Goal: Information Seeking & Learning: Learn about a topic

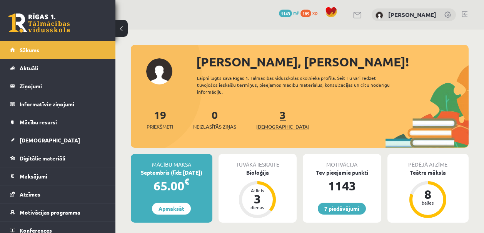
click at [269, 112] on link "3 Ieskaites" at bounding box center [282, 119] width 53 height 23
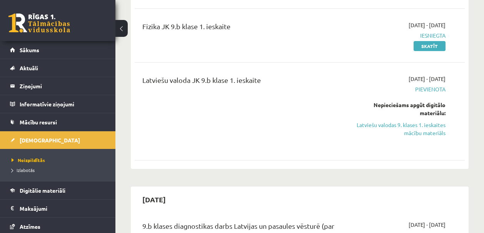
scroll to position [379, 0]
click at [400, 126] on link "Latviešu valodas 9. klases 1. ieskaites mācību materiāls" at bounding box center [398, 129] width 93 height 16
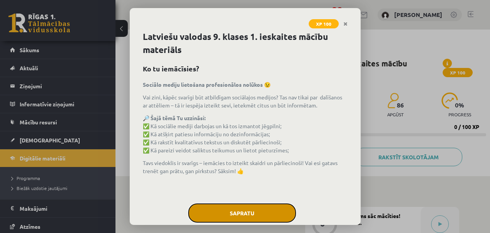
click at [244, 215] on button "Sapratu" at bounding box center [242, 213] width 108 height 19
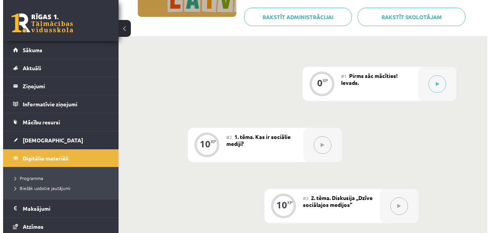
scroll to position [131, 0]
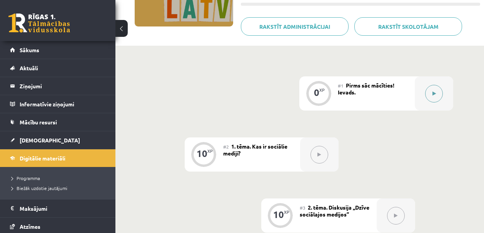
click at [434, 90] on button at bounding box center [434, 94] width 18 height 18
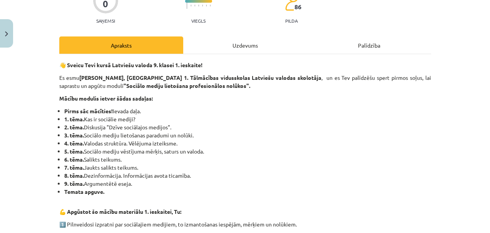
scroll to position [38, 0]
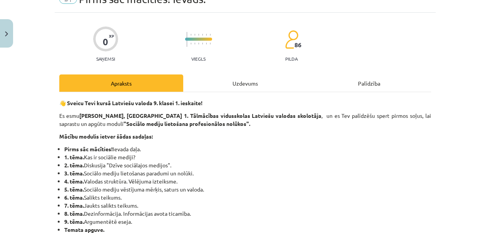
click at [248, 87] on div "Uzdevums" at bounding box center [245, 83] width 124 height 17
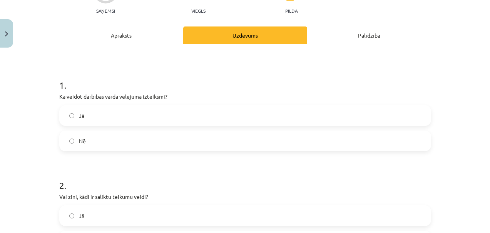
scroll to position [92, 0]
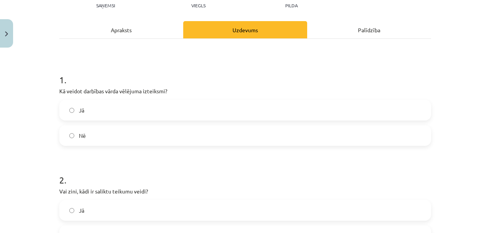
click at [117, 30] on div "Apraksts" at bounding box center [121, 29] width 124 height 17
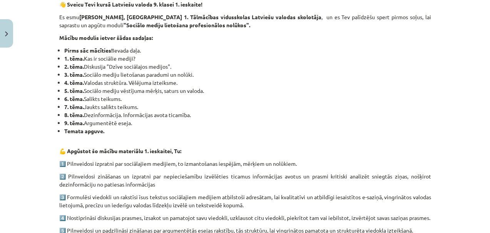
scroll to position [262, 0]
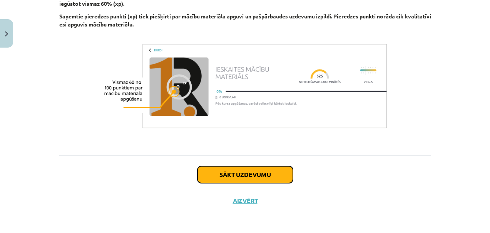
click at [241, 175] on button "Sākt uzdevumu" at bounding box center [244, 175] width 95 height 17
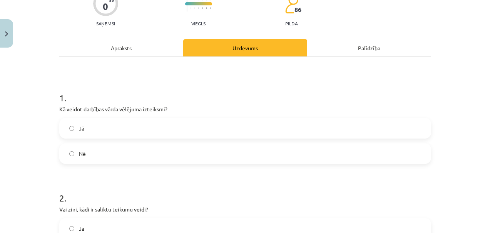
scroll to position [78, 0]
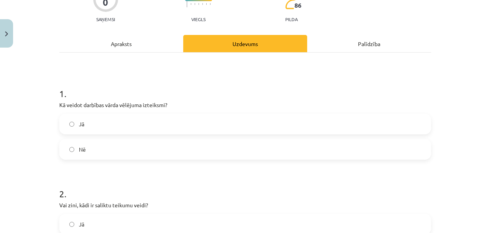
click at [125, 47] on div "Apraksts" at bounding box center [121, 43] width 124 height 17
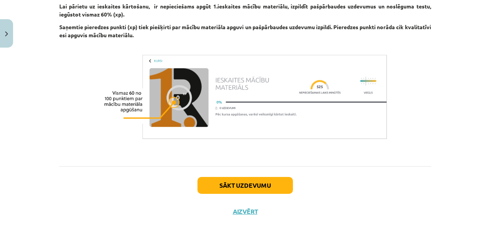
scroll to position [499, 0]
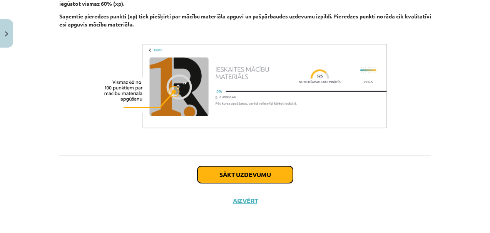
click at [226, 178] on button "Sākt uzdevumu" at bounding box center [244, 175] width 95 height 17
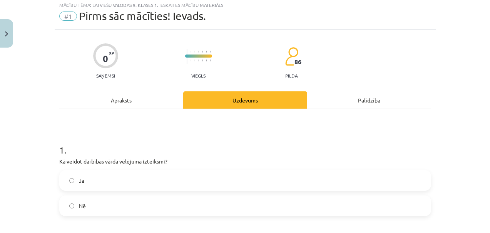
scroll to position [2, 0]
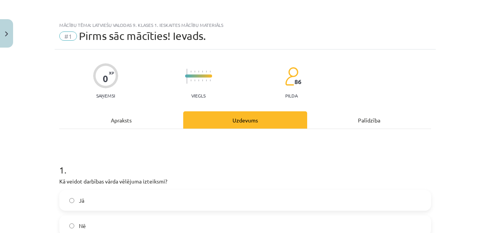
click at [117, 122] on div "Apraksts" at bounding box center [121, 120] width 124 height 17
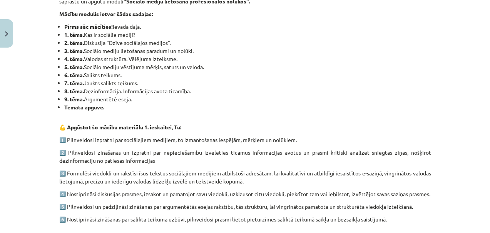
scroll to position [23, 0]
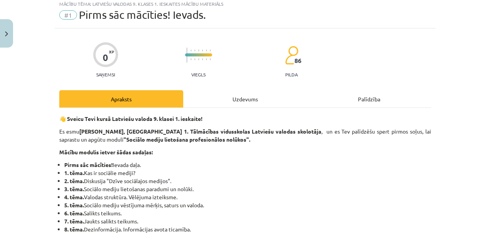
click at [205, 101] on div "Uzdevums" at bounding box center [245, 98] width 124 height 17
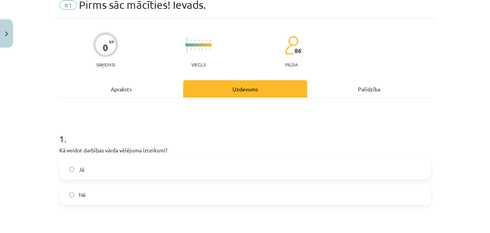
scroll to position [77, 0]
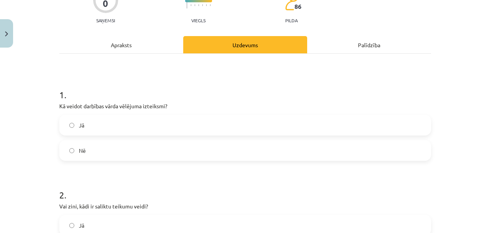
click at [147, 128] on label "Jā" at bounding box center [245, 125] width 370 height 19
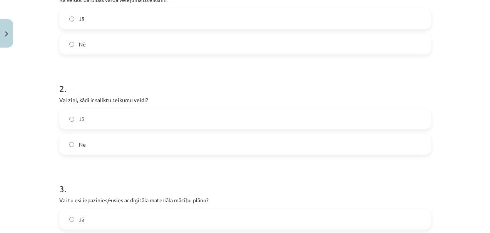
click at [117, 123] on label "Jā" at bounding box center [245, 119] width 370 height 19
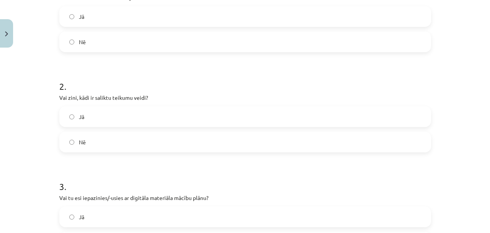
scroll to position [187, 0]
click at [106, 140] on label "Nē" at bounding box center [245, 141] width 370 height 19
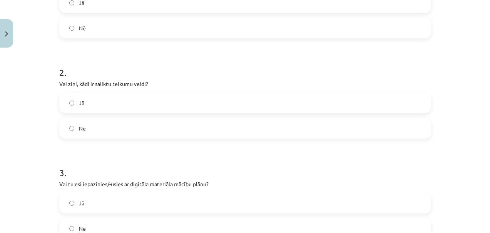
scroll to position [265, 0]
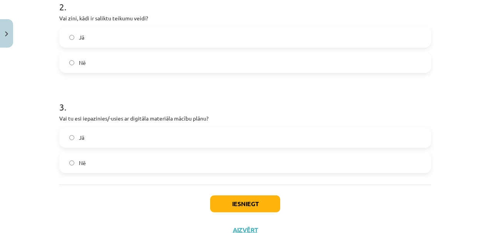
click at [156, 138] on label "Jā" at bounding box center [245, 137] width 370 height 19
click at [233, 200] on button "Iesniegt" at bounding box center [245, 204] width 70 height 17
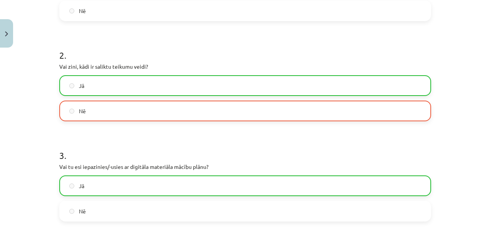
scroll to position [319, 0]
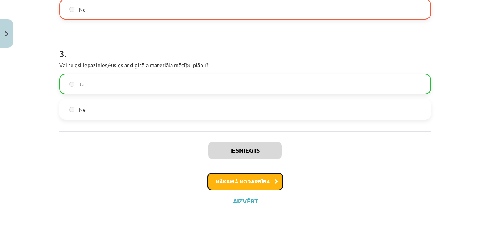
click at [224, 183] on button "Nākamā nodarbība" at bounding box center [244, 182] width 75 height 18
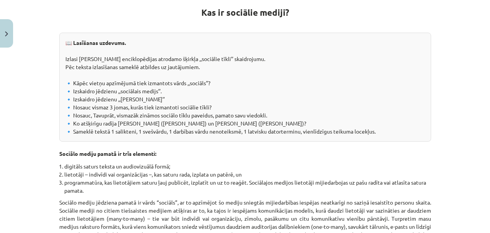
scroll to position [145, 0]
drag, startPoint x: 95, startPoint y: 107, endPoint x: 159, endPoint y: 109, distance: 63.5
click at [159, 108] on div "📖 Lasīšanas uzdevums. Izlasi Nacionālas enciklopēdijas atrodamo šķirkļa ,,sociā…" at bounding box center [245, 86] width 372 height 109
drag, startPoint x: 115, startPoint y: 116, endPoint x: 132, endPoint y: 116, distance: 17.3
click at [130, 115] on div "📖 Lasīšanas uzdevums. Izlasi Nacionālas enciklopēdijas atrodamo šķirkļa ,,sociā…" at bounding box center [245, 86] width 372 height 109
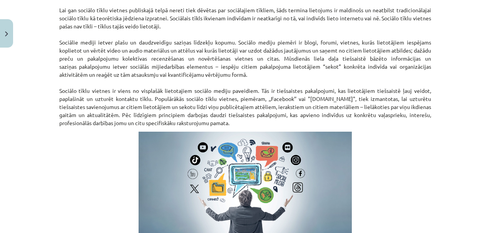
scroll to position [214, 0]
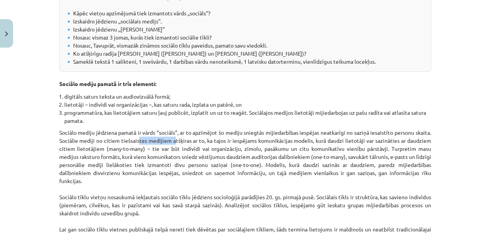
drag, startPoint x: 135, startPoint y: 142, endPoint x: 171, endPoint y: 140, distance: 36.2
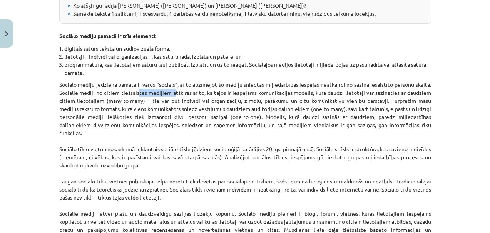
scroll to position [272, 0]
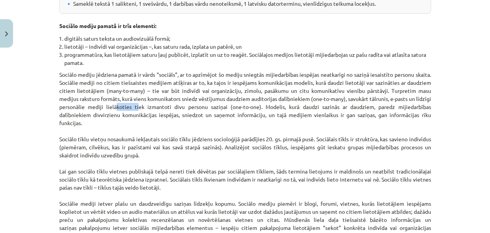
drag, startPoint x: 115, startPoint y: 107, endPoint x: 135, endPoint y: 109, distance: 20.1
click at [135, 109] on p "Sociālo mediju jēdziena pamatā ir vārds “sociāls”, ar to apzīmējot šo mediju sn…" at bounding box center [245, 180] width 372 height 218
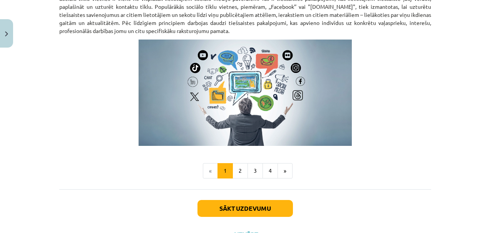
scroll to position [559, 0]
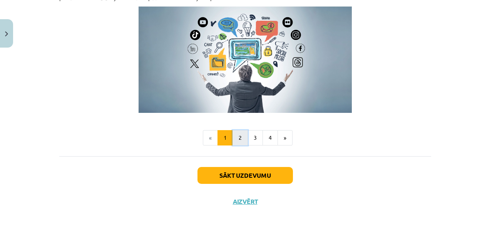
click at [233, 136] on button "2" at bounding box center [239, 137] width 15 height 15
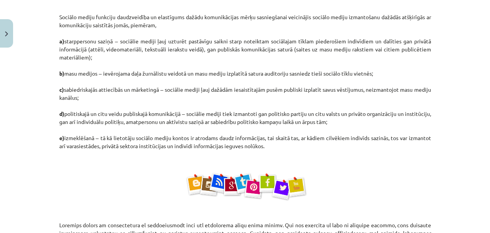
scroll to position [275, 0]
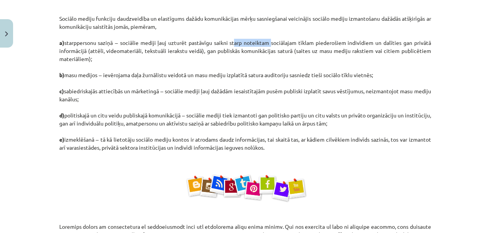
drag, startPoint x: 230, startPoint y: 42, endPoint x: 266, endPoint y: 42, distance: 36.2
click at [266, 42] on p "1️⃣ lietotāja profils jeb katra lietotāja izveidota vietnes sadaļa, kurā tiek a…" at bounding box center [245, 27] width 372 height 250
drag, startPoint x: 133, startPoint y: 139, endPoint x: 182, endPoint y: 138, distance: 48.1
click at [181, 138] on p "1️⃣ lietotāja profils jeb katra lietotāja izveidota vietnes sadaļa, kurā tiek a…" at bounding box center [245, 27] width 372 height 250
click at [186, 139] on p "1️⃣ lietotāja profils jeb katra lietotāja izveidota vietnes sadaļa, kurā tiek a…" at bounding box center [245, 27] width 372 height 250
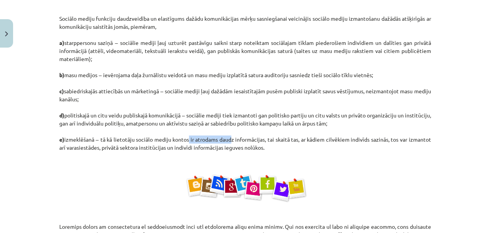
drag, startPoint x: 183, startPoint y: 139, endPoint x: 224, endPoint y: 140, distance: 40.8
click at [224, 140] on p "1️⃣ lietotāja profils jeb katra lietotāja izveidota vietnes sadaļa, kurā tiek a…" at bounding box center [245, 27] width 372 height 250
drag, startPoint x: 252, startPoint y: 141, endPoint x: 285, endPoint y: 140, distance: 32.3
click at [284, 140] on p "1️⃣ lietotāja profils jeb katra lietotāja izveidota vietnes sadaļa, kurā tiek a…" at bounding box center [245, 27] width 372 height 250
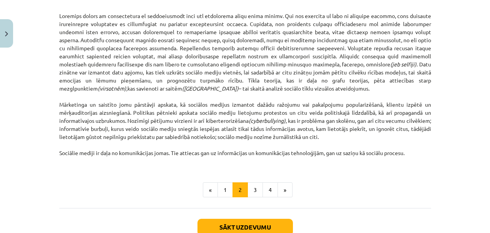
scroll to position [487, 0]
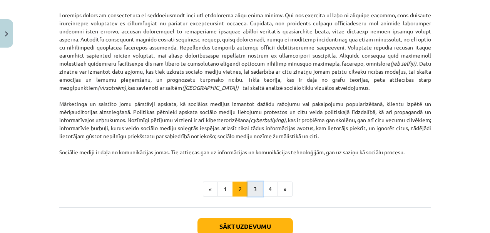
click at [248, 190] on button "3" at bounding box center [254, 189] width 15 height 15
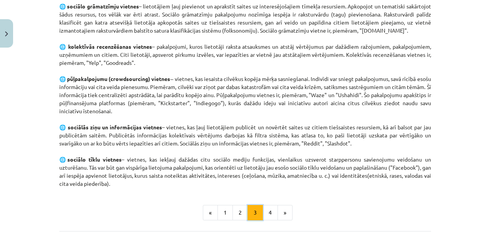
scroll to position [496, 0]
click at [270, 212] on button "4" at bounding box center [269, 212] width 15 height 15
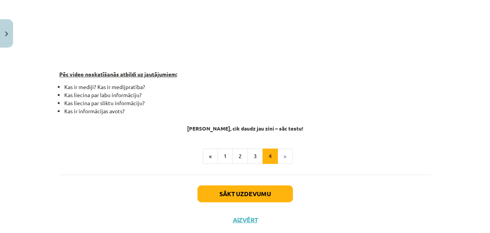
scroll to position [247, 0]
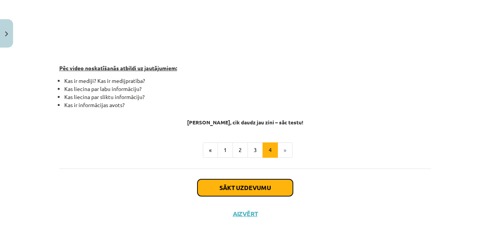
click at [262, 187] on button "Sākt uzdevumu" at bounding box center [244, 188] width 95 height 17
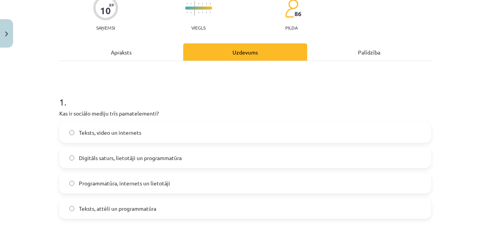
scroll to position [73, 0]
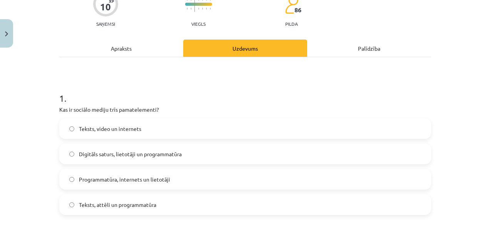
click at [126, 157] on span "Digitāls saturs, lietotāji un programmatūra" at bounding box center [130, 154] width 103 height 8
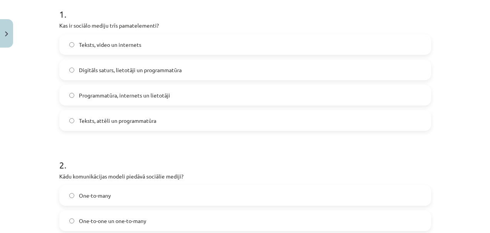
scroll to position [245, 0]
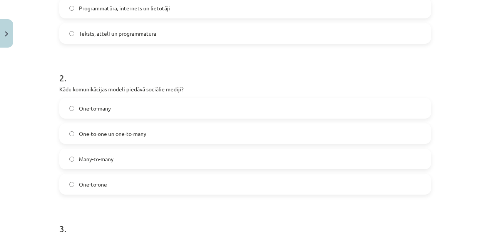
click at [94, 163] on span "Many-to-many" at bounding box center [96, 159] width 35 height 8
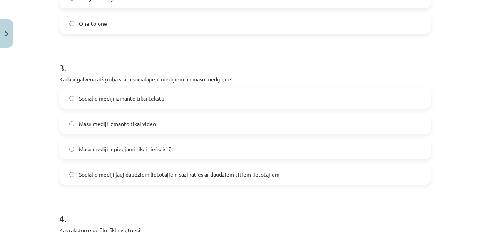
scroll to position [414, 0]
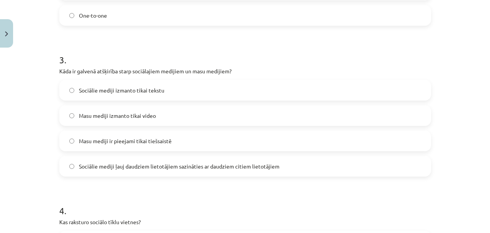
click at [202, 165] on span "Sociālie mediji ļauj daudziem lietotājiem sazināties ar daudziem citiem lietotā…" at bounding box center [179, 167] width 200 height 8
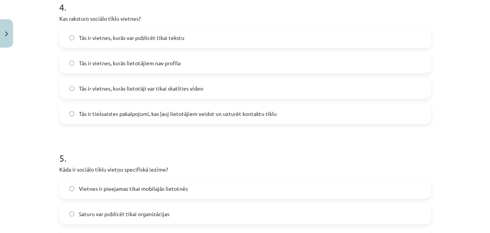
scroll to position [620, 0]
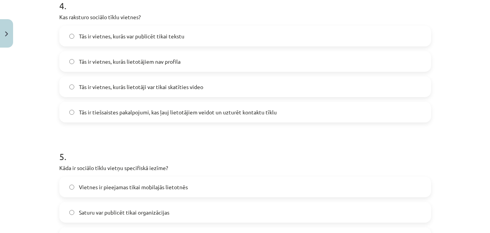
click at [133, 116] on span "Tās ir tiešsaistes pakalpojumi, kas ļauj lietotājiem veidot un uzturēt kontaktu…" at bounding box center [178, 112] width 198 height 8
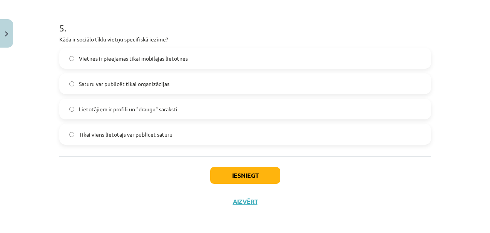
scroll to position [749, 0]
click at [124, 109] on span "Lietotājiem ir profili un "draugu" saraksti" at bounding box center [128, 109] width 98 height 8
click at [228, 181] on button "Iesniegt" at bounding box center [245, 175] width 70 height 17
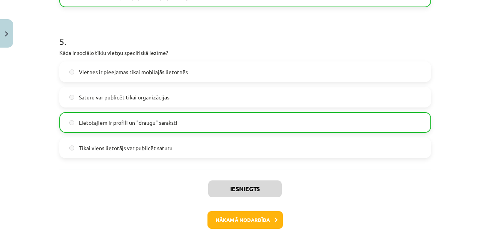
scroll to position [735, 0]
click at [237, 219] on button "Nākamā nodarbība" at bounding box center [244, 220] width 75 height 18
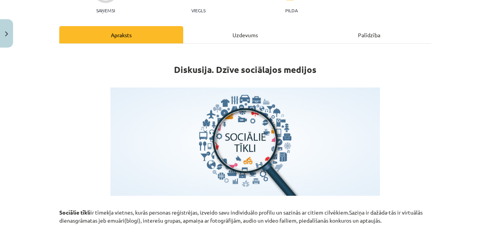
scroll to position [51, 0]
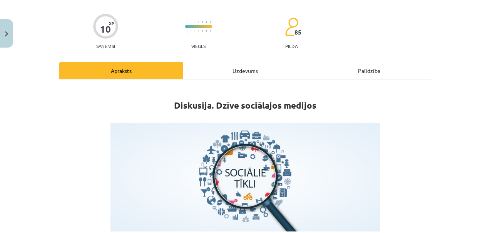
click at [229, 75] on div "Uzdevums" at bounding box center [245, 70] width 124 height 17
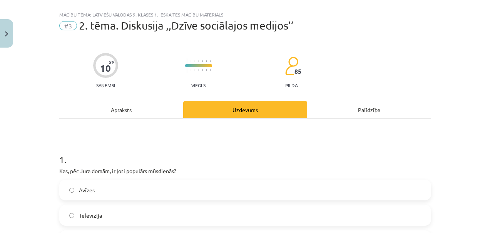
scroll to position [0, 0]
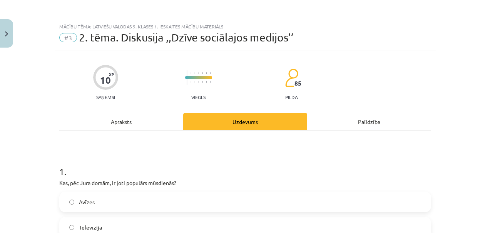
click at [117, 117] on div "Apraksts" at bounding box center [121, 121] width 124 height 17
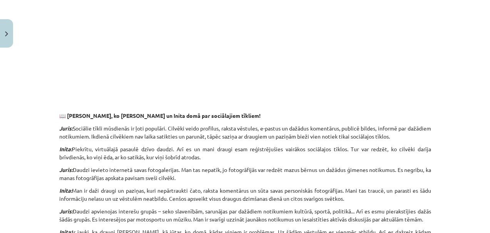
scroll to position [453, 0]
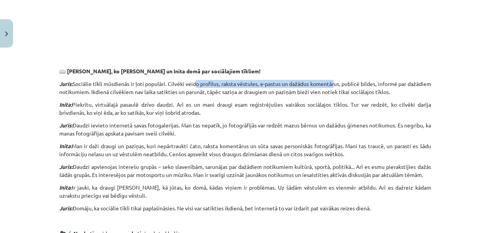
drag, startPoint x: 200, startPoint y: 84, endPoint x: 349, endPoint y: 84, distance: 148.9
click at [349, 84] on p "[PERSON_NAME]: Sociālie tīkli mūsdienās ir ļoti populāri. Cilvēki veido profilu…" at bounding box center [245, 88] width 372 height 16
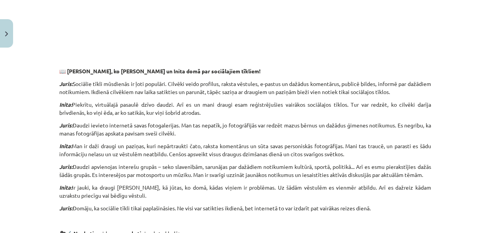
click at [349, 95] on p "[PERSON_NAME]: Sociālie tīkli mūsdienās ir ļoti populāri. Cilvēki veido profilu…" at bounding box center [245, 88] width 372 height 16
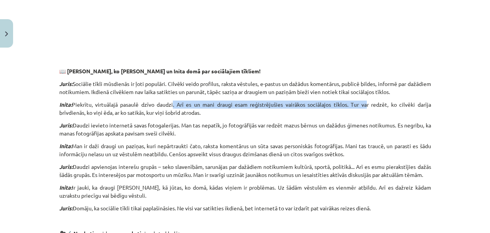
drag, startPoint x: 172, startPoint y: 105, endPoint x: 363, endPoint y: 104, distance: 191.2
click at [363, 104] on p "Inita: Piekrītu, virtuālajā pasaulē dzīvo daudzi. Arī es un mani draugi esam re…" at bounding box center [245, 109] width 372 height 16
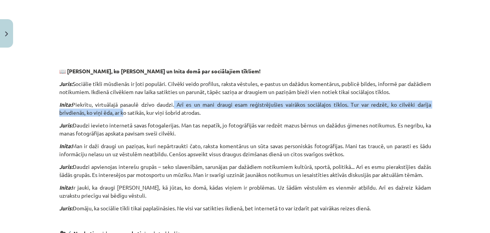
drag, startPoint x: 120, startPoint y: 114, endPoint x: 175, endPoint y: 108, distance: 55.0
click at [174, 108] on p "Inita: Piekrītu, virtuālajā pasaulē dzīvo daudzi. Arī es un mani draugi esam re…" at bounding box center [245, 109] width 372 height 16
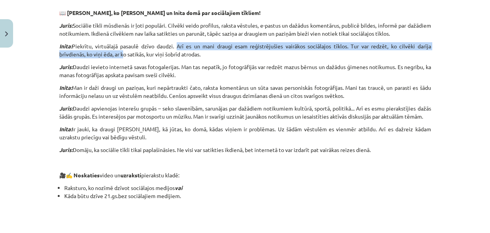
scroll to position [519, 0]
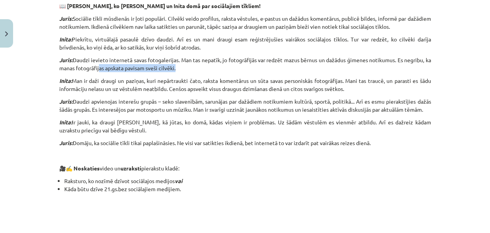
drag, startPoint x: 105, startPoint y: 69, endPoint x: 156, endPoint y: 72, distance: 50.8
click at [206, 77] on p "Inita: Man ir daži draugi un paziņas, kuri nepārtraukti čato, raksta komentārus…" at bounding box center [245, 85] width 372 height 16
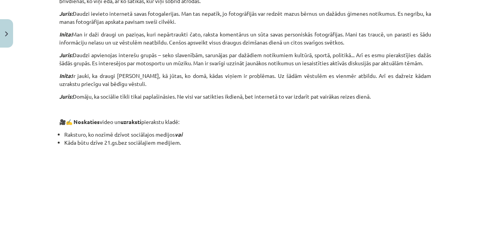
scroll to position [585, 0]
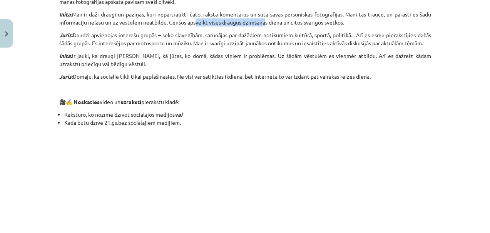
drag, startPoint x: 198, startPoint y: 22, endPoint x: 264, endPoint y: 25, distance: 66.6
click at [264, 25] on p "Inita: Man ir daži draugi un paziņas, kuri nepārtraukti čato, raksta komentārus…" at bounding box center [245, 18] width 372 height 16
drag, startPoint x: 85, startPoint y: 35, endPoint x: 116, endPoint y: 30, distance: 31.2
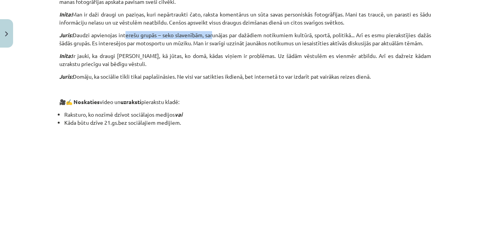
drag, startPoint x: 126, startPoint y: 34, endPoint x: 207, endPoint y: 33, distance: 81.2
click at [207, 33] on p "[PERSON_NAME]: Daudzi apvienojas interešu grupās – seko slavenībām, sarunājas p…" at bounding box center [245, 39] width 372 height 16
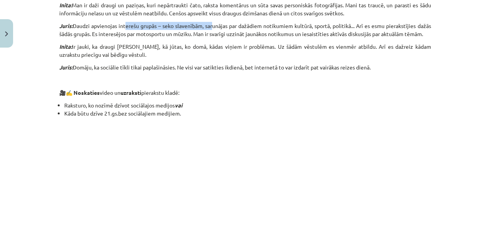
scroll to position [608, 0]
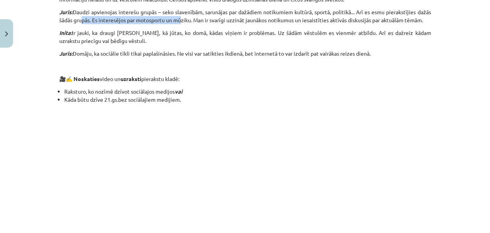
drag, startPoint x: 78, startPoint y: 21, endPoint x: 178, endPoint y: 23, distance: 100.0
click at [178, 23] on p "[PERSON_NAME]: Daudzi apvienojas interešu grupās – seko slavenībām, sarunājas p…" at bounding box center [245, 16] width 372 height 16
click at [181, 21] on p "[PERSON_NAME]: Daudzi apvienojas interešu grupās – seko slavenībām, sarunājas p…" at bounding box center [245, 16] width 372 height 16
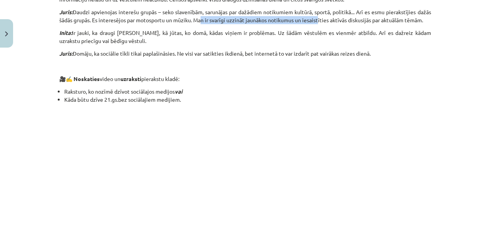
drag, startPoint x: 197, startPoint y: 22, endPoint x: 315, endPoint y: 18, distance: 118.9
click at [315, 18] on p "[PERSON_NAME]: Daudzi apvienojas interešu grupās – seko slavenībām, sarunājas p…" at bounding box center [245, 16] width 372 height 16
click at [327, 23] on p "[PERSON_NAME]: Daudzi apvienojas interešu grupās – seko slavenībām, sarunājas p…" at bounding box center [245, 16] width 372 height 16
drag, startPoint x: 316, startPoint y: 19, endPoint x: 364, endPoint y: 17, distance: 48.1
click at [364, 17] on p "[PERSON_NAME]: Daudzi apvienojas interešu grupās – seko slavenībām, sarunājas p…" at bounding box center [245, 16] width 372 height 16
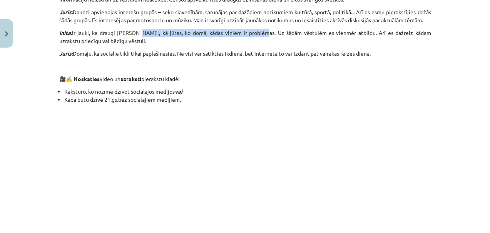
drag, startPoint x: 138, startPoint y: 35, endPoint x: 256, endPoint y: 35, distance: 117.7
click at [256, 35] on p "Inita: Ir jauki, ka draugi pastāsta, kā jūtas, ko domā, kādas viņiem ir problēm…" at bounding box center [245, 37] width 372 height 16
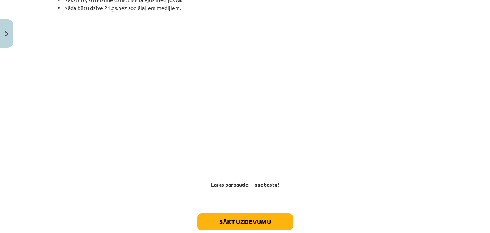
scroll to position [747, 0]
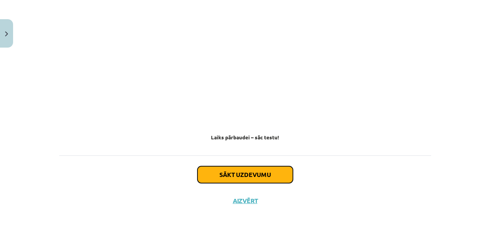
click at [253, 175] on button "Sākt uzdevumu" at bounding box center [244, 175] width 95 height 17
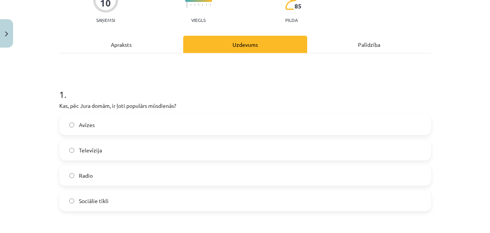
scroll to position [131, 0]
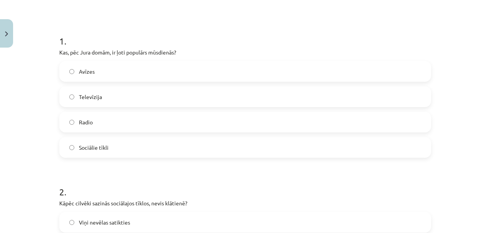
click at [92, 149] on span "Sociālie tīkli" at bounding box center [94, 148] width 30 height 8
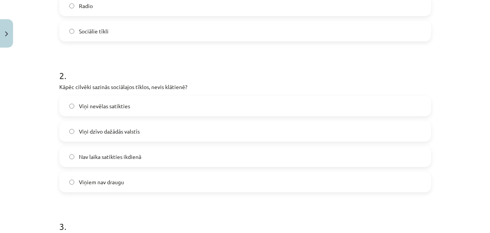
scroll to position [248, 0]
click at [127, 157] on span "Nav laika satikties ikdienā" at bounding box center [110, 157] width 62 height 8
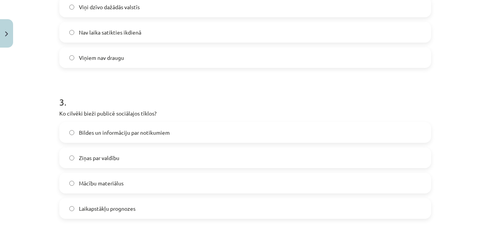
scroll to position [390, 0]
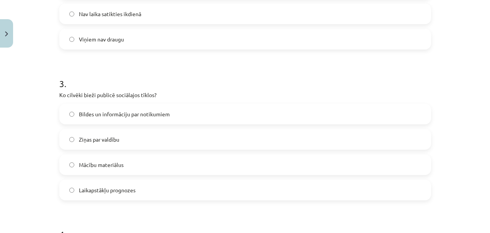
click at [105, 115] on span "Bildes un informāciju par notikumiem" at bounding box center [124, 114] width 91 height 8
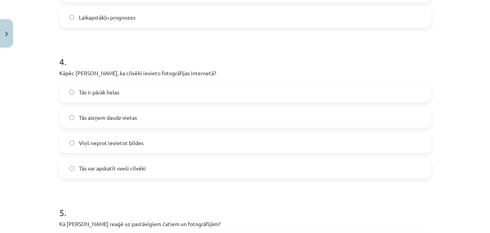
click at [108, 171] on span "Tās var apskatīt sveši cilvēki" at bounding box center [112, 169] width 67 height 8
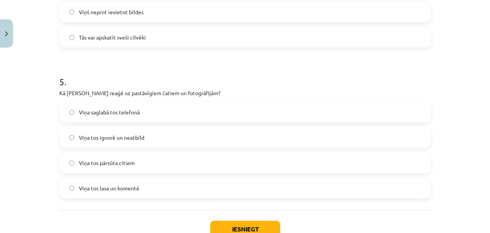
scroll to position [700, 0]
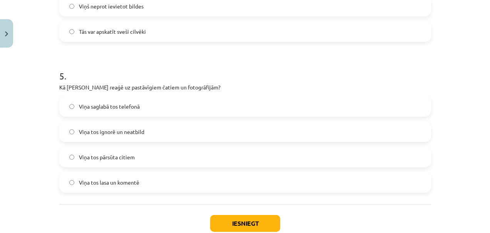
click at [112, 182] on span "Viņa tos lasa un komentē" at bounding box center [109, 183] width 60 height 8
click at [103, 135] on span "Viņa tos ignorē un neatbild" at bounding box center [111, 132] width 65 height 8
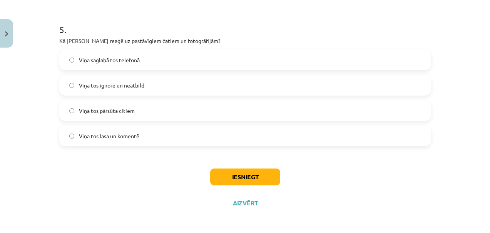
scroll to position [749, 0]
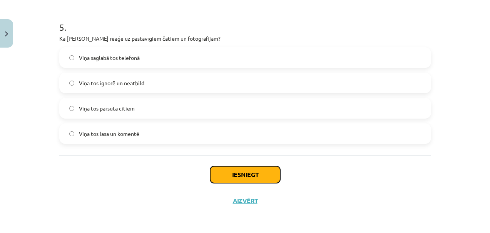
click at [252, 175] on button "Iesniegt" at bounding box center [245, 175] width 70 height 17
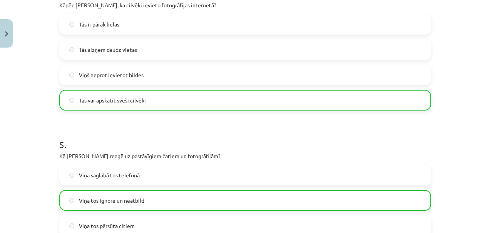
scroll to position [774, 0]
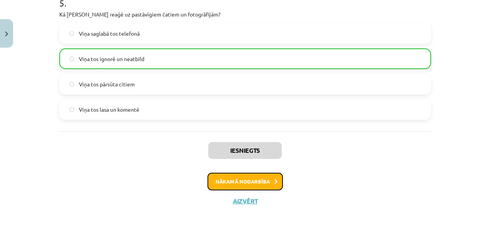
click at [238, 183] on button "Nākamā nodarbība" at bounding box center [244, 182] width 75 height 18
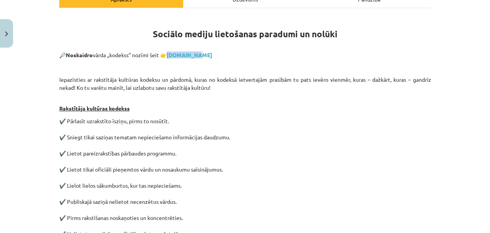
scroll to position [136, 0]
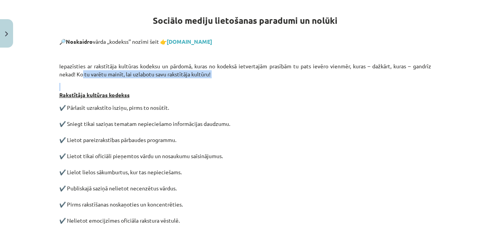
drag, startPoint x: 80, startPoint y: 77, endPoint x: 173, endPoint y: 82, distance: 92.5
click at [168, 82] on div "Sociālo mediju lietošanas paradumi un nolūki 🔎 Noskaidro vārda ,,kodekss’’ nozī…" at bounding box center [245, 222] width 372 height 441
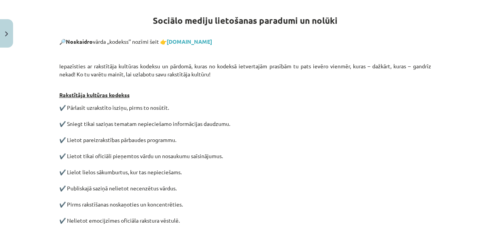
click at [195, 97] on p "Rakstītāja kultūras kodekss" at bounding box center [245, 91] width 372 height 16
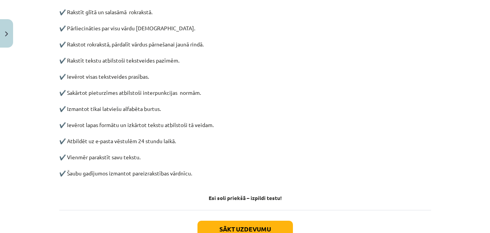
scroll to position [432, 0]
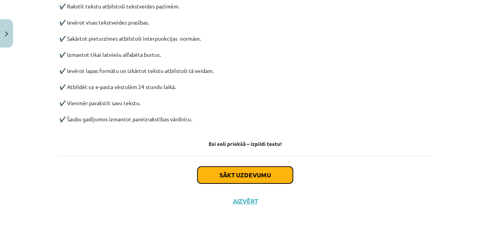
click at [235, 176] on button "Sākt uzdevumu" at bounding box center [244, 175] width 95 height 17
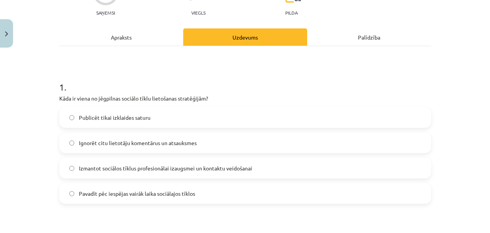
scroll to position [0, 0]
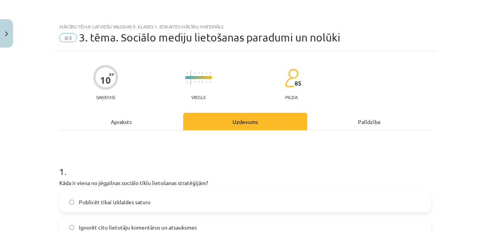
click at [122, 121] on div "Apraksts" at bounding box center [121, 121] width 124 height 17
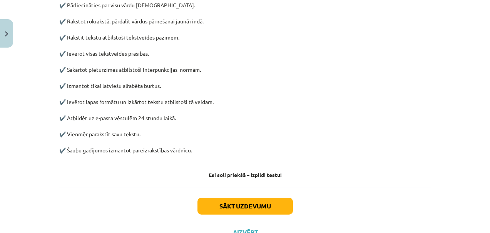
scroll to position [432, 0]
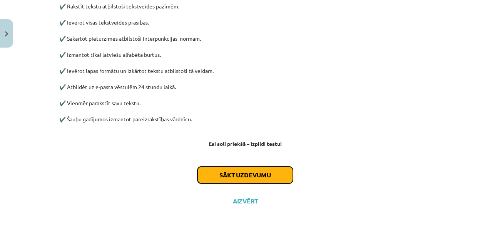
click at [261, 173] on button "Sākt uzdevumu" at bounding box center [244, 175] width 95 height 17
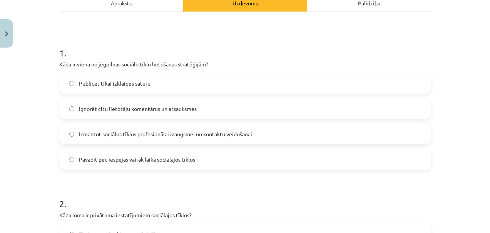
scroll to position [128, 0]
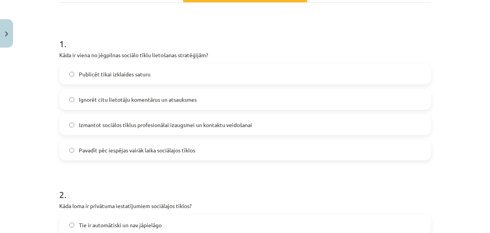
click at [134, 123] on span "Izmantot sociālos tīklus profesionālai izaugsmei un kontaktu veidošanai" at bounding box center [165, 125] width 173 height 8
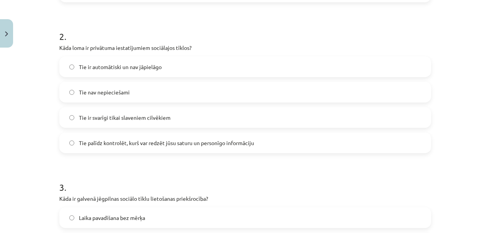
scroll to position [299, 0]
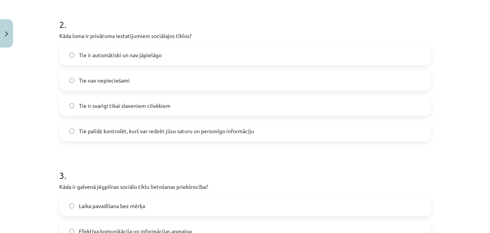
click at [167, 132] on span "Tie palīdz kontrolēt, kurš var redzēt jūsu saturu un personīgo informāciju" at bounding box center [166, 131] width 175 height 8
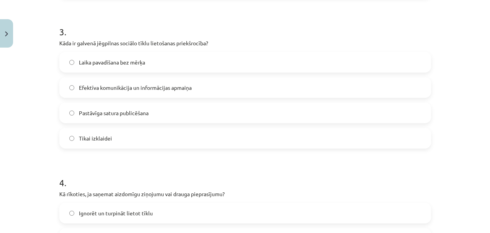
scroll to position [443, 0]
click at [133, 88] on span "Efektīva komunikācija un informācijas apmaiņa" at bounding box center [135, 87] width 113 height 8
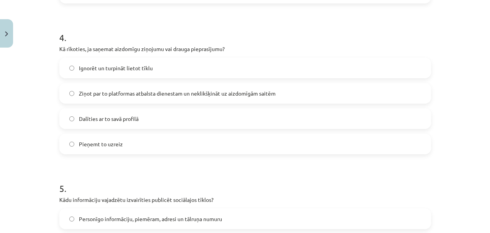
scroll to position [604, 0]
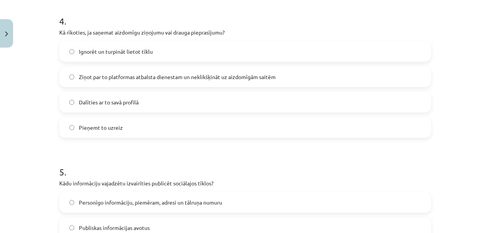
click at [192, 77] on span "Ziņot par to platformas atbalsta dienestam un neklikšķināt uz aizdomīgām saitēm" at bounding box center [177, 77] width 197 height 8
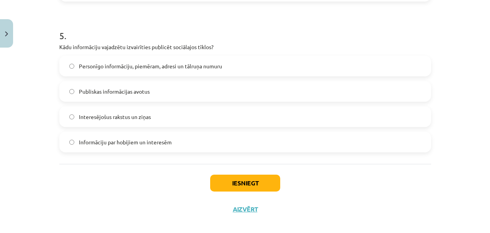
scroll to position [742, 0]
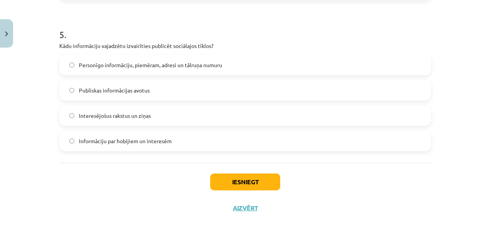
click at [200, 66] on span "Personīgo informāciju, piemēram, adresi un tālruņa numuru" at bounding box center [150, 65] width 143 height 8
click at [253, 185] on button "Iesniegt" at bounding box center [245, 182] width 70 height 17
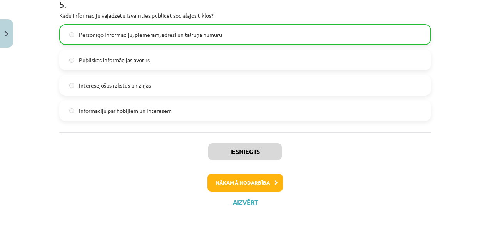
scroll to position [774, 0]
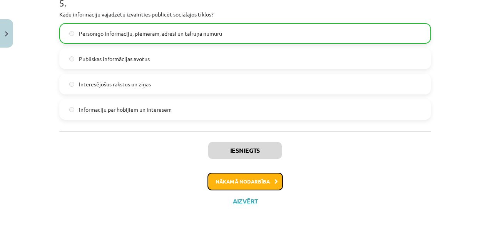
click at [245, 182] on button "Nākamā nodarbība" at bounding box center [244, 182] width 75 height 18
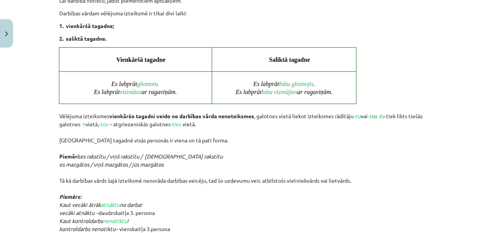
scroll to position [427, 0]
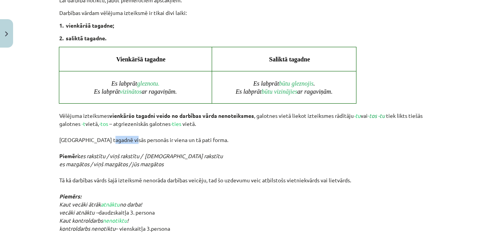
drag, startPoint x: 104, startPoint y: 138, endPoint x: 123, endPoint y: 138, distance: 18.9
click at [122, 138] on p "Vēlējuma izteiksmes vienkāršo tagadni veido no darbības vārda nenoteiksmes , ga…" at bounding box center [245, 180] width 372 height 153
click at [172, 142] on p "Vēlējuma izteiksmes vienkāršo tagadni veido no darbības vārda nenoteiksmes , ga…" at bounding box center [245, 180] width 372 height 153
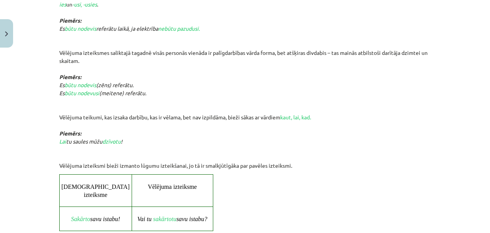
scroll to position [800, 0]
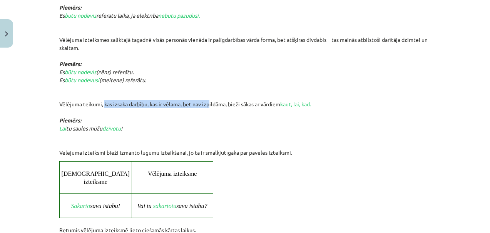
drag, startPoint x: 100, startPoint y: 96, endPoint x: 205, endPoint y: 93, distance: 104.7
click at [205, 93] on p "Vēlējuma izteiksmes salikto tagadni veido no palīgdarbības vārda būt vēlējuma i…" at bounding box center [245, 64] width 372 height 186
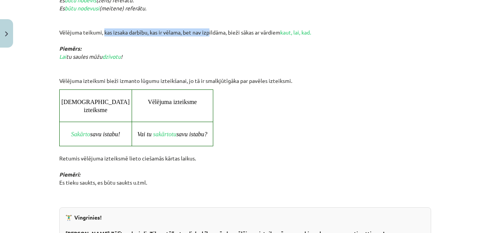
scroll to position [879, 0]
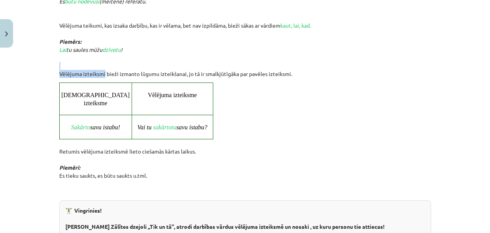
drag, startPoint x: 101, startPoint y: 63, endPoint x: 188, endPoint y: 58, distance: 87.9
drag, startPoint x: 202, startPoint y: 63, endPoint x: 299, endPoint y: 67, distance: 97.0
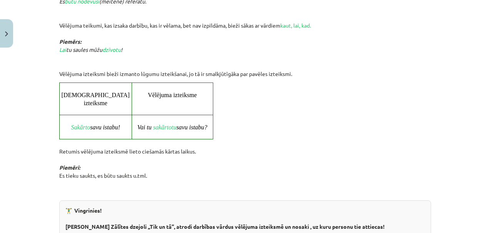
click at [322, 83] on div "[DEMOGRAPHIC_DATA] izteiksme Vēlējuma izteiksme Sakārto savu istabu! Vai tu sak…" at bounding box center [245, 111] width 372 height 57
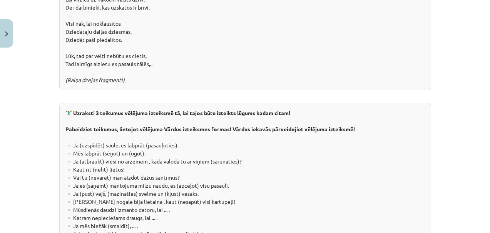
scroll to position [1351, 0]
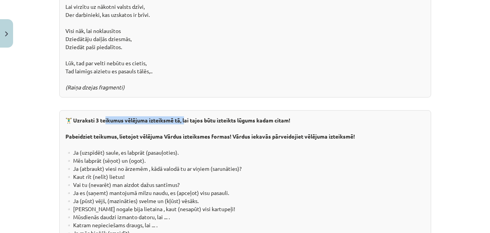
drag, startPoint x: 103, startPoint y: 101, endPoint x: 185, endPoint y: 100, distance: 82.3
click at [183, 117] on b "🏋️‍♂️ Uzraksti 3 teikumus vēlējuma izteiksmē tā, lai tajos būtu izteikts lūgums…" at bounding box center [177, 120] width 225 height 7
click at [217, 117] on b "🏋️‍♂️ Uzraksti 3 teikumus vēlējuma izteiksmē tā, lai tajos būtu izteikts lūgums…" at bounding box center [177, 120] width 225 height 7
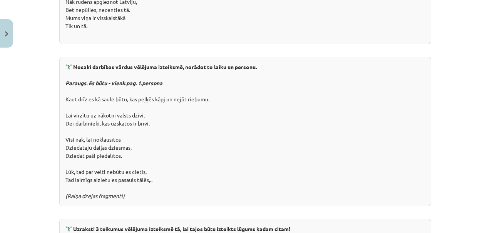
scroll to position [1246, 0]
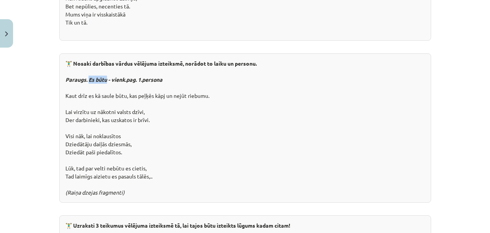
drag, startPoint x: 85, startPoint y: 62, endPoint x: 104, endPoint y: 61, distance: 18.9
click at [104, 76] on strong "Paraugs. Es būtu - vienk.pag. 1.persona" at bounding box center [113, 79] width 97 height 7
copy strong "Es būtu"
drag, startPoint x: 95, startPoint y: 117, endPoint x: 123, endPoint y: 117, distance: 28.5
click at [123, 117] on div "🏋️‍♂️ Nosaki darbības vārdus vēlējuma izteiksmē, norādot to laiku un personu. P…" at bounding box center [245, 128] width 372 height 150
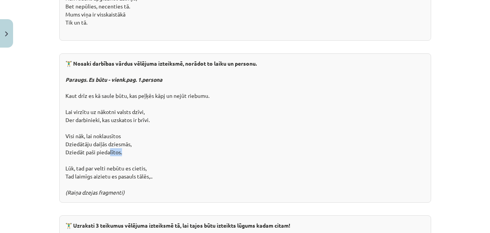
drag, startPoint x: 105, startPoint y: 136, endPoint x: 118, endPoint y: 136, distance: 12.3
click at [118, 136] on div "🏋️‍♂️ Nosaki darbības vārdus vēlējuma izteiksmē, norādot to laiku un personu. P…" at bounding box center [245, 128] width 372 height 150
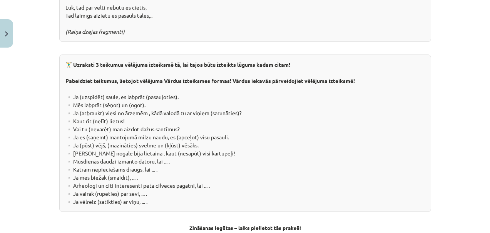
scroll to position [1416, 0]
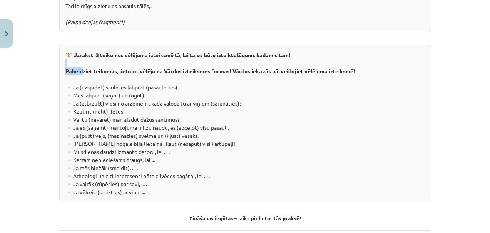
drag, startPoint x: 80, startPoint y: 53, endPoint x: 310, endPoint y: 48, distance: 229.3
click at [310, 48] on div "🏋️‍♂️ Uzraksti 3 teikumus vēlējuma izteiksmē tā, lai tajos būtu izteikts lūgums…" at bounding box center [245, 124] width 372 height 158
click at [296, 80] on div "🏋️‍♂️ Uzraksti 3 teikumus vēlējuma izteiksmē tā, lai tajos būtu izteikts lūgums…" at bounding box center [245, 124] width 372 height 158
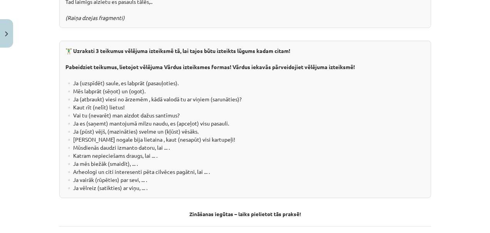
scroll to position [1473, 0]
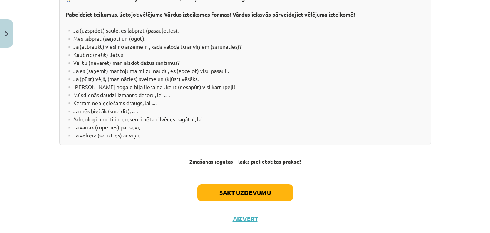
click at [168, 203] on div "Sākt uzdevumu Aizvērt" at bounding box center [245, 201] width 372 height 54
click at [235, 185] on button "Sākt uzdevumu" at bounding box center [244, 193] width 95 height 17
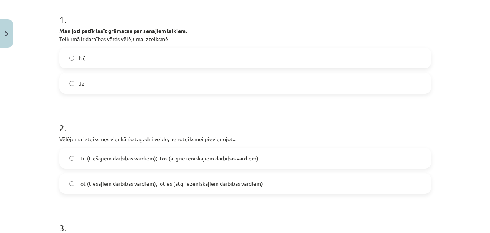
scroll to position [154, 0]
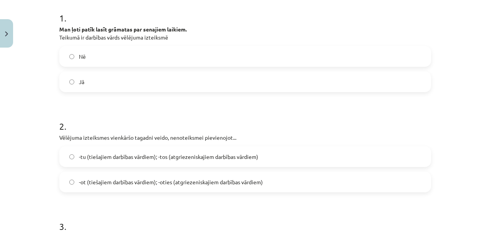
click at [83, 61] on label "Nē" at bounding box center [245, 56] width 370 height 19
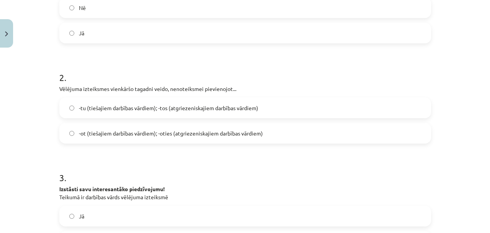
scroll to position [210, 0]
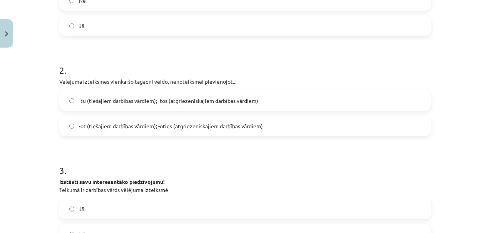
click at [91, 98] on span "-tu (tiešajiem darbības vārdiem); -tos (atgriezeniskajiem darbības vārdiem)" at bounding box center [168, 101] width 179 height 8
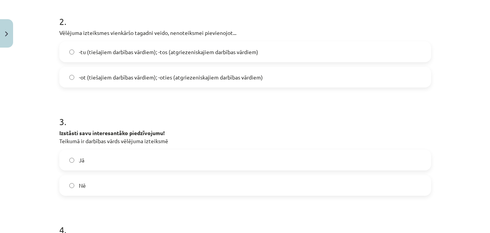
scroll to position [301, 0]
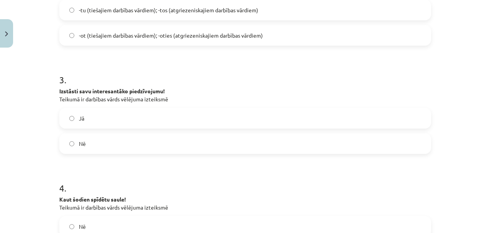
click at [92, 147] on label "Nē" at bounding box center [245, 143] width 370 height 19
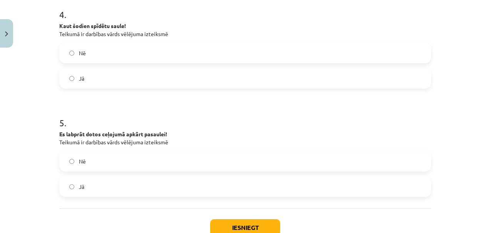
scroll to position [493, 0]
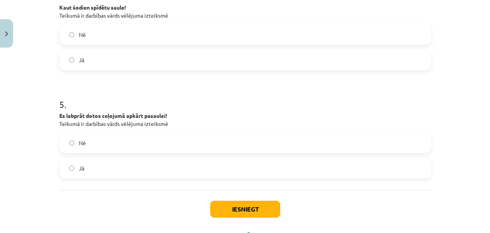
click at [81, 175] on label "Jā" at bounding box center [245, 168] width 370 height 19
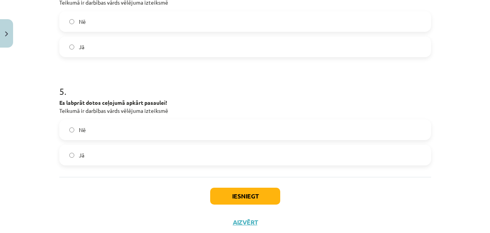
scroll to position [512, 0]
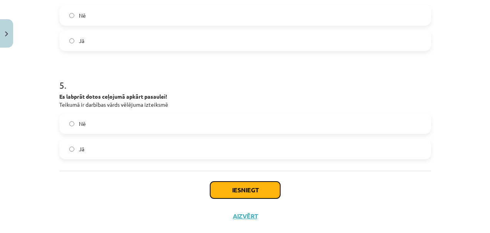
click at [262, 192] on button "Iesniegt" at bounding box center [245, 190] width 70 height 17
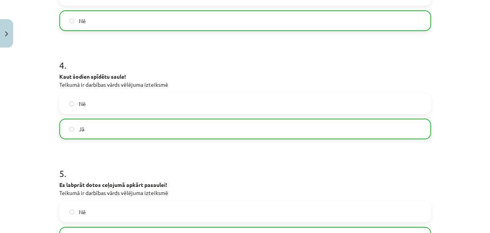
scroll to position [552, 0]
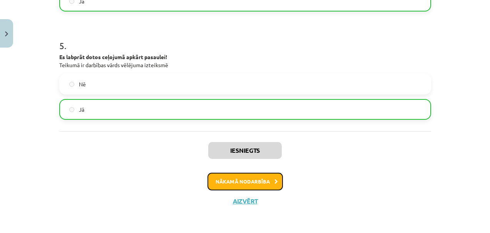
click at [244, 183] on button "Nākamā nodarbība" at bounding box center [244, 182] width 75 height 18
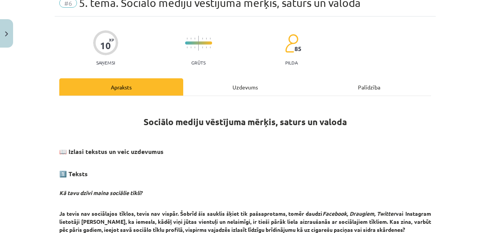
scroll to position [82, 0]
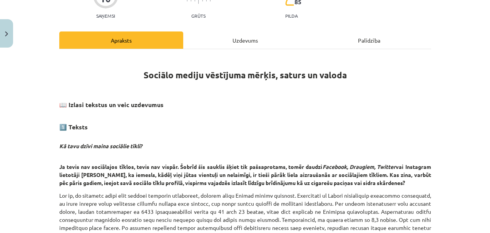
click at [232, 125] on h3 "📖 Izlasi tekstus un veic uzdevumus 1️⃣ Teksts" at bounding box center [245, 113] width 372 height 37
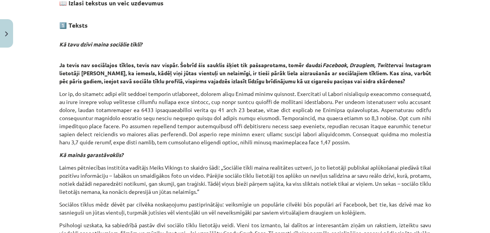
scroll to position [185, 0]
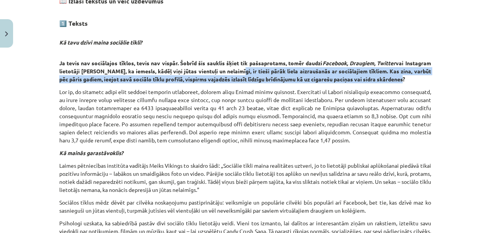
drag, startPoint x: 240, startPoint y: 68, endPoint x: 411, endPoint y: 75, distance: 171.3
click at [411, 75] on p "Ja tevis nav sociālajos tīklos, tevis nav vispār. Šobrīd šis sauklis šķiet tik …" at bounding box center [245, 67] width 372 height 32
click at [411, 80] on p "Ja tevis nav sociālajos tīklos, tevis nav vispār. Šobrīd šis sauklis šķiet tik …" at bounding box center [245, 67] width 372 height 32
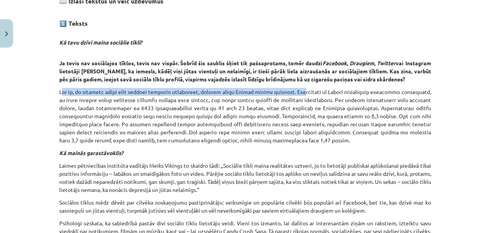
drag, startPoint x: 60, startPoint y: 90, endPoint x: 287, endPoint y: 95, distance: 226.6
click at [287, 95] on p at bounding box center [245, 116] width 372 height 57
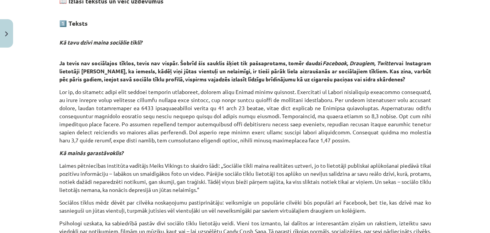
click at [309, 97] on p at bounding box center [245, 116] width 372 height 57
drag, startPoint x: 165, startPoint y: 98, endPoint x: 220, endPoint y: 98, distance: 55.0
click at [219, 98] on p at bounding box center [245, 116] width 372 height 57
drag, startPoint x: 252, startPoint y: 99, endPoint x: 277, endPoint y: 98, distance: 24.6
click at [276, 98] on p at bounding box center [245, 116] width 372 height 57
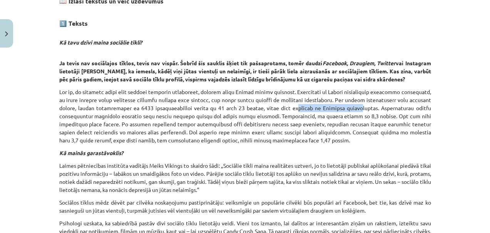
drag, startPoint x: 297, startPoint y: 108, endPoint x: 357, endPoint y: 107, distance: 60.0
click at [357, 107] on p at bounding box center [245, 116] width 372 height 57
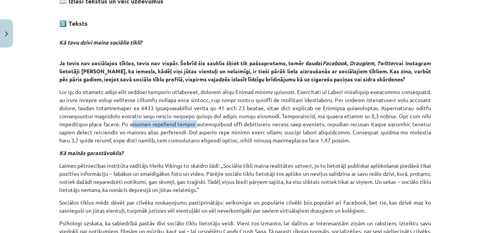
drag, startPoint x: 107, startPoint y: 122, endPoint x: 162, endPoint y: 120, distance: 55.0
click at [162, 120] on p at bounding box center [245, 116] width 372 height 57
drag, startPoint x: 178, startPoint y: 133, endPoint x: 230, endPoint y: 132, distance: 51.6
click at [230, 132] on p at bounding box center [245, 116] width 372 height 57
drag, startPoint x: 129, startPoint y: 137, endPoint x: 160, endPoint y: 138, distance: 30.8
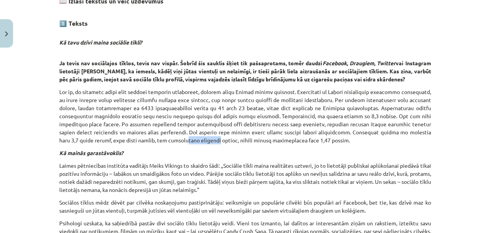
click at [159, 138] on p at bounding box center [245, 116] width 372 height 57
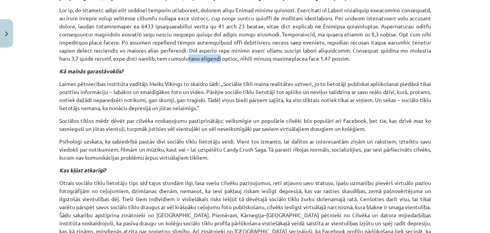
scroll to position [285, 0]
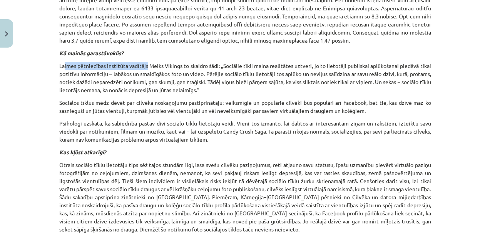
drag, startPoint x: 61, startPoint y: 65, endPoint x: 143, endPoint y: 62, distance: 82.4
click at [143, 62] on p "Laimes pētniecības institūta vadītājs Meiks Vikings to skaidro šādi: „Sociālie …" at bounding box center [245, 78] width 372 height 32
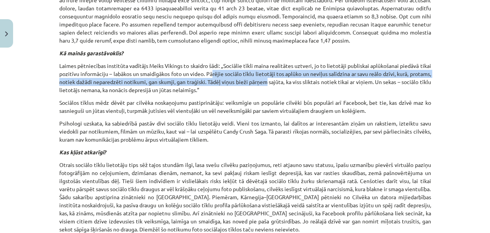
drag, startPoint x: 216, startPoint y: 73, endPoint x: 264, endPoint y: 79, distance: 48.5
click at [264, 79] on p "Laimes pētniecības institūta vadītājs Meiks Vikings to skaidro šādi: „Sociālie …" at bounding box center [245, 78] width 372 height 32
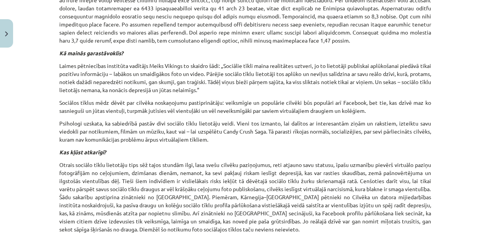
click at [301, 79] on p "Laimes pētniecības institūta vadītājs Meiks Vikings to skaidro šādi: „Sociālie …" at bounding box center [245, 78] width 372 height 32
drag, startPoint x: 303, startPoint y: 71, endPoint x: 327, endPoint y: 74, distance: 24.4
click at [327, 74] on p "Laimes pētniecības institūta vadītājs Meiks Vikings to skaidro šādi: „Sociālie …" at bounding box center [245, 78] width 372 height 32
drag, startPoint x: 72, startPoint y: 81, endPoint x: 131, endPoint y: 80, distance: 59.2
click at [131, 80] on p "Laimes pētniecības institūta vadītājs Meiks Vikings to skaidro šādi: „Sociālie …" at bounding box center [245, 78] width 372 height 32
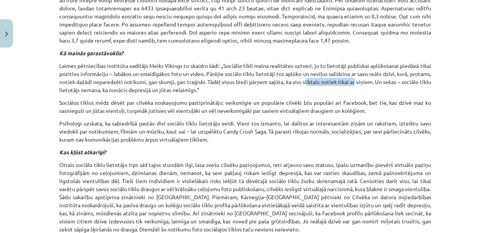
drag, startPoint x: 315, startPoint y: 80, endPoint x: 352, endPoint y: 82, distance: 37.3
click at [351, 82] on p "Laimes pētniecības institūta vadītājs Meiks Vikings to skaidro šādi: „Sociālie …" at bounding box center [245, 78] width 372 height 32
drag, startPoint x: 77, startPoint y: 87, endPoint x: 108, endPoint y: 87, distance: 31.2
click at [108, 87] on p "Laimes pētniecības institūta vadītājs Meiks Vikings to skaidro šādi: „Sociālie …" at bounding box center [245, 78] width 372 height 32
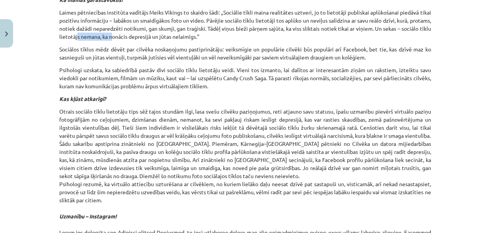
scroll to position [351, 0]
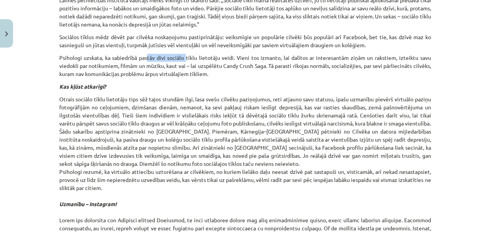
drag, startPoint x: 148, startPoint y: 57, endPoint x: 184, endPoint y: 57, distance: 36.2
click at [184, 57] on p "Psihologi uzskata, ka sabiedrībā pastāv divi sociālo tīklu lietotāju veidi. Vie…" at bounding box center [245, 66] width 372 height 24
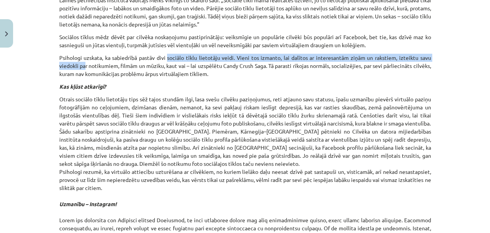
drag, startPoint x: 85, startPoint y: 62, endPoint x: 167, endPoint y: 60, distance: 81.6
click at [166, 60] on p "Psihologi uzskata, ka sabiedrībā pastāv divi sociālo tīklu lietotāju veidi. Vie…" at bounding box center [245, 66] width 372 height 24
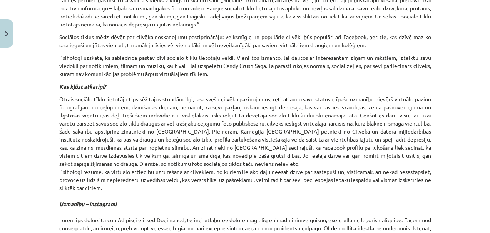
click at [188, 66] on p "Psihologi uzskata, ka sabiedrībā pastāv divi sociālo tīklu lietotāju veidi. Vie…" at bounding box center [245, 66] width 372 height 24
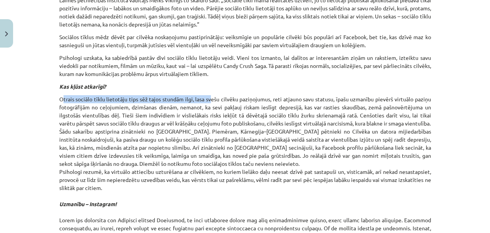
drag, startPoint x: 61, startPoint y: 98, endPoint x: 207, endPoint y: 96, distance: 146.2
click at [207, 96] on p "Otrais sociālo tīklu lietotāju tips sēž tajos stundām ilgi, lasa svešu cilvēku …" at bounding box center [245, 200] width 372 height 210
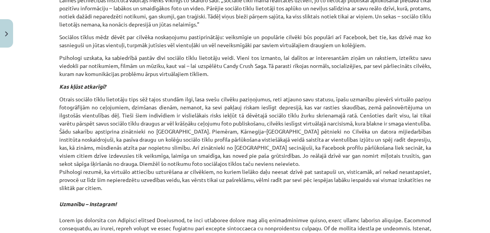
click at [212, 96] on p "Otrais sociālo tīklu lietotāju tips sēž tajos stundām ilgi, lasa svešu cilvēku …" at bounding box center [245, 200] width 372 height 210
drag, startPoint x: 187, startPoint y: 99, endPoint x: 214, endPoint y: 98, distance: 27.0
click at [214, 98] on p "Otrais sociālo tīklu lietotāju tips sēž tajos stundām ilgi, lasa svešu cilvēku …" at bounding box center [245, 200] width 372 height 210
drag, startPoint x: 82, startPoint y: 113, endPoint x: 106, endPoint y: 113, distance: 23.9
click at [100, 113] on p "Otrais sociālo tīklu lietotāju tips sēž tajos stundām ilgi, lasa svešu cilvēku …" at bounding box center [245, 200] width 372 height 210
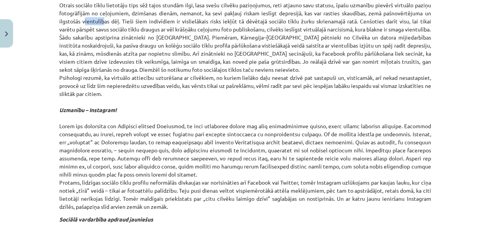
scroll to position [446, 0]
drag, startPoint x: 223, startPoint y: 20, endPoint x: 331, endPoint y: 20, distance: 107.7
click at [331, 20] on p "Otrais sociālo tīklu lietotāju tips sēž tajos stundām ilgi, lasa svešu cilvēku …" at bounding box center [245, 106] width 372 height 210
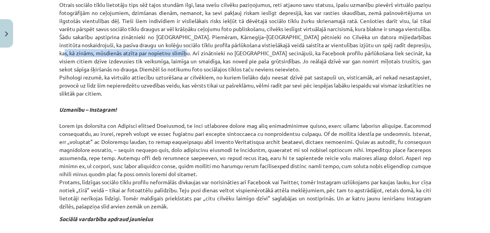
drag, startPoint x: 89, startPoint y: 60, endPoint x: 187, endPoint y: 60, distance: 97.7
click at [187, 60] on p "Otrais sociālo tīklu lietotāju tips sēž tajos stundām ilgi, lasa svešu cilvēku …" at bounding box center [245, 106] width 372 height 210
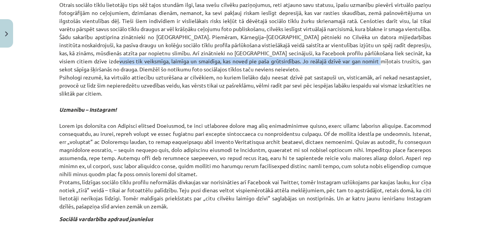
drag, startPoint x: 115, startPoint y: 68, endPoint x: 380, endPoint y: 68, distance: 265.0
click at [380, 68] on p "Otrais sociālo tīklu lietotāju tips sēž tajos stundām ilgi, lasa svešu cilvēku …" at bounding box center [245, 106] width 372 height 210
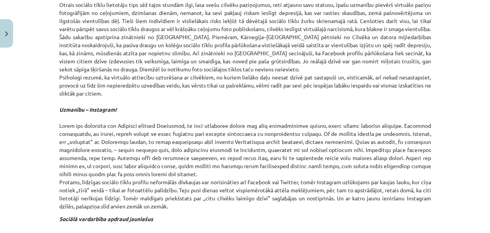
click at [397, 70] on p "Otrais sociālo tīklu lietotāju tips sēž tajos stundām ilgi, lasa svešu cilvēku …" at bounding box center [245, 106] width 372 height 210
drag, startPoint x: 101, startPoint y: 75, endPoint x: 178, endPoint y: 79, distance: 76.7
click at [178, 79] on p "Otrais sociālo tīklu lietotāju tips sēž tajos stundām ilgi, lasa svešu cilvēku …" at bounding box center [245, 106] width 372 height 210
drag, startPoint x: 121, startPoint y: 87, endPoint x: 163, endPoint y: 88, distance: 42.3
click at [159, 88] on p "Otrais sociālo tīklu lietotāju tips sēž tajos stundām ilgi, lasa svešu cilvēku …" at bounding box center [245, 106] width 372 height 210
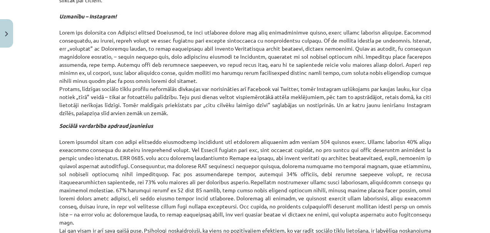
scroll to position [539, 0]
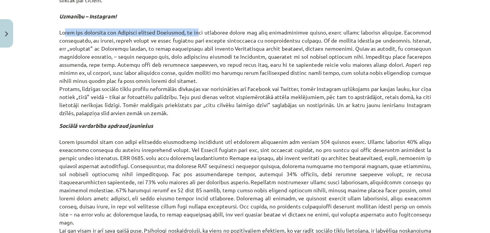
drag, startPoint x: 58, startPoint y: 38, endPoint x: 204, endPoint y: 38, distance: 146.6
click at [204, 38] on p "Otrais sociālo tīklu lietotāju tips sēž tajos stundām ilgi, lasa svešu cilvēku …" at bounding box center [245, 12] width 372 height 210
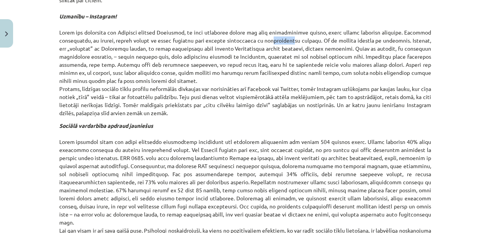
drag, startPoint x: 267, startPoint y: 47, endPoint x: 296, endPoint y: 48, distance: 28.9
click at [287, 47] on p "Otrais sociālo tīklu lietotāju tips sēž tajos stundām ilgi, lasa svešu cilvēku …" at bounding box center [245, 12] width 372 height 210
drag, startPoint x: 121, startPoint y: 54, endPoint x: 158, endPoint y: 53, distance: 37.3
click at [155, 53] on p "Otrais sociālo tīklu lietotāju tips sēž tajos stundām ilgi, lasa svešu cilvēku …" at bounding box center [245, 12] width 372 height 210
drag, startPoint x: 236, startPoint y: 54, endPoint x: 258, endPoint y: 54, distance: 21.9
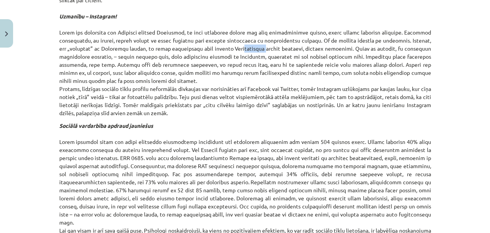
click at [258, 54] on p "Otrais sociālo tīklu lietotāju tips sēž tajos stundām ilgi, lasa svešu cilvēku …" at bounding box center [245, 12] width 372 height 210
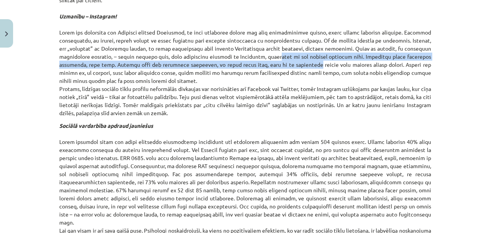
drag, startPoint x: 298, startPoint y: 65, endPoint x: 324, endPoint y: 68, distance: 26.0
click at [324, 68] on p "Otrais sociālo tīklu lietotāju tips sēž tajos stundām ilgi, lasa svešu cilvēku …" at bounding box center [245, 12] width 372 height 210
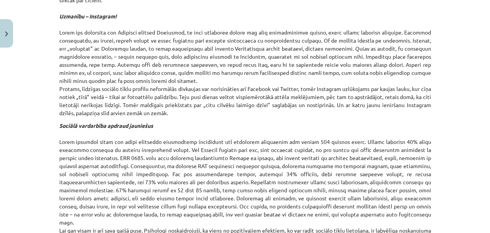
click at [370, 73] on p "Otrais sociālo tīklu lietotāju tips sēž tajos stundām ilgi, lasa svešu cilvēku …" at bounding box center [245, 12] width 372 height 210
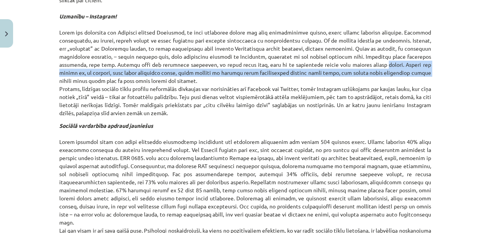
drag, startPoint x: 410, startPoint y: 73, endPoint x: 428, endPoint y: 78, distance: 18.8
click at [428, 78] on div "10 XP Saņemsi Grūts 85 pilda Apraksts Uzdevums Palīdzība Sociālo mediju vēstīju…" at bounding box center [245, 44] width 381 height 1064
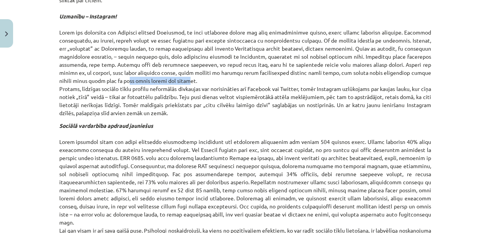
drag, startPoint x: 121, startPoint y: 87, endPoint x: 179, endPoint y: 90, distance: 58.2
click at [179, 90] on p "Otrais sociālo tīklu lietotāju tips sēž tajos stundām ilgi, lasa svešu cilvēku …" at bounding box center [245, 12] width 372 height 210
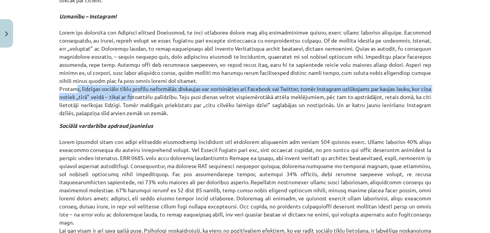
drag, startPoint x: 70, startPoint y: 94, endPoint x: 137, endPoint y: 102, distance: 68.1
click at [137, 102] on p "Otrais sociālo tīklu lietotāju tips sēž tajos stundām ilgi, lasa svešu cilvēku …" at bounding box center [245, 12] width 372 height 210
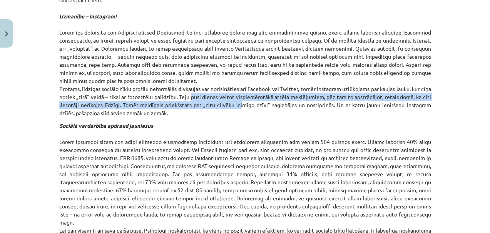
drag, startPoint x: 196, startPoint y: 106, endPoint x: 240, endPoint y: 112, distance: 44.2
click at [240, 112] on p "Otrais sociālo tīklu lietotāju tips sēž tajos stundām ilgi, lasa svešu cilvēku …" at bounding box center [245, 12] width 372 height 210
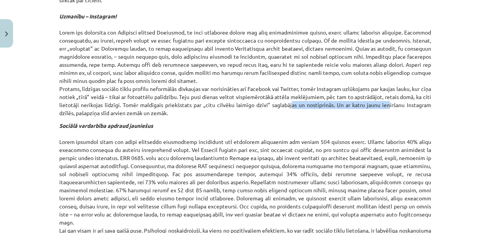
drag, startPoint x: 290, startPoint y: 113, endPoint x: 385, endPoint y: 116, distance: 95.4
click at [385, 116] on p "Otrais sociālo tīklu lietotāju tips sēž tajos stundām ilgi, lasa svešu cilvēku …" at bounding box center [245, 12] width 372 height 210
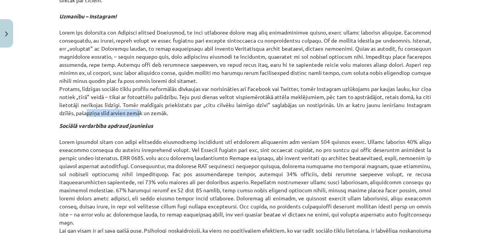
drag, startPoint x: 83, startPoint y: 120, endPoint x: 135, endPoint y: 124, distance: 52.1
click at [134, 117] on p "Otrais sociālo tīklu lietotāju tips sēž tajos stundām ilgi, lasa svešu cilvēku …" at bounding box center [245, 12] width 372 height 210
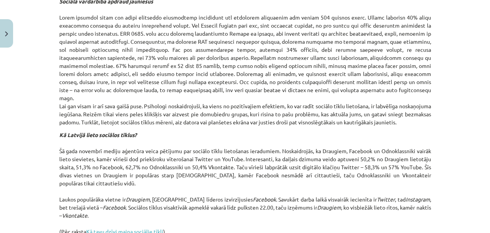
scroll to position [664, 0]
drag, startPoint x: 68, startPoint y: 25, endPoint x: 123, endPoint y: 25, distance: 55.4
click at [123, 25] on p "Sociālā vardarbība apdraud jauniešus Lai gan visam ir arī sava gaišā puse. Psih…" at bounding box center [245, 61] width 372 height 129
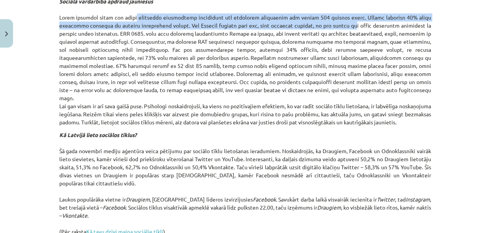
drag, startPoint x: 127, startPoint y: 24, endPoint x: 352, endPoint y: 30, distance: 225.1
click at [352, 30] on p "Sociālā vardarbība apdraud jauniešus Lai gan visam ir arī sava gaišā puse. Psih…" at bounding box center [245, 61] width 372 height 129
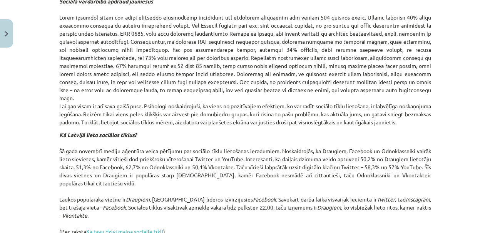
click at [71, 45] on p "Sociālā vardarbība apdraud jauniešus Lai gan visam ir arī sava gaišā puse. Psih…" at bounding box center [245, 61] width 372 height 129
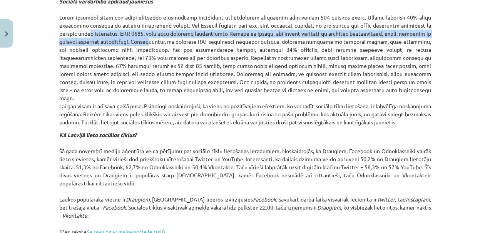
drag, startPoint x: 83, startPoint y: 42, endPoint x: 129, endPoint y: 47, distance: 46.4
click at [129, 47] on p "Sociālā vardarbība apdraud jauniešus Lai gan visam ir arī sava gaišā puse. Psih…" at bounding box center [245, 61] width 372 height 129
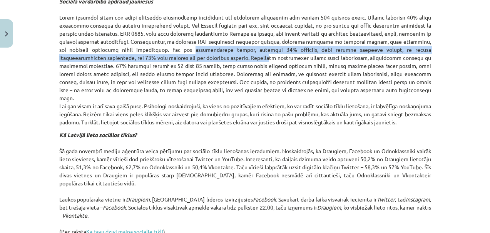
drag, startPoint x: 142, startPoint y: 54, endPoint x: 182, endPoint y: 62, distance: 40.4
click at [182, 62] on p "Sociālā vardarbība apdraud jauniešus Lai gan visam ir arī sava gaišā puse. Psih…" at bounding box center [245, 61] width 372 height 129
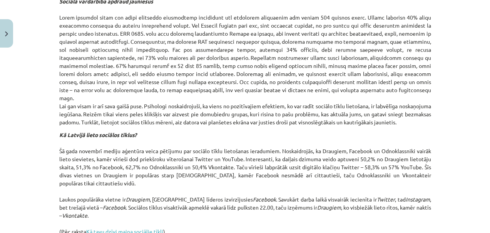
drag, startPoint x: 82, startPoint y: 74, endPoint x: 149, endPoint y: 72, distance: 67.4
click at [149, 72] on p "Sociālā vardarbība apdraud jauniešus Lai gan visam ir arī sava gaišā puse. Psih…" at bounding box center [245, 61] width 372 height 129
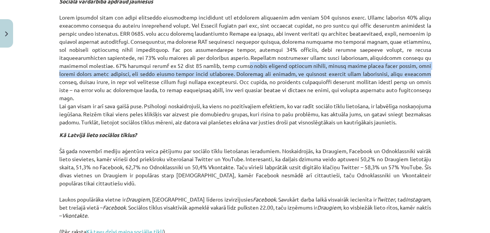
drag, startPoint x: 148, startPoint y: 73, endPoint x: 292, endPoint y: 79, distance: 144.4
click at [292, 79] on p "Sociālā vardarbība apdraud jauniešus Lai gan visam ir arī sava gaišā puse. Psih…" at bounding box center [245, 61] width 372 height 129
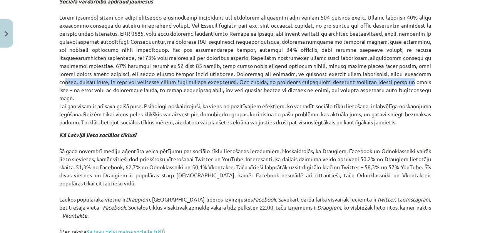
drag, startPoint x: 300, startPoint y: 82, endPoint x: 279, endPoint y: 91, distance: 22.7
click at [279, 91] on p "Sociālā vardarbība apdraud jauniešus Lai gan visam ir arī sava gaišā puse. Psih…" at bounding box center [245, 61] width 372 height 129
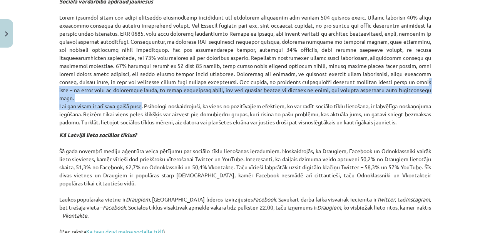
drag, startPoint x: 289, startPoint y: 90, endPoint x: 149, endPoint y: 106, distance: 140.9
click at [147, 106] on p "Sociālā vardarbība apdraud jauniešus Lai gan visam ir arī sava gaišā puse. Psih…" at bounding box center [245, 61] width 372 height 129
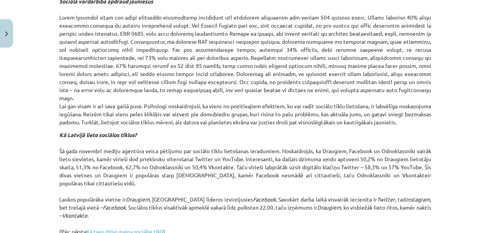
click at [166, 107] on p "Sociālā vardarbība apdraud jauniešus Lai gan visam ir arī sava gaišā puse. Psih…" at bounding box center [245, 61] width 372 height 129
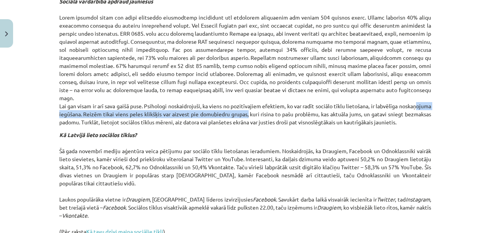
drag, startPoint x: 69, startPoint y: 112, endPoint x: 284, endPoint y: 113, distance: 214.3
click at [284, 113] on p "Sociālā vardarbība apdraud jauniešus Lai gan visam ir arī sava gaišā puse. Psih…" at bounding box center [245, 61] width 372 height 129
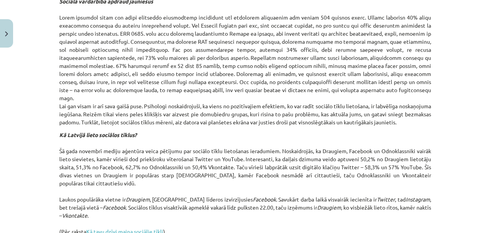
click at [304, 118] on p "Sociālā vardarbība apdraud jauniešus Lai gan visam ir arī sava gaišā puse. Psih…" at bounding box center [245, 61] width 372 height 129
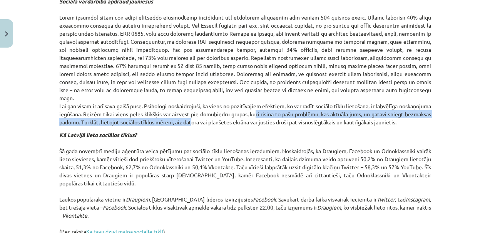
drag, startPoint x: 292, startPoint y: 112, endPoint x: 237, endPoint y: 125, distance: 56.5
click at [237, 125] on p "Sociālā vardarbība apdraud jauniešus Lai gan visam ir arī sava gaišā puse. Psih…" at bounding box center [245, 61] width 372 height 129
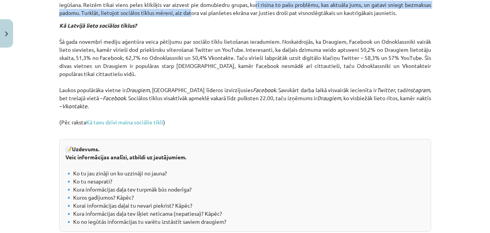
scroll to position [775, 0]
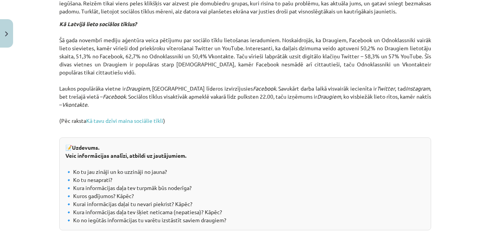
drag, startPoint x: 57, startPoint y: 47, endPoint x: 203, endPoint y: 52, distance: 145.5
click at [203, 52] on p "Kā Latvijā lieto sociālos tīklus? Šā gada novembrī mediju aģentūra veica pētīju…" at bounding box center [245, 76] width 372 height 113
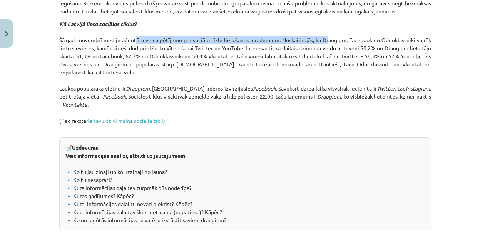
drag, startPoint x: 175, startPoint y: 47, endPoint x: 323, endPoint y: 46, distance: 148.5
click at [323, 46] on p "Kā Latvijā lieto sociālos tīklus? Šā gada novembrī mediju aģentūra veica pētīju…" at bounding box center [245, 76] width 372 height 113
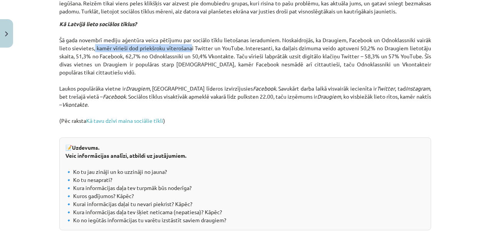
drag, startPoint x: 91, startPoint y: 56, endPoint x: 186, endPoint y: 56, distance: 95.0
click at [186, 56] on p "Kā Latvijā lieto sociālos tīklus? Šā gada novembrī mediju aģentūra veica pētīju…" at bounding box center [245, 76] width 372 height 113
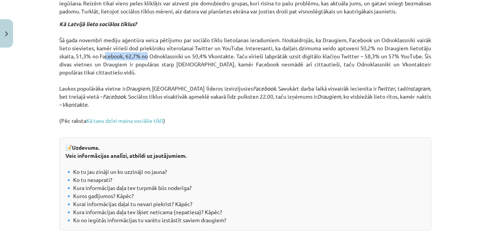
drag, startPoint x: 99, startPoint y: 63, endPoint x: 142, endPoint y: 62, distance: 42.7
click at [142, 62] on p "Kā Latvijā lieto sociālos tīklus? Šā gada novembrī mediju aģentūra veica pētīju…" at bounding box center [245, 76] width 372 height 113
drag, startPoint x: 253, startPoint y: 63, endPoint x: 301, endPoint y: 65, distance: 48.1
click at [301, 65] on p "Kā Latvijā lieto sociālos tīklus? Šā gada novembrī mediju aģentūra veica pētīju…" at bounding box center [245, 76] width 372 height 113
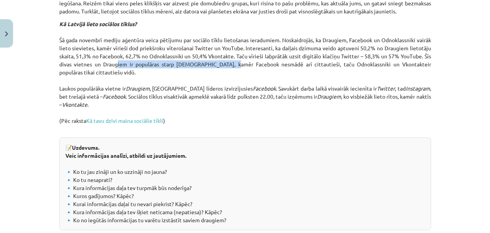
drag, startPoint x: 110, startPoint y: 71, endPoint x: 223, endPoint y: 73, distance: 112.7
click at [223, 73] on p "Kā Latvijā lieto sociālos tīklus? Šā gada novembrī mediju aģentūra veica pētīju…" at bounding box center [245, 76] width 372 height 113
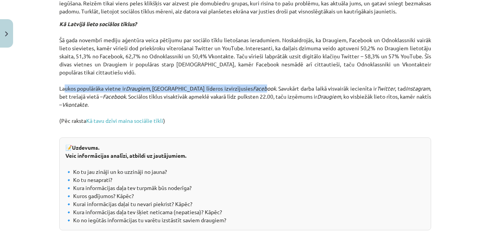
drag, startPoint x: 58, startPoint y: 95, endPoint x: 240, endPoint y: 97, distance: 182.3
click at [232, 96] on p "Kā Latvijā lieto sociālos tīklus? Šā gada novembrī mediju aģentūra veica pētīju…" at bounding box center [245, 76] width 372 height 113
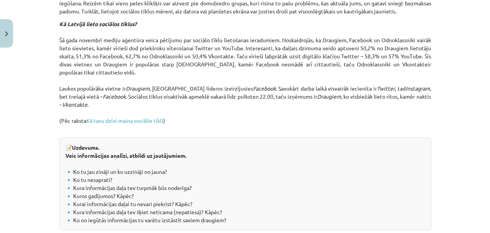
click at [256, 99] on p "Kā Latvijā lieto sociālos tīklus? Šā gada novembrī mediju aģentūra veica pētīju…" at bounding box center [245, 76] width 372 height 113
drag, startPoint x: 267, startPoint y: 95, endPoint x: 353, endPoint y: 92, distance: 86.2
click at [350, 92] on p "Kā Latvijā lieto sociālos tīklus? Šā gada novembrī mediju aģentūra veica pētīju…" at bounding box center [245, 76] width 372 height 113
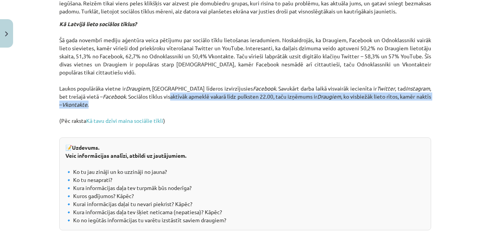
drag, startPoint x: 152, startPoint y: 104, endPoint x: 242, endPoint y: 108, distance: 90.1
click at [242, 108] on p "Kā Latvijā lieto sociālos tīklus? Šā gada novembrī mediju aģentūra veica pētīju…" at bounding box center [245, 76] width 372 height 113
click at [209, 109] on p "Kā Latvijā lieto sociālos tīklus? Šā gada novembrī mediju aģentūra veica pētīju…" at bounding box center [245, 76] width 372 height 113
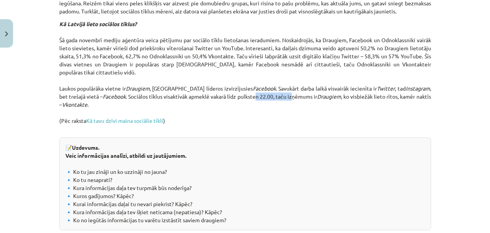
drag, startPoint x: 237, startPoint y: 105, endPoint x: 275, endPoint y: 107, distance: 38.1
click at [275, 107] on p "Kā Latvijā lieto sociālos tīklus? Šā gada novembrī mediju aģentūra veica pētīju…" at bounding box center [245, 76] width 372 height 113
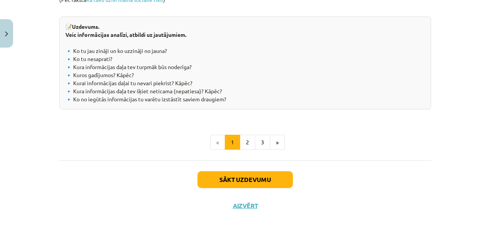
scroll to position [841, 0]
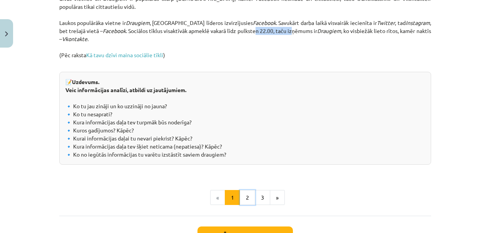
click at [246, 202] on button "2" at bounding box center [247, 197] width 15 height 15
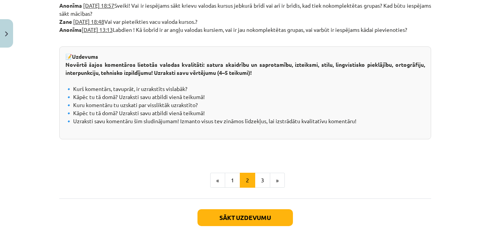
scroll to position [470, 0]
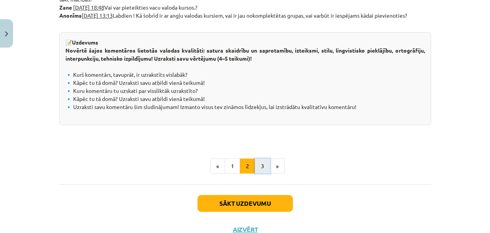
click at [261, 167] on button "3" at bounding box center [262, 166] width 15 height 15
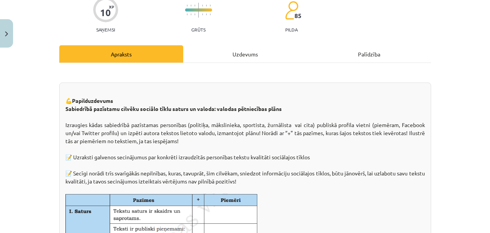
scroll to position [78, 0]
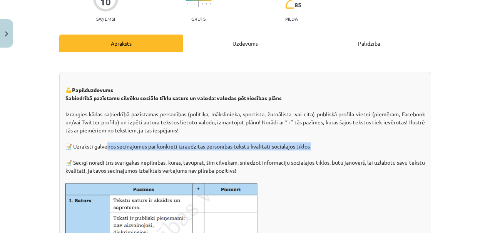
drag, startPoint x: 103, startPoint y: 143, endPoint x: 244, endPoint y: 156, distance: 141.8
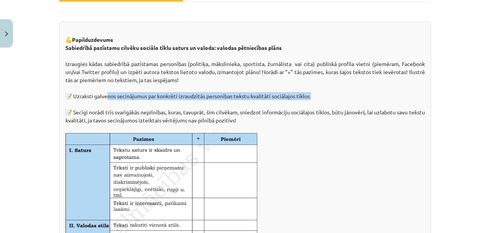
scroll to position [146, 0]
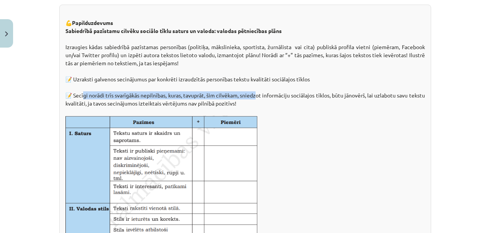
drag, startPoint x: 94, startPoint y: 99, endPoint x: 261, endPoint y: 97, distance: 167.4
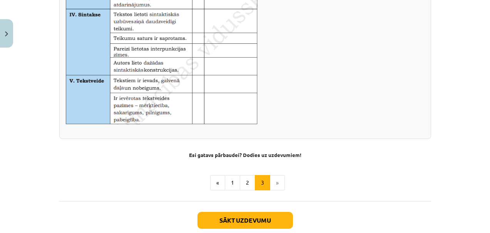
scroll to position [520, 0]
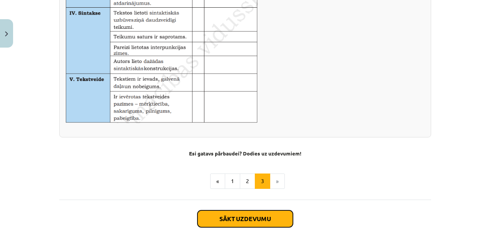
click at [251, 218] on button "Sākt uzdevumu" at bounding box center [244, 219] width 95 height 17
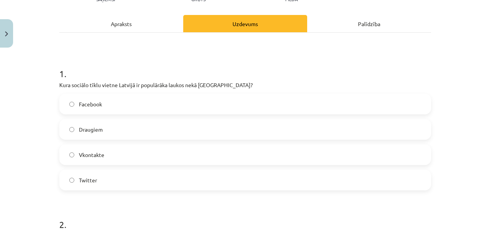
scroll to position [99, 0]
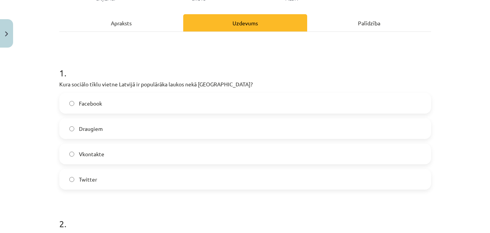
click at [89, 126] on span "Draugiem" at bounding box center [91, 129] width 24 height 8
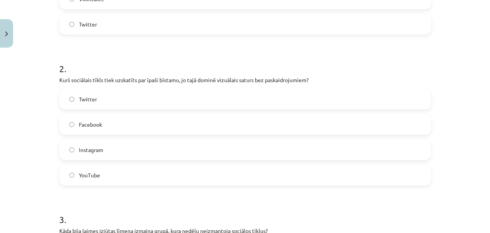
scroll to position [255, 0]
click at [100, 153] on span "Instagram" at bounding box center [91, 150] width 24 height 8
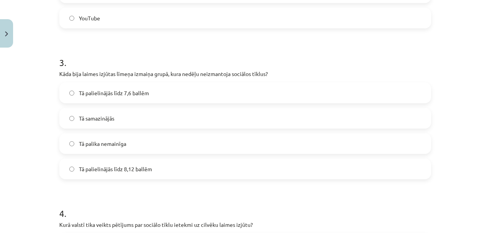
scroll to position [420, 0]
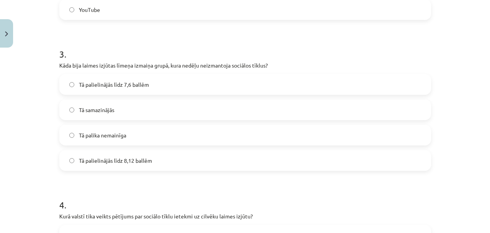
click at [113, 157] on span "Tā palielinājās līdz 8,12 ballēm" at bounding box center [115, 161] width 73 height 8
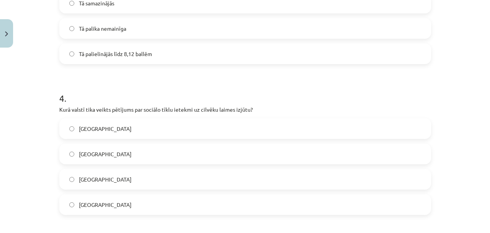
scroll to position [535, 0]
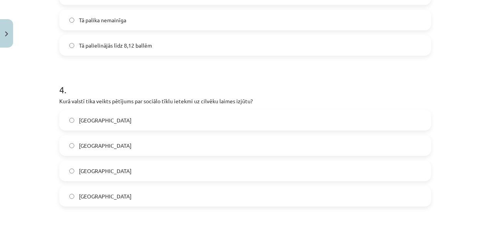
click at [93, 122] on label "[GEOGRAPHIC_DATA]" at bounding box center [245, 120] width 370 height 19
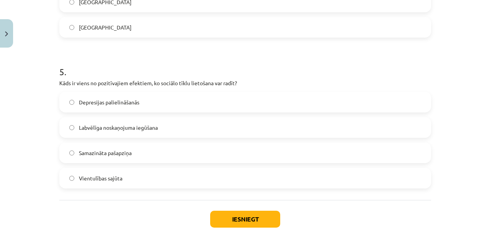
scroll to position [705, 0]
click at [110, 128] on span "Labvēlīga noskaņojuma iegūšana" at bounding box center [118, 127] width 79 height 8
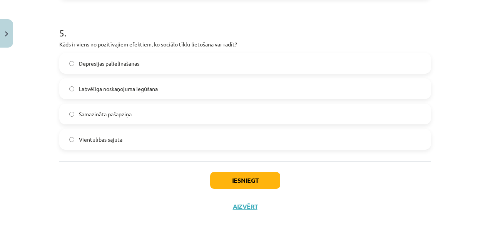
scroll to position [749, 0]
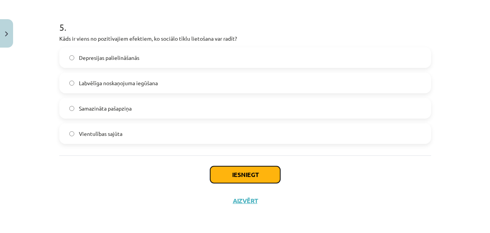
click at [246, 179] on button "Iesniegt" at bounding box center [245, 175] width 70 height 17
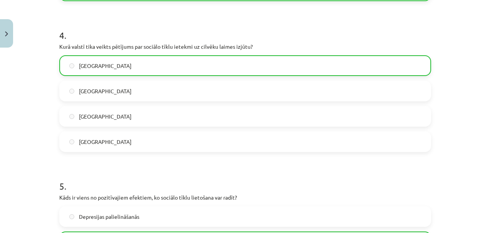
scroll to position [774, 0]
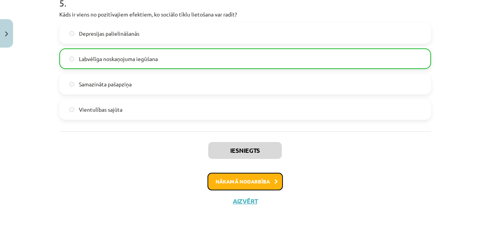
click at [250, 186] on button "Nākamā nodarbība" at bounding box center [244, 182] width 75 height 18
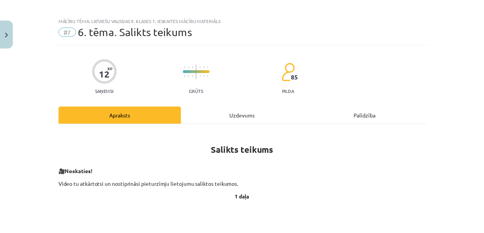
scroll to position [0, 0]
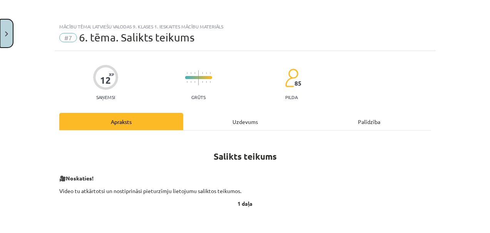
click at [9, 38] on button "Close" at bounding box center [6, 33] width 13 height 28
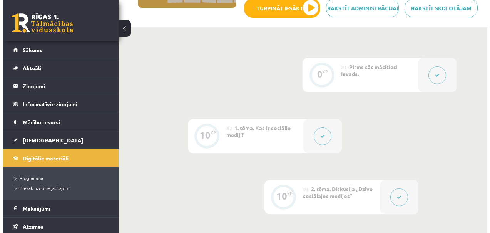
scroll to position [75, 0]
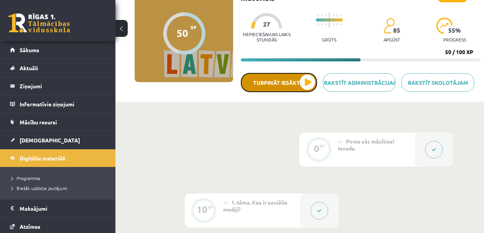
click at [278, 88] on button "Turpināt iesākto" at bounding box center [279, 82] width 76 height 19
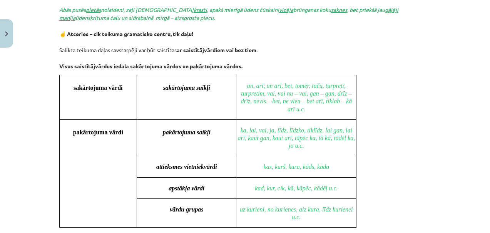
scroll to position [594, 0]
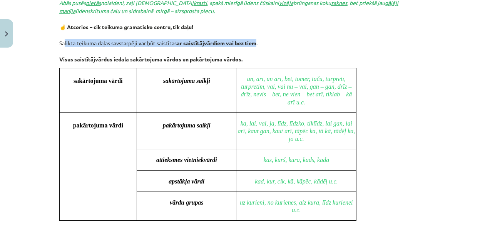
drag, startPoint x: 60, startPoint y: 43, endPoint x: 254, endPoint y: 44, distance: 193.9
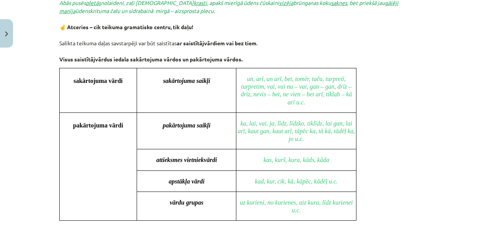
click at [147, 58] on strong "Visus saistītājvārdus iedala sakārtojuma vārdos un pakārtojuma vārdos." at bounding box center [150, 59] width 183 height 7
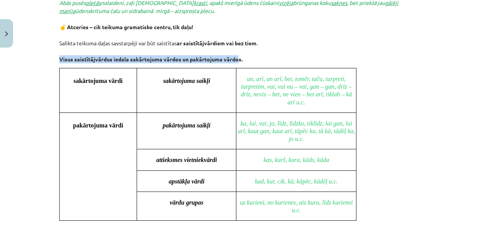
drag, startPoint x: 57, startPoint y: 60, endPoint x: 235, endPoint y: 60, distance: 178.1
click at [235, 60] on strong "Visus saistītājvārdus iedala sakārtojuma vārdos un pakārtojuma vārdos." at bounding box center [150, 59] width 183 height 7
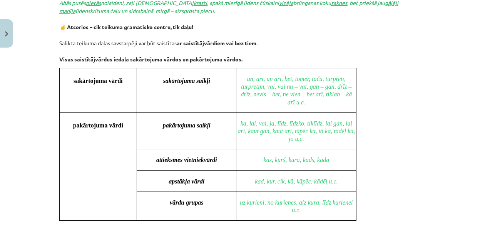
click at [138, 108] on td "sakārtojuma saikļi" at bounding box center [186, 90] width 99 height 45
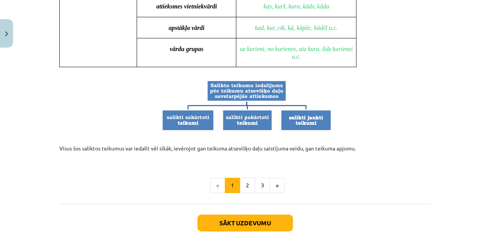
scroll to position [794, 0]
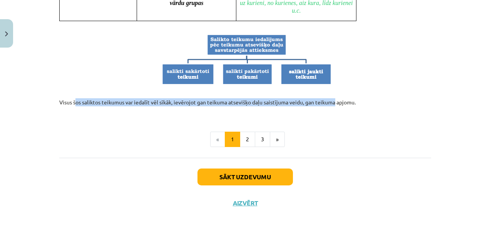
drag, startPoint x: 71, startPoint y: 100, endPoint x: 329, endPoint y: 99, distance: 258.1
click at [329, 99] on p "Visus šos saliktos teikumus var iedalīt vēl sīkāk, ievērojot gan teikuma atsevi…" at bounding box center [245, 102] width 372 height 24
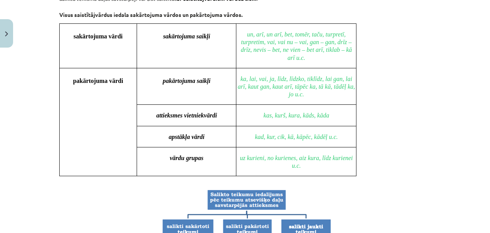
scroll to position [640, 0]
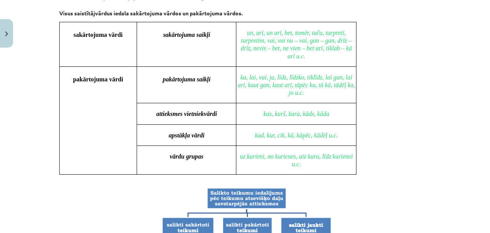
click at [391, 143] on div "sakārtojuma vārdi sakārtojuma saikļi un, arī, un arī, bet, tomēr, taču, turpret…" at bounding box center [245, 102] width 372 height 161
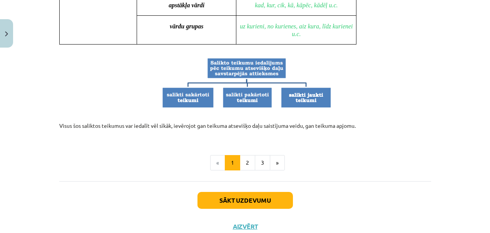
scroll to position [794, 0]
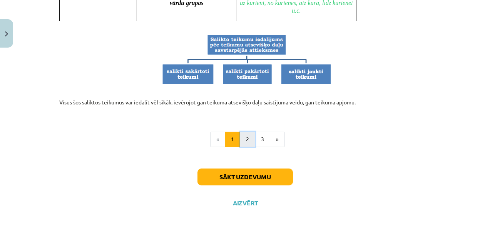
click at [244, 138] on button "2" at bounding box center [247, 139] width 15 height 15
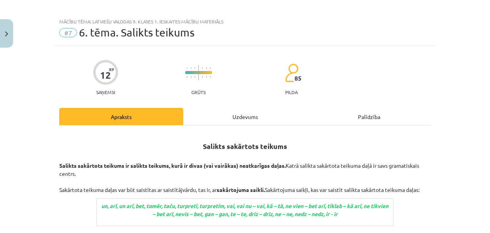
scroll to position [97, 0]
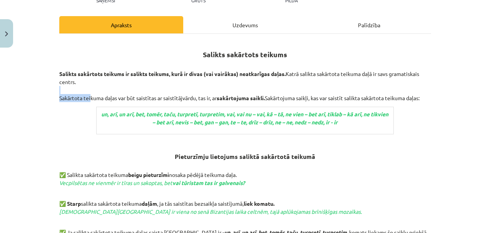
drag, startPoint x: 87, startPoint y: 98, endPoint x: 274, endPoint y: 92, distance: 187.4
click at [274, 92] on p "Salikts sakārtots teikums ir salikts teikums, kurā ir divas (vai vairākas) neat…" at bounding box center [245, 86] width 372 height 32
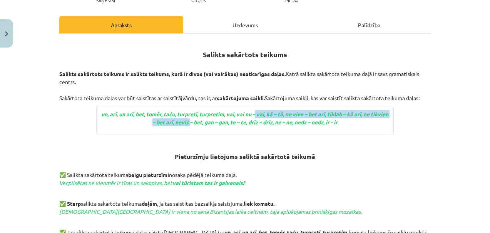
drag, startPoint x: 262, startPoint y: 115, endPoint x: 196, endPoint y: 121, distance: 66.4
click at [195, 121] on icon "un, arī, un arī, bet, tomēr, taču, turpretī, turpretim, vai, vai nu – vai, kā –…" at bounding box center [244, 118] width 287 height 15
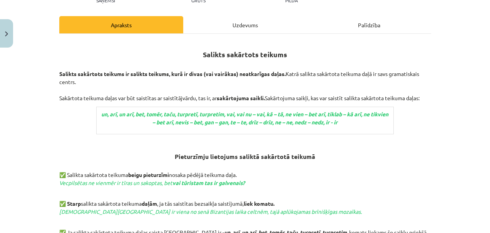
click at [207, 133] on td "un, arī, un arī, bet, tomēr, taču, turpretī, turpretim, vai, vai nu – vai, kā –…" at bounding box center [245, 120] width 297 height 27
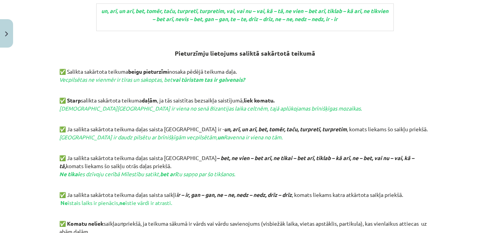
scroll to position [200, 0]
drag, startPoint x: 112, startPoint y: 70, endPoint x: 232, endPoint y: 74, distance: 120.1
click at [232, 74] on p "✅ Salikta sakārtota teikuma beigu pieturzīmi nosaka pēdējā teikuma daļa. Vecpil…" at bounding box center [245, 80] width 372 height 24
drag, startPoint x: 62, startPoint y: 80, endPoint x: 162, endPoint y: 82, distance: 99.6
click at [162, 82] on span "Vecpilsētas ne vienmēr ir tīras un sakoptas, bet vai tūristam tas ir galvenais?" at bounding box center [151, 79] width 185 height 7
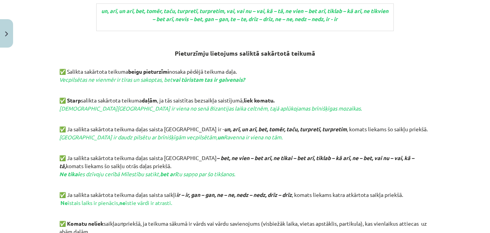
click at [277, 84] on p "✅ Salikta sakārtota teikuma beigu pieturzīmi nosaka pēdējā teikuma daļa. Vecpil…" at bounding box center [245, 80] width 372 height 24
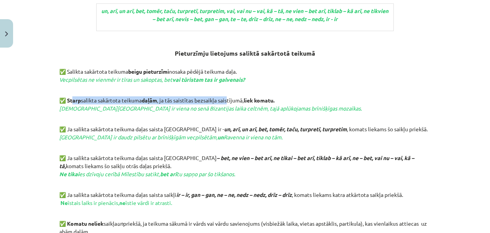
drag, startPoint x: 68, startPoint y: 101, endPoint x: 227, endPoint y: 98, distance: 158.5
click at [227, 98] on p "✅ Starp salikta sakārtota teikuma daļām , ja tās saistītas bezsaikļa saistījumā…" at bounding box center [245, 109] width 372 height 24
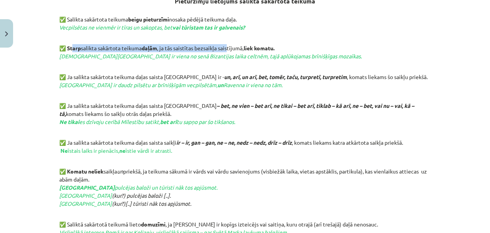
scroll to position [277, 0]
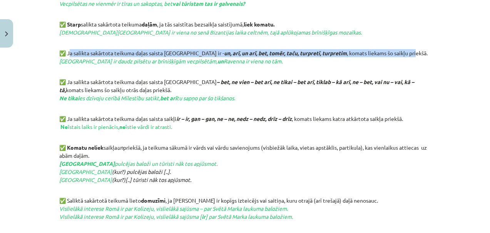
drag, startPoint x: 66, startPoint y: 52, endPoint x: 379, endPoint y: 52, distance: 312.7
click at [379, 52] on p "✅ Ja salikta sakārtota teikuma daļas saista saikļi ir - un, arī, un arī, bet, t…" at bounding box center [245, 61] width 372 height 24
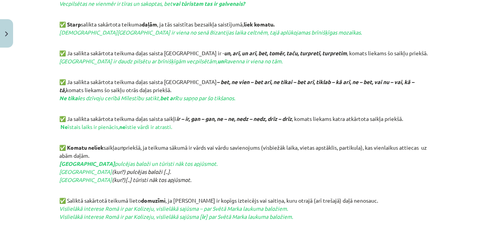
drag, startPoint x: 63, startPoint y: 60, endPoint x: 113, endPoint y: 62, distance: 49.3
click at [113, 62] on span "[GEOGRAPHIC_DATA] ir daudz pilsētu ar brīnišķīgām vecpilsētām, un [GEOGRAPHIC_D…" at bounding box center [170, 61] width 223 height 7
drag, startPoint x: 122, startPoint y: 60, endPoint x: 225, endPoint y: 66, distance: 103.2
click at [225, 66] on p "✅ Ja salikta sakārtota teikuma daļas saista saikļi ir - un, arī, un arī, bet, t…" at bounding box center [245, 61] width 372 height 24
drag, startPoint x: 77, startPoint y: 83, endPoint x: 190, endPoint y: 81, distance: 112.3
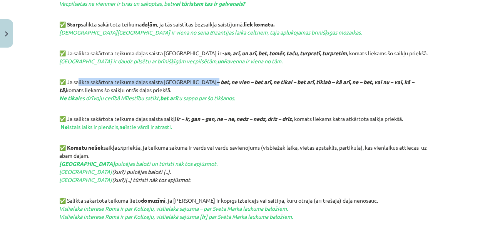
click at [190, 81] on p "✅ Ja salikta sakārtota teikuma daļas saista [GEOGRAPHIC_DATA] – bet, ne vien – …" at bounding box center [245, 94] width 372 height 32
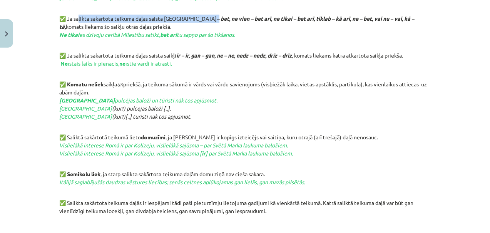
scroll to position [340, 0]
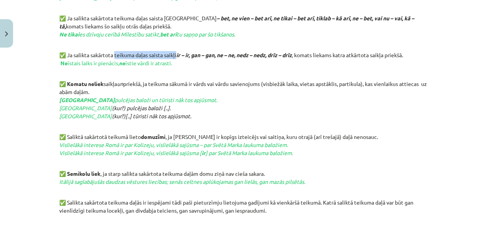
drag, startPoint x: 112, startPoint y: 55, endPoint x: 178, endPoint y: 55, distance: 66.2
click at [177, 55] on p "✅ Ja salikta sakārtota teikuma daļas saista [GEOGRAPHIC_DATA] ir – ir, gan – ga…" at bounding box center [245, 63] width 372 height 24
click at [195, 54] on em "ir – ir, gan – gan, ne – ne, nedz – nedz, drīz – drīz" at bounding box center [233, 55] width 115 height 7
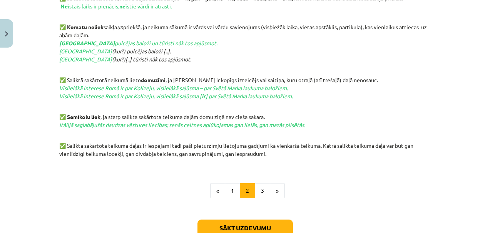
scroll to position [399, 0]
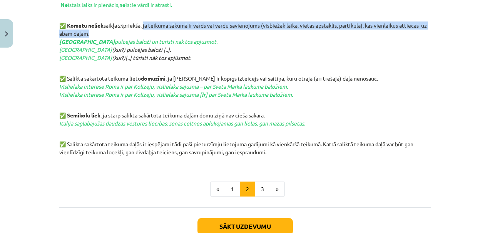
drag, startPoint x: 144, startPoint y: 25, endPoint x: 113, endPoint y: 34, distance: 32.4
click at [113, 34] on p "✅ Komatu neliek saikļa un priekšā, ja teikuma sākumā ir vārds vai vārdu savieno…" at bounding box center [245, 46] width 372 height 48
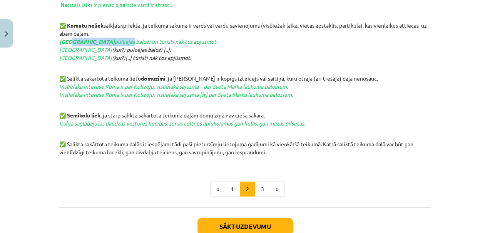
drag, startPoint x: 68, startPoint y: 42, endPoint x: 129, endPoint y: 39, distance: 60.9
click at [129, 39] on em "Svētā Marka laukumā pulcējas baloži un tūristi nāk tos apjūsmot." at bounding box center [138, 41] width 158 height 7
click at [249, 48] on p "✅ Komatu neliek saikļa un priekšā, ja teikuma sākumā ir vārds vai vārdu savieno…" at bounding box center [245, 46] width 372 height 48
drag, startPoint x: 70, startPoint y: 76, endPoint x: 92, endPoint y: 75, distance: 22.0
click at [87, 75] on p "✅ Saliktā sakārtotā teikumā lieto domuzīmi , ja abām daļām ir kopīgs izteicējs …" at bounding box center [245, 91] width 372 height 32
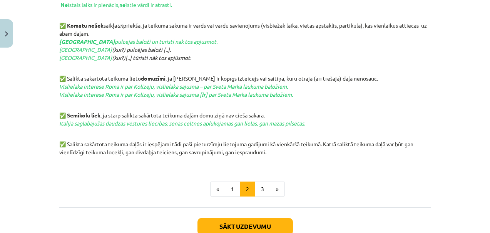
click at [107, 77] on p "✅ Saliktā sakārtotā teikumā lieto domuzīmi , ja abām daļām ir kopīgs izteicējs …" at bounding box center [245, 91] width 372 height 32
click at [261, 190] on button "3" at bounding box center [262, 189] width 15 height 15
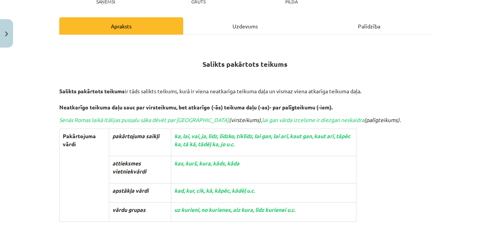
scroll to position [108, 0]
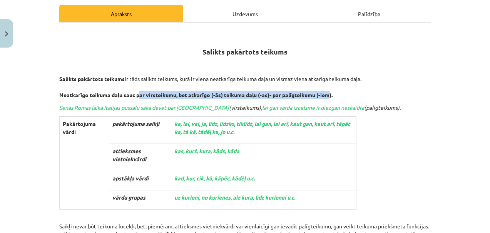
drag, startPoint x: 138, startPoint y: 97, endPoint x: 328, endPoint y: 92, distance: 190.5
click at [328, 92] on p "Salikts pakārtots teikums ir tāds salikts teikums, kurā ir viena neatkarīga tei…" at bounding box center [245, 79] width 372 height 40
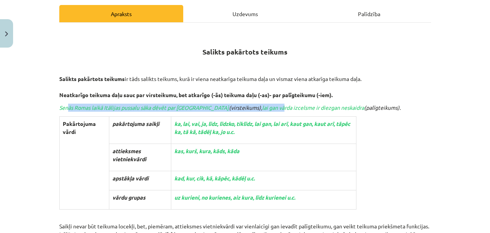
drag, startPoint x: 65, startPoint y: 109, endPoint x: 244, endPoint y: 107, distance: 178.9
click at [244, 107] on em "Senās Romas laikā Itālijas pussalu sāka dēvēt par [PERSON_NAME] (virsteikums), …" at bounding box center [229, 107] width 341 height 7
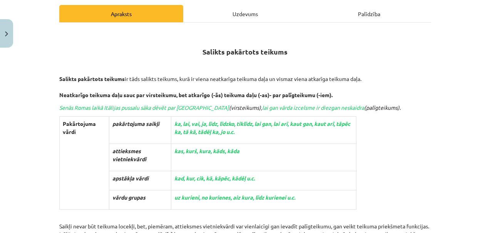
click at [262, 107] on span "lai gan vārda izcelsme ir diezgan neskaidra" at bounding box center [313, 107] width 102 height 7
drag, startPoint x: 328, startPoint y: 108, endPoint x: 333, endPoint y: 108, distance: 5.0
click at [333, 108] on em "Senās Romas laikā Itālijas pussalu sāka dēvēt par [PERSON_NAME] (virsteikums), …" at bounding box center [229, 107] width 341 height 7
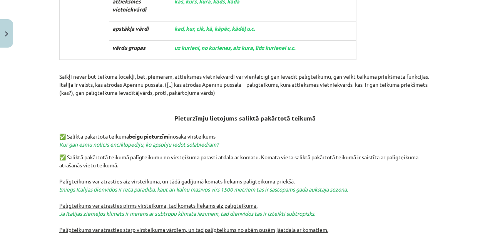
scroll to position [266, 0]
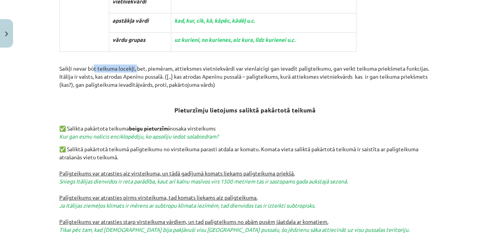
drag, startPoint x: 91, startPoint y: 69, endPoint x: 134, endPoint y: 67, distance: 43.1
click at [134, 67] on p "Saikļi nevar būt teikuma locekļi, bet, piemēram, attieksmes vietniekvārdi var v…" at bounding box center [245, 77] width 372 height 24
drag, startPoint x: 269, startPoint y: 67, endPoint x: 289, endPoint y: 64, distance: 19.8
click at [289, 65] on p "Saikļi nevar būt teikuma locekļi, bet, piemēram, attieksmes vietniekvārdi var v…" at bounding box center [245, 77] width 372 height 24
click at [296, 69] on p "Saikļi nevar būt teikuma locekļi, bet, piemēram, attieksmes vietniekvārdi var v…" at bounding box center [245, 77] width 372 height 24
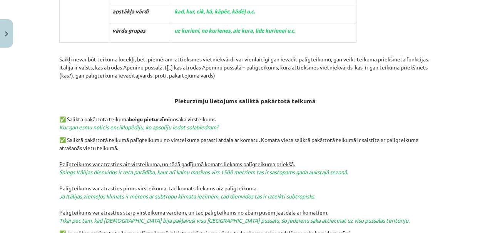
scroll to position [332, 0]
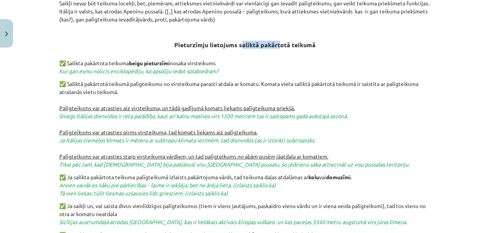
drag, startPoint x: 241, startPoint y: 45, endPoint x: 281, endPoint y: 45, distance: 40.0
click at [278, 45] on b "Pieturzīmju lietojums saliktā pakārtotā teikumā" at bounding box center [244, 45] width 141 height 8
click at [297, 48] on h3 "Pieturzīmju lietojums saliktā pakārtotā teikumā" at bounding box center [245, 42] width 372 height 29
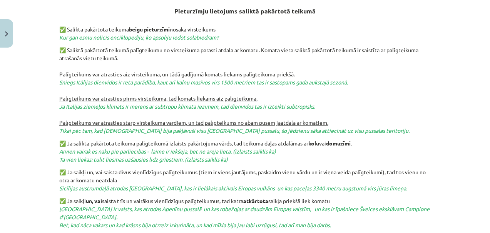
scroll to position [366, 0]
drag, startPoint x: 154, startPoint y: 48, endPoint x: 266, endPoint y: 47, distance: 111.6
click at [266, 48] on p "✅ Saliktā pakārtotā teikumā palīgteikumu no virsteikuma parasti atdala ar komat…" at bounding box center [245, 90] width 372 height 89
drag, startPoint x: 78, startPoint y: 57, endPoint x: 110, endPoint y: 57, distance: 32.7
click at [110, 57] on p "✅ Saliktā pakārtotā teikumā palīgteikumu no virsteikuma parasti atdala ar komat…" at bounding box center [245, 90] width 372 height 89
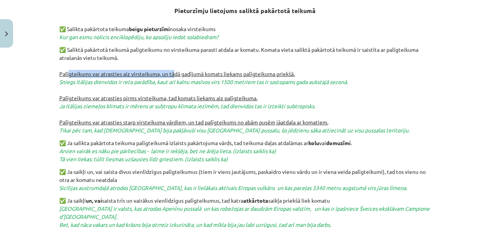
drag, startPoint x: 65, startPoint y: 74, endPoint x: 172, endPoint y: 72, distance: 107.3
click at [172, 72] on u "Palīgteikums var atrasties aiz virsteikuma, un tādā gadījumā komats liekams pal…" at bounding box center [176, 73] width 235 height 7
click at [179, 72] on u "Palīgteikums var atrasties aiz virsteikuma, un tādā gadījumā komats liekams pal…" at bounding box center [176, 73] width 235 height 7
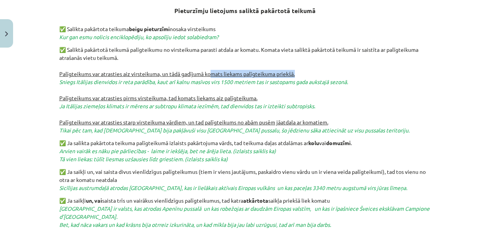
drag, startPoint x: 210, startPoint y: 73, endPoint x: 298, endPoint y: 75, distance: 87.3
click at [298, 75] on p "✅ Saliktā pakārtotā teikumā palīgteikumu no virsteikuma parasti atdala ar komat…" at bounding box center [245, 90] width 372 height 89
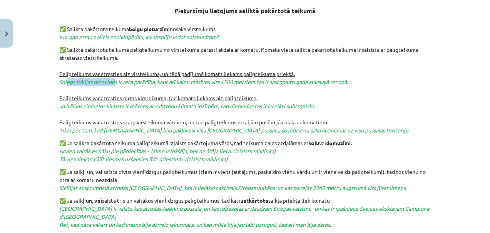
drag, startPoint x: 63, startPoint y: 82, endPoint x: 110, endPoint y: 82, distance: 46.9
click at [110, 82] on span "Sniegs Itālijas dienvidos ir reta parādība, kaut arī kalnu masīvos virs 1500 me…" at bounding box center [203, 81] width 289 height 7
click at [125, 82] on span "Sniegs Itālijas dienvidos ir reta parādība, kaut arī kalnu masīvos virs 1500 me…" at bounding box center [203, 81] width 289 height 7
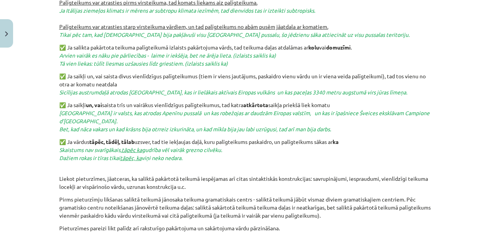
scroll to position [469, 0]
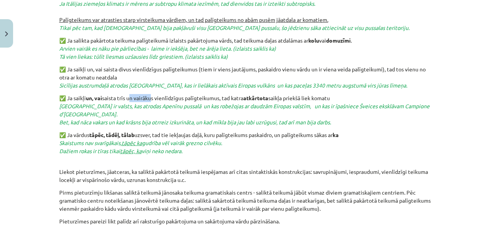
drag, startPoint x: 126, startPoint y: 98, endPoint x: 147, endPoint y: 99, distance: 20.8
click at [147, 99] on p "✅ Ja saikļi un, vai saista trīs un vairākus vienlīdzīgus palīgteikumus, tad kat…" at bounding box center [245, 110] width 372 height 32
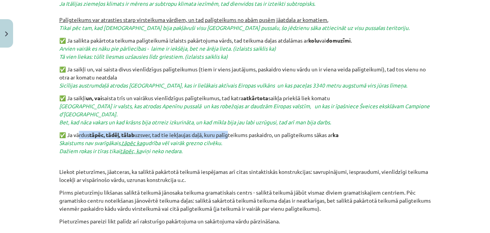
drag, startPoint x: 77, startPoint y: 125, endPoint x: 228, endPoint y: 128, distance: 151.2
click at [227, 131] on p "✅ Ja vārdus tāpēc, tādēļ, tālab uzsver, tad tie iekļaujas daļā, kuru palīgteiku…" at bounding box center [245, 147] width 372 height 32
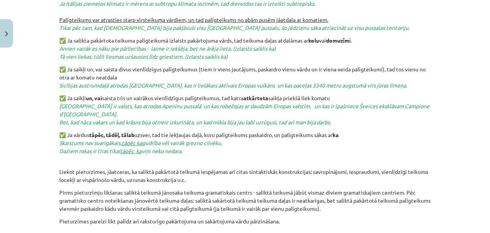
click at [236, 136] on p "✅ Ja vārdus tāpēc, tādēļ, tālab uzsver, tad tie iekļaujas daļā, kuru palīgteiku…" at bounding box center [245, 147] width 372 height 32
drag, startPoint x: 173, startPoint y: 125, endPoint x: 208, endPoint y: 126, distance: 35.8
click at [208, 131] on p "✅ Ja vārdus tāpēc, tādēļ, tālab uzsver, tad tie iekļaujas daļā, kuru palīgteiku…" at bounding box center [245, 147] width 372 height 32
drag, startPoint x: 219, startPoint y: 127, endPoint x: 268, endPoint y: 127, distance: 48.9
click at [267, 131] on p "✅ Ja vārdus tāpēc, tādēļ, tālab uzsver, tad tie iekļaujas daļā, kuru palīgteiku…" at bounding box center [245, 147] width 372 height 32
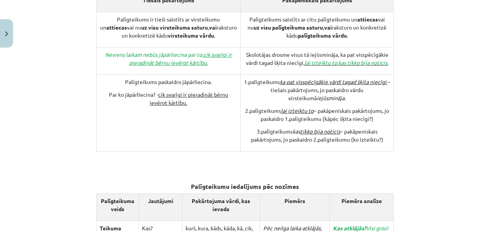
scroll to position [731, 0]
drag, startPoint x: 246, startPoint y: 45, endPoint x: 272, endPoint y: 44, distance: 25.4
click at [272, 50] on p "Skolotājas drosme visus tā iejūsmināja, ka pat visspēcīgākie vārdi tagad šķita …" at bounding box center [316, 58] width 147 height 16
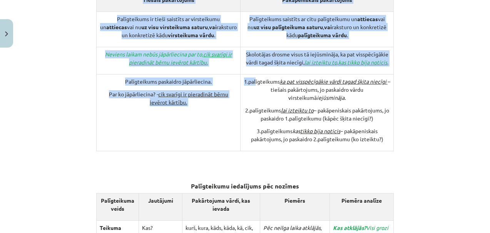
drag, startPoint x: 255, startPoint y: 71, endPoint x: 395, endPoint y: 127, distance: 150.9
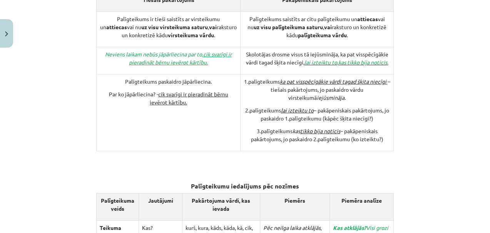
click at [378, 164] on p at bounding box center [245, 168] width 372 height 8
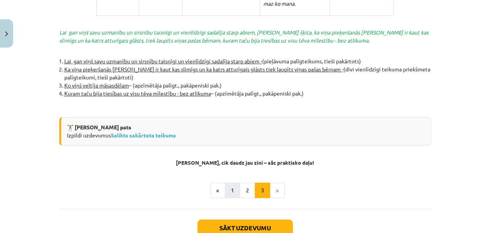
scroll to position [1721, 0]
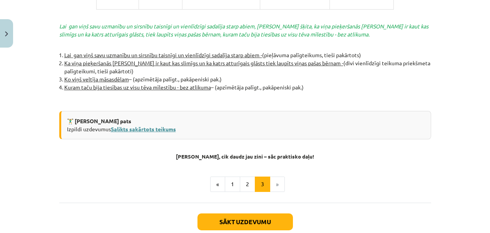
click at [161, 126] on link "Salikts sakārtots teikums" at bounding box center [143, 129] width 65 height 7
click at [274, 177] on li "»" at bounding box center [277, 184] width 15 height 15
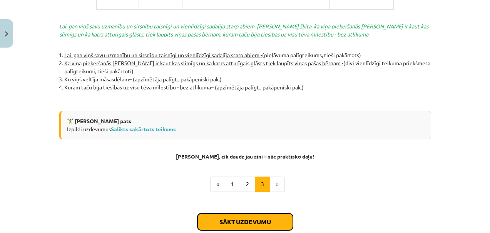
click at [259, 214] on button "Sākt uzdevumu" at bounding box center [244, 222] width 95 height 17
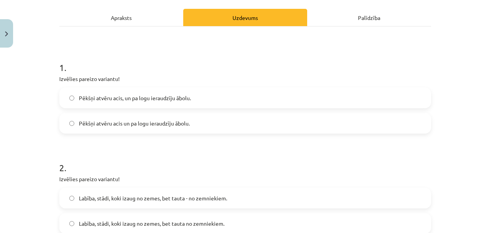
scroll to position [151, 0]
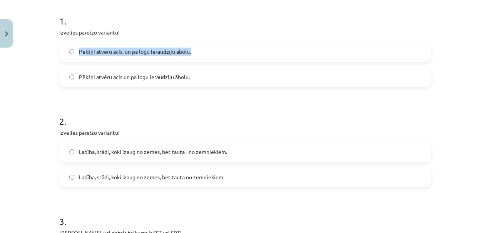
drag, startPoint x: 194, startPoint y: 55, endPoint x: 77, endPoint y: 52, distance: 116.6
click at [77, 52] on label "Pēkšņi atvēru acis, un pa logu ieraudzīju ābolu." at bounding box center [245, 51] width 370 height 19
copy span "Pēkšņi atvēru acis, un pa logu ieraudzīju ābolu."
click at [79, 53] on span "Pēkšņi atvēru acis, un pa logu ieraudzīju ābolu." at bounding box center [135, 52] width 112 height 8
click at [7, 107] on div "Mācību tēma: Latviešu valodas 9. klases 1. ieskaites mācību materiāls #7 6. tēm…" at bounding box center [245, 116] width 490 height 233
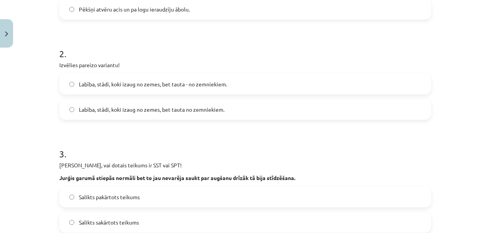
scroll to position [228, 0]
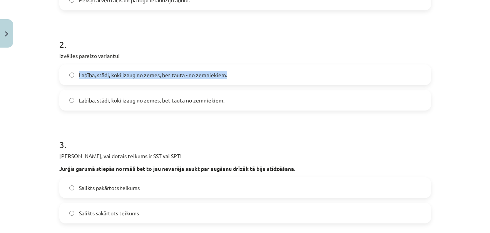
drag, startPoint x: 227, startPoint y: 75, endPoint x: 86, endPoint y: 68, distance: 141.3
click at [86, 68] on label "Labība, stādi, koki izaug no zemes, bet tauta - no zemniekiem." at bounding box center [245, 74] width 370 height 19
copy span "Labība, stādi, koki izaug no zemes, bet tauta - no zemniekiem."
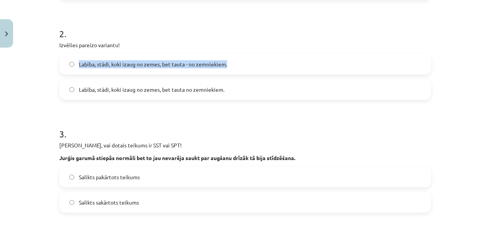
scroll to position [296, 0]
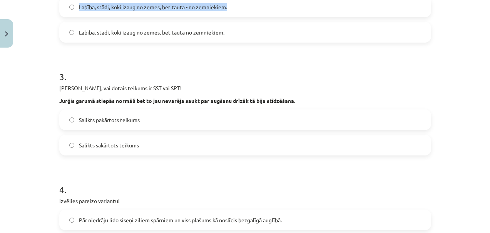
click at [95, 6] on span "Labība, stādi, koki izaug no zemes, bet tauta - no zemniekiem." at bounding box center [153, 7] width 148 height 8
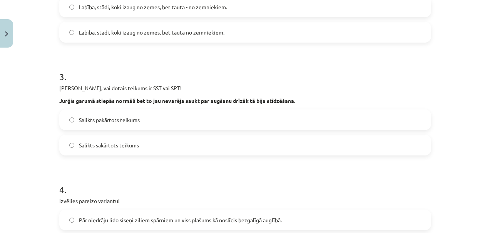
click at [96, 53] on form "1 . Izvēlies pareizo variantu! Pēkšņi atvēru acis, un pa logu ieraudzīju ābolu.…" at bounding box center [245, 188] width 372 height 662
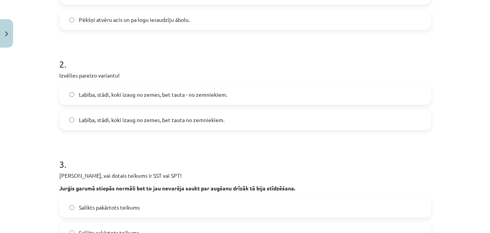
scroll to position [207, 0]
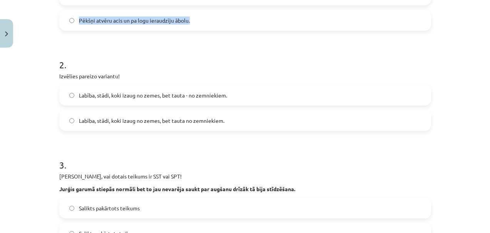
drag, startPoint x: 192, startPoint y: 20, endPoint x: 75, endPoint y: 21, distance: 116.9
click at [75, 21] on label "Pēkšņi atvēru acis un pa logu ieraudzīju ābolu." at bounding box center [245, 20] width 370 height 19
copy span "Pēkšņi atvēru acis un pa logu ieraudzīju ābolu."
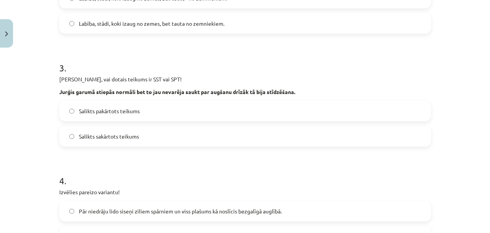
scroll to position [305, 0]
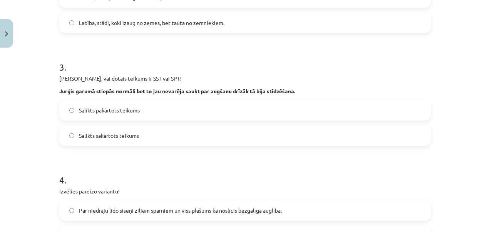
click at [81, 138] on span "Salikts sakārtots teikums" at bounding box center [109, 136] width 60 height 8
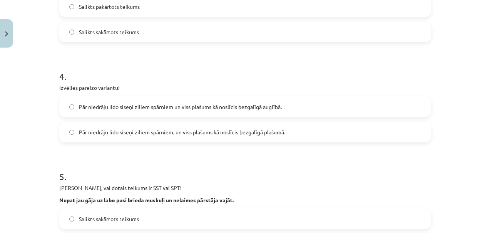
scroll to position [428, 0]
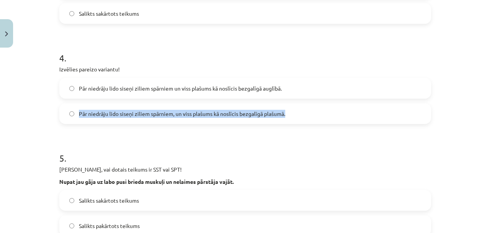
drag, startPoint x: 286, startPoint y: 115, endPoint x: 76, endPoint y: 117, distance: 210.4
click at [76, 117] on label "Pār niedrāju lido siseņi ziliem spārniem, un viss plašums kā noslīcis bezgalīgā…" at bounding box center [245, 113] width 370 height 19
copy span "Pār niedrāju lido siseņi ziliem spārniem, un viss plašums kā noslīcis bezgalīgā…"
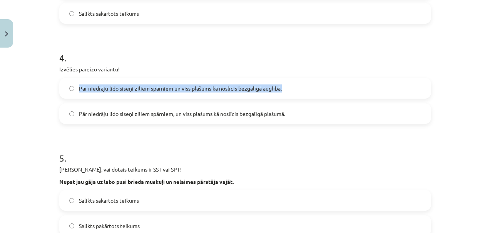
drag, startPoint x: 282, startPoint y: 90, endPoint x: 73, endPoint y: 87, distance: 208.1
click at [73, 87] on label "Pār niedrāju lido siseņi ziliem spārniem un viss plašums kā noslīcis bezgalīgā …" at bounding box center [245, 88] width 370 height 19
copy span "Pār niedrāju lido siseņi ziliem spārniem un viss plašums kā noslīcis bezgalīgā …"
click at [88, 87] on span "Pār niedrāju lido siseņi ziliem spārniem un viss plašums kā noslīcis bezgalīgā …" at bounding box center [180, 89] width 203 height 8
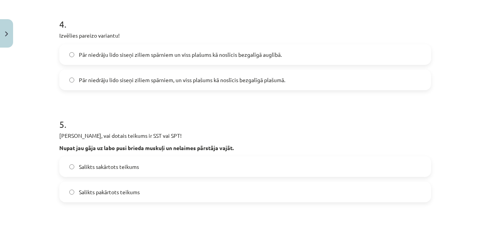
scroll to position [479, 0]
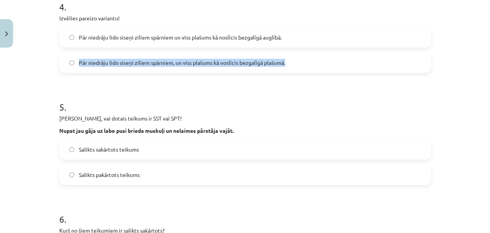
drag, startPoint x: 288, startPoint y: 63, endPoint x: 72, endPoint y: 64, distance: 216.2
click at [72, 64] on label "Pār niedrāju lido siseņi ziliem spārniem, un viss plašums kā noslīcis bezgalīgā…" at bounding box center [245, 62] width 370 height 19
copy label "Pār niedrāju lido siseņi ziliem spārniem, un viss plašums kā noslīcis bezgalīgā…"
click at [60, 61] on label "Pār niedrāju lido siseņi ziliem spārniem, un viss plašums kā noslīcis bezgalīgā…" at bounding box center [245, 62] width 370 height 19
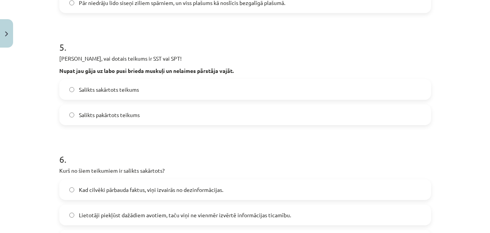
scroll to position [539, 0]
click at [99, 93] on span "Salikts sakārtots teikums" at bounding box center [109, 90] width 60 height 8
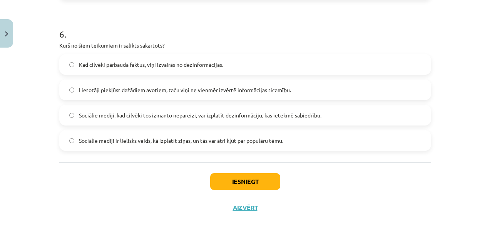
scroll to position [666, 0]
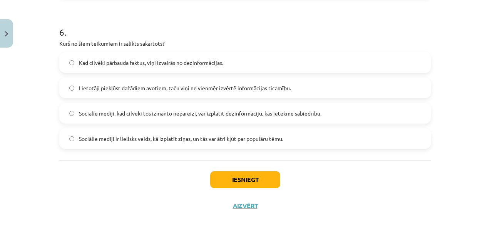
click at [123, 92] on label "Lietotāji piekļūst dažādiem avotiem, taču viņi ne vienmēr izvērtē informācijas …" at bounding box center [245, 87] width 370 height 19
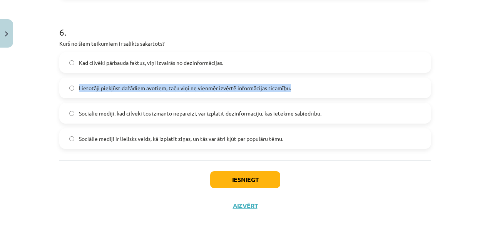
drag, startPoint x: 294, startPoint y: 88, endPoint x: 140, endPoint y: 83, distance: 153.6
click at [140, 83] on label "Lietotāji piekļūst dažādiem avotiem, taču viņi ne vienmēr izvērtē informācijas …" at bounding box center [245, 87] width 370 height 19
copy span "Lietotāji piekļūst dažādiem avotiem, taču viņi ne vienmēr izvērtē informācijas …"
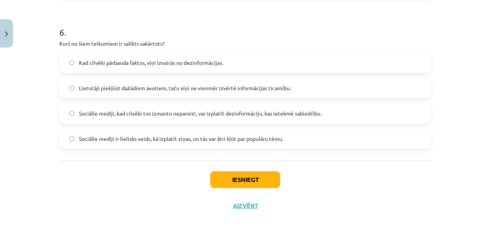
click at [127, 190] on div "Iesniegt Aizvērt" at bounding box center [245, 188] width 372 height 54
click at [244, 182] on button "Iesniegt" at bounding box center [245, 180] width 70 height 17
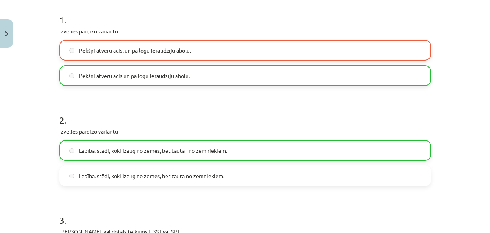
scroll to position [149, 0]
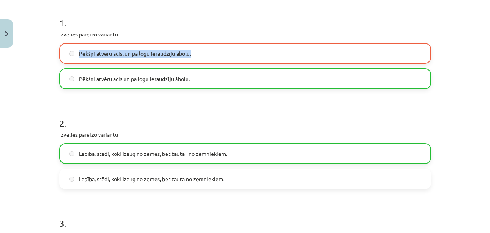
click at [67, 52] on label "Pēkšņi atvēru acis, un pa logu ieraudzīju ābolu." at bounding box center [245, 53] width 370 height 19
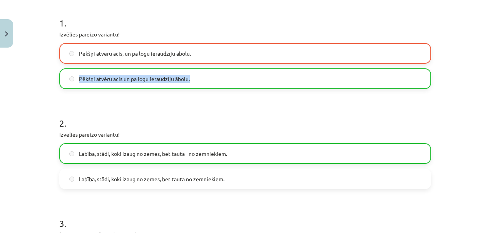
drag, startPoint x: 190, startPoint y: 81, endPoint x: 77, endPoint y: 79, distance: 113.5
click at [77, 79] on label "Pēkšņi atvēru acis un pa logu ieraudzīju ābolu." at bounding box center [245, 78] width 370 height 19
copy span "Pēkšņi atvēru acis un pa logu ieraudzīju ābolu."
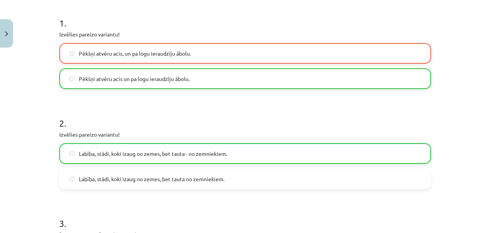
click at [165, 110] on h1 "2 ." at bounding box center [245, 117] width 372 height 24
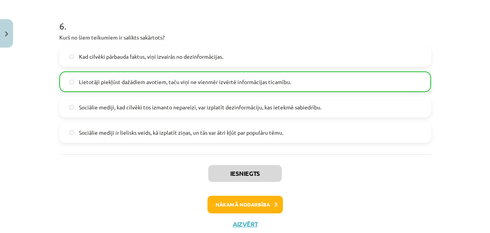
scroll to position [673, 0]
click at [244, 205] on button "Nākamā nodarbība" at bounding box center [244, 205] width 75 height 18
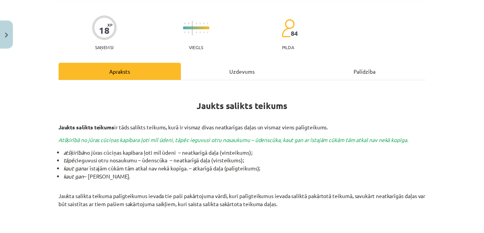
scroll to position [0, 0]
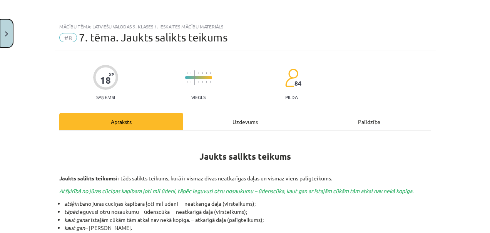
click at [3, 29] on button "Close" at bounding box center [6, 33] width 13 height 28
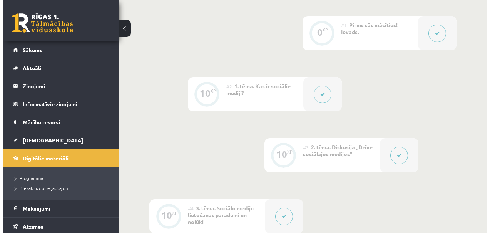
scroll to position [48, 0]
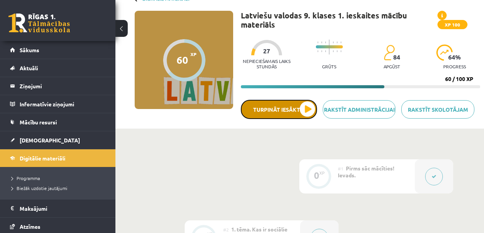
click at [263, 110] on button "Turpināt iesākto" at bounding box center [279, 109] width 76 height 19
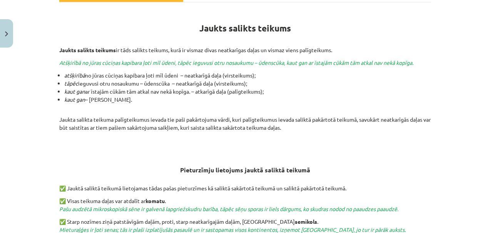
scroll to position [128, 0]
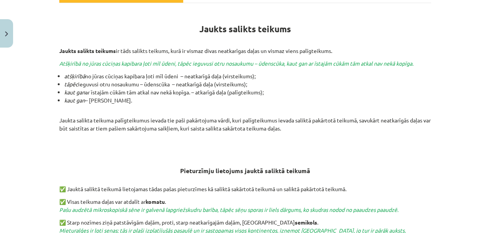
drag, startPoint x: 58, startPoint y: 62, endPoint x: 258, endPoint y: 71, distance: 201.0
click at [258, 71] on div "Jaukts salikts teikums Jaukts salikts teikums ir tāds salikts teikums, kurā ir …" at bounding box center [245, 189] width 372 height 359
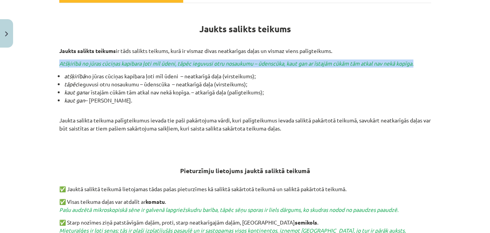
drag, startPoint x: 57, startPoint y: 63, endPoint x: 372, endPoint y: 67, distance: 314.3
click at [372, 67] on div "Jaukts salikts teikums Jaukts salikts teikums ir tāds salikts teikums, kurā ir …" at bounding box center [245, 189] width 372 height 359
copy div "Atšķirībā no jūras cūciņas kapibara ļoti mīl ūdeni, tāpēc ieguvusi otru nosauku…"
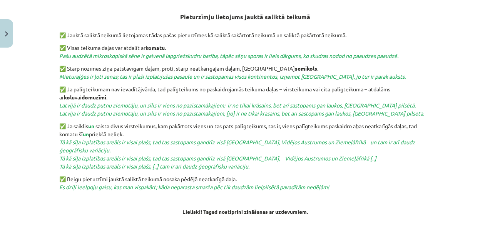
scroll to position [334, 0]
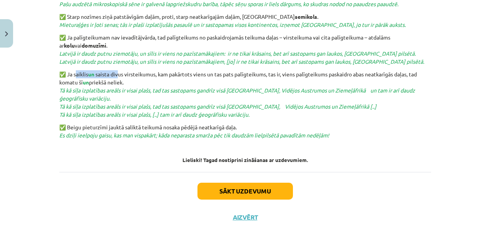
drag, startPoint x: 72, startPoint y: 76, endPoint x: 115, endPoint y: 74, distance: 42.4
click at [114, 74] on p "✅ Ja saiklis un saista divus virsteikumus, kam pakārtots viens un tas pats palī…" at bounding box center [245, 94] width 372 height 48
drag, startPoint x: 68, startPoint y: 92, endPoint x: 146, endPoint y: 91, distance: 77.7
click at [146, 91] on p "✅ Ja saiklis un saista divus virsteikumus, kam pakārtots viens un tas pats palī…" at bounding box center [245, 94] width 372 height 48
click at [156, 90] on span "Tā kā sīļa izplatības areāls ir visai plašs, tad tas sastopams gandrīz visā [GE…" at bounding box center [236, 94] width 355 height 15
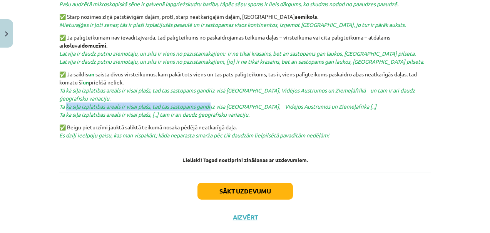
drag, startPoint x: 64, startPoint y: 107, endPoint x: 212, endPoint y: 107, distance: 148.1
click at [211, 107] on span "Tā kā sīļa izplatības areāls ir visai plašs, tad tas sastopams gandrīz visā [GE…" at bounding box center [217, 110] width 317 height 15
click at [222, 107] on span "Tā kā sīļa izplatības areāls ir visai plašs, tad tas sastopams gandrīz visā [GE…" at bounding box center [217, 110] width 317 height 15
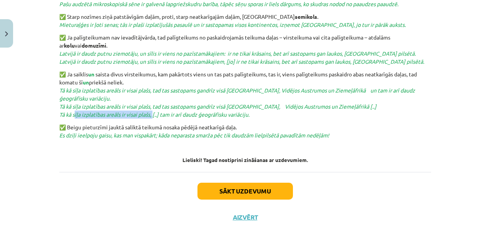
drag, startPoint x: 76, startPoint y: 114, endPoint x: 150, endPoint y: 114, distance: 73.9
click at [150, 114] on span "Tā kā sīļa izplatības areāls ir visai plašs, tad tas sastopams gandrīz visā [GE…" at bounding box center [217, 110] width 317 height 15
click at [153, 117] on p "✅ Ja saiklis un saista divus virsteikumus, kam pakārtots viens un tas pats palī…" at bounding box center [245, 94] width 372 height 48
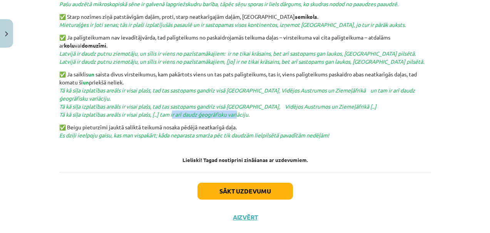
drag, startPoint x: 195, startPoint y: 115, endPoint x: 235, endPoint y: 115, distance: 40.4
click at [235, 115] on span "Tā kā sīļa izplatības areāls ir visai plašs, tad tas sastopams gandrīz visā [GE…" at bounding box center [217, 110] width 317 height 15
click at [252, 116] on p "✅ Ja saiklis un saista divus virsteikumus, kam pakārtots viens un tas pats palī…" at bounding box center [245, 94] width 372 height 48
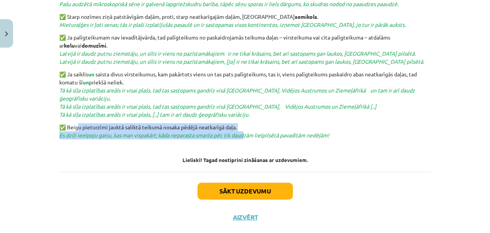
drag, startPoint x: 74, startPoint y: 125, endPoint x: 243, endPoint y: 132, distance: 169.4
click at [243, 132] on p "✅ Beigu pieturzīmi jauktā saliktā teikumā nosaka pēdējā neatkarīgā daļa. Es dzi…" at bounding box center [245, 131] width 372 height 16
click at [252, 128] on p "✅ Beigu pieturzīmi jauktā saliktā teikumā nosaka pēdējā neatkarīgā daļa. Es dzi…" at bounding box center [245, 131] width 372 height 16
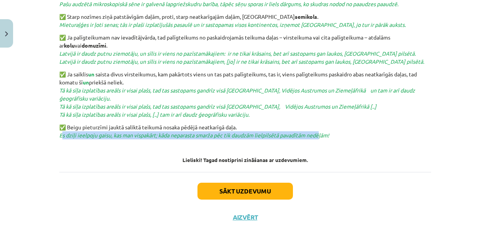
drag, startPoint x: 71, startPoint y: 136, endPoint x: 320, endPoint y: 137, distance: 249.6
click at [320, 136] on em "Es dziļi ieelpoju gaisu, kas man vispakārt; kāda neparasta smarža pēc tik daudz…" at bounding box center [194, 135] width 270 height 7
click at [241, 190] on button "Sākt uzdevumu" at bounding box center [244, 191] width 95 height 17
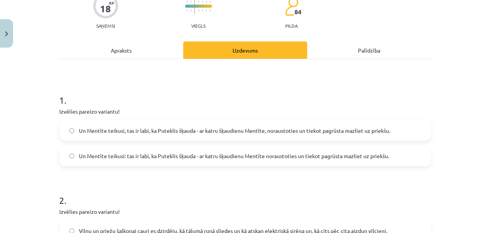
scroll to position [100, 0]
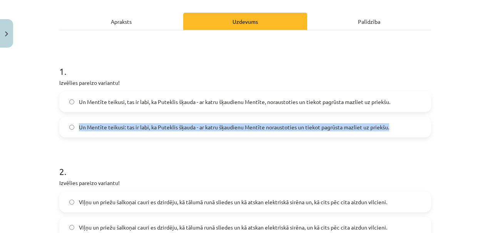
drag, startPoint x: 77, startPoint y: 127, endPoint x: 397, endPoint y: 130, distance: 320.1
click at [397, 130] on label "Un Mentīte teikusi: tas ir labi, ka Puteklis šķauda - ar katru šķaudienu Mentīt…" at bounding box center [245, 127] width 370 height 19
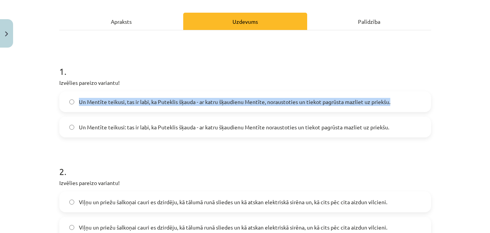
drag, startPoint x: 74, startPoint y: 100, endPoint x: 394, endPoint y: 100, distance: 320.4
click at [394, 100] on label "Un Mentīte teikusi, tas ir labi, ka Puteklis šķauda - ar katru šķaudienu Mentīt…" at bounding box center [245, 101] width 370 height 19
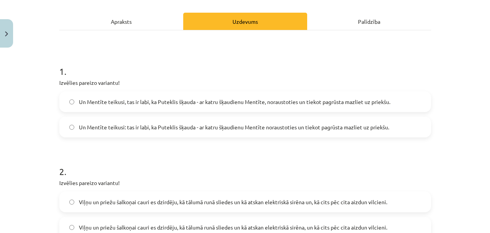
click at [105, 125] on span "Un Mentīte teikusi: tas ir labi, ka Puteklis šķauda - ar katru šķaudienu Mentīt…" at bounding box center [234, 127] width 310 height 8
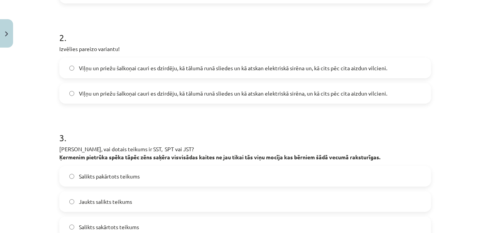
scroll to position [236, 0]
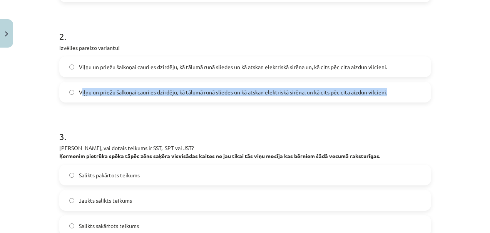
drag, startPoint x: 78, startPoint y: 93, endPoint x: 213, endPoint y: 96, distance: 135.4
click at [213, 96] on label "Viļņu un priežu šalkoņai cauri es dzirdēju, kā tālumā runā sliedes un kā atskan…" at bounding box center [245, 92] width 370 height 19
click at [389, 92] on label "Viļņu un priežu šalkoņai cauri es dzirdēju, kā tālumā runā sliedes un kā atskan…" at bounding box center [245, 92] width 370 height 19
drag, startPoint x: 395, startPoint y: 92, endPoint x: 73, endPoint y: 89, distance: 322.4
click at [73, 89] on label "Viļņu un priežu šalkoņai cauri es dzirdēju, kā tālumā runā sliedes un kā atskan…" at bounding box center [245, 92] width 370 height 19
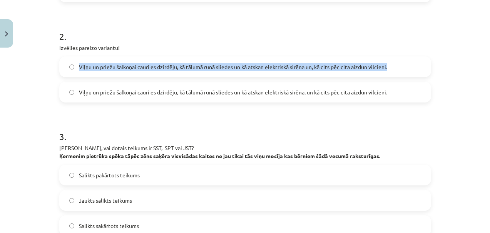
drag, startPoint x: 77, startPoint y: 67, endPoint x: 385, endPoint y: 69, distance: 308.9
click at [385, 69] on span "Viļņu un priežu šalkoņai cauri es dzirdēju, kā tālumā runā sliedes un kā atskan…" at bounding box center [233, 67] width 308 height 8
click at [102, 67] on span "Viļņu un priežu šalkoņai cauri es dzirdēju, kā tālumā runā sliedes un kā atskan…" at bounding box center [233, 67] width 308 height 8
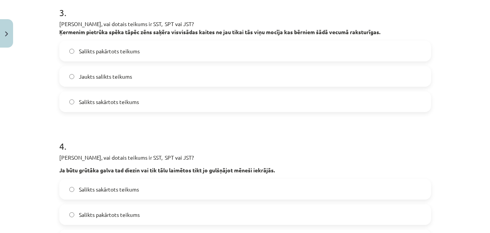
scroll to position [330, 0]
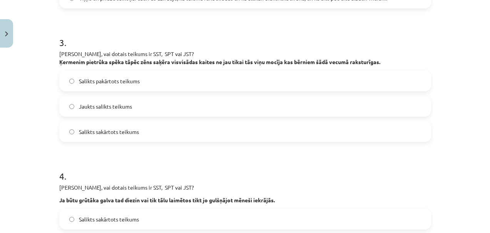
click at [104, 80] on span "Salikts pakārtots teikums" at bounding box center [109, 81] width 61 height 8
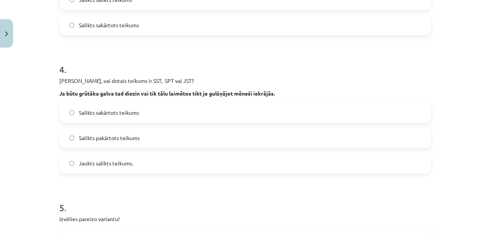
scroll to position [447, 0]
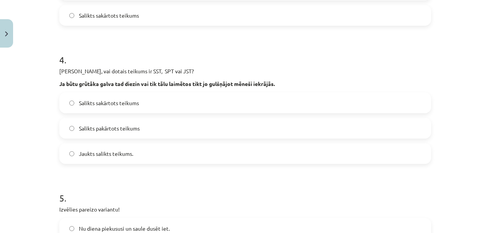
click at [197, 130] on label "Salikts pakārtots teikums" at bounding box center [245, 128] width 370 height 19
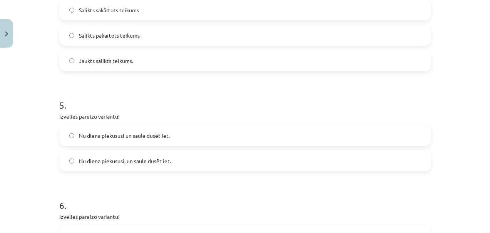
scroll to position [573, 0]
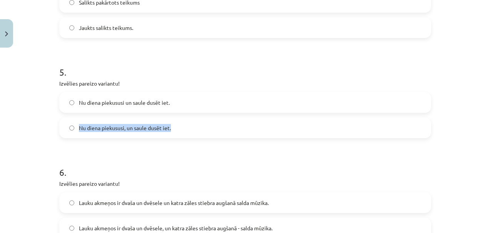
drag, startPoint x: 176, startPoint y: 130, endPoint x: 76, endPoint y: 130, distance: 99.6
click at [76, 130] on label "Nu diena piekususi, un saule dusēt iet." at bounding box center [245, 127] width 370 height 19
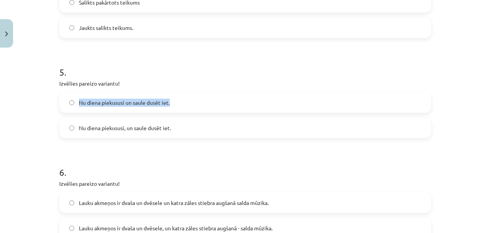
drag, startPoint x: 173, startPoint y: 103, endPoint x: 77, endPoint y: 104, distance: 95.8
click at [77, 104] on label "Nu diena piekususi un saule dusēt iet." at bounding box center [245, 102] width 370 height 19
click at [100, 83] on p "Izvēlies pareizo variantu!" at bounding box center [245, 84] width 372 height 8
click at [120, 132] on span "Nu diena piekususi, un saule dusēt iet." at bounding box center [125, 128] width 92 height 8
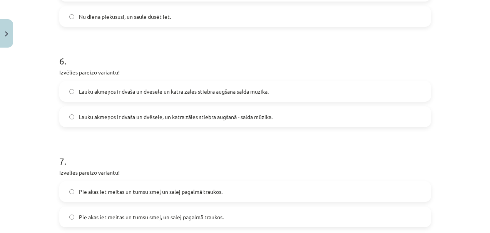
scroll to position [705, 0]
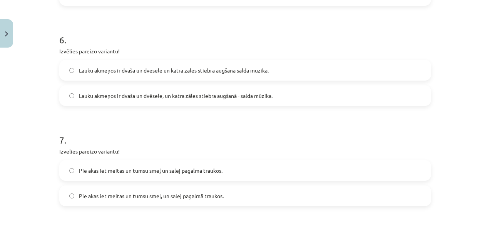
click at [163, 98] on span "Lauku akmeņos ir dvaša un dvēsele, un katra zāles stiebra augšanā - salda mūzik…" at bounding box center [175, 96] width 193 height 8
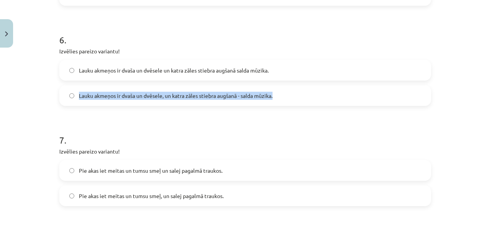
drag, startPoint x: 275, startPoint y: 97, endPoint x: 77, endPoint y: 95, distance: 198.5
click at [77, 95] on label "Lauku akmeņos ir dvaša un dvēsele, un katra zāles stiebra augšanā - salda mūzik…" at bounding box center [245, 95] width 370 height 19
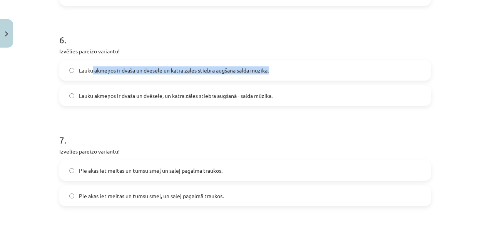
drag, startPoint x: 271, startPoint y: 68, endPoint x: 89, endPoint y: 67, distance: 181.9
click at [89, 67] on label "Lauku akmeņos ir dvaša un dvēsele un katra zāles stiebra augšanā salda mūzika." at bounding box center [245, 70] width 370 height 19
click at [280, 69] on label "Lauku akmeņos ir dvaša un dvēsele un katra zāles stiebra augšanā salda mūzika." at bounding box center [245, 70] width 370 height 19
drag, startPoint x: 268, startPoint y: 69, endPoint x: 76, endPoint y: 73, distance: 192.0
click at [76, 73] on label "Lauku akmeņos ir dvaša un dvēsele un katra zāles stiebra augšanā salda mūzika." at bounding box center [245, 70] width 370 height 19
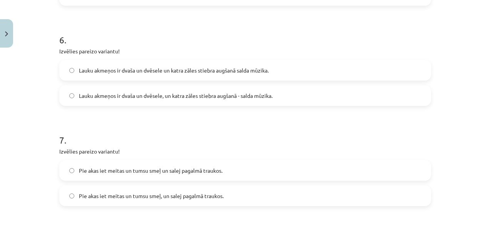
click at [92, 96] on span "Lauku akmeņos ir dvaša un dvēsele, un katra zāles stiebra augšanā - salda mūzik…" at bounding box center [175, 96] width 193 height 8
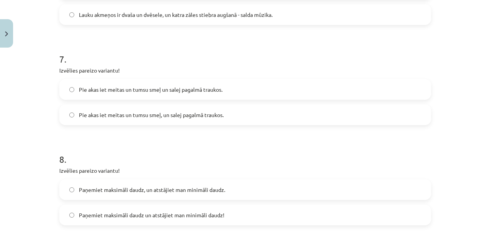
scroll to position [790, 0]
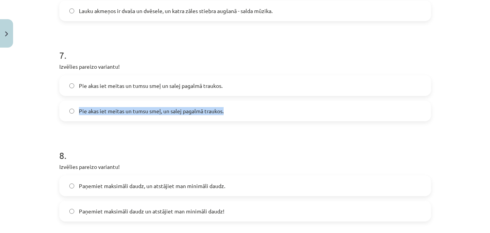
drag, startPoint x: 227, startPoint y: 110, endPoint x: 75, endPoint y: 114, distance: 152.0
click at [75, 114] on label "Pie akas iet meitas un tumsu smeļ, un salej pagalmā traukos." at bounding box center [245, 111] width 370 height 19
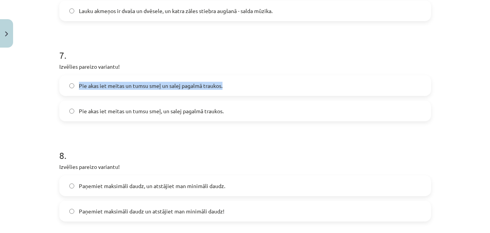
drag, startPoint x: 76, startPoint y: 84, endPoint x: 220, endPoint y: 85, distance: 143.5
click at [220, 85] on span "Pie akas iet meitas un tumsu smeļ un salej pagalmā traukos." at bounding box center [150, 86] width 143 height 8
click at [109, 110] on span "Pie akas iet meitas un tumsu smeļ, un salej pagalmā traukos." at bounding box center [151, 111] width 145 height 8
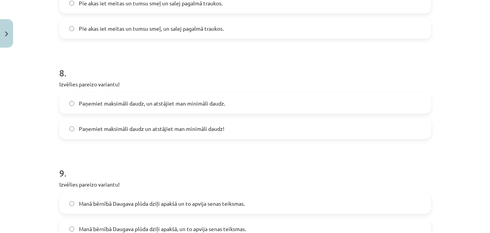
scroll to position [898, 0]
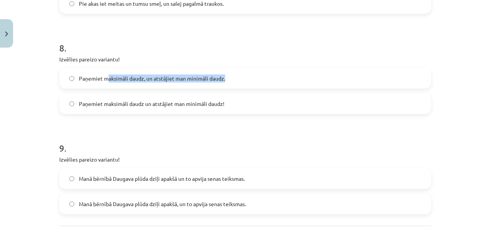
drag, startPoint x: 228, startPoint y: 78, endPoint x: 103, endPoint y: 79, distance: 125.4
click at [103, 79] on label "Paņemiet maksimāli daudz, un atstājiet man minimāli daudz." at bounding box center [245, 78] width 370 height 19
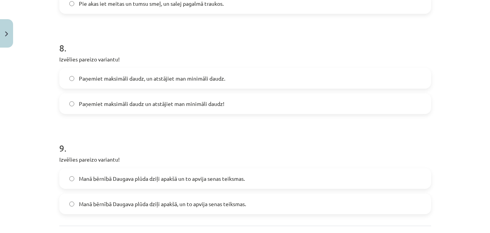
click at [259, 43] on h1 "8 ." at bounding box center [245, 41] width 372 height 24
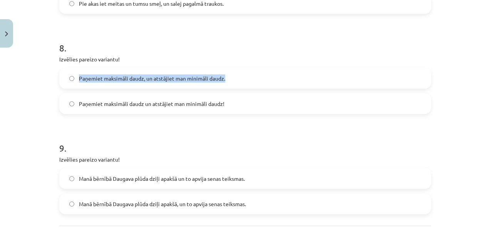
drag, startPoint x: 230, startPoint y: 80, endPoint x: 77, endPoint y: 80, distance: 153.1
click at [77, 80] on label "Paņemiet maksimāli daudz, un atstājiet man minimāli daudz." at bounding box center [245, 78] width 370 height 19
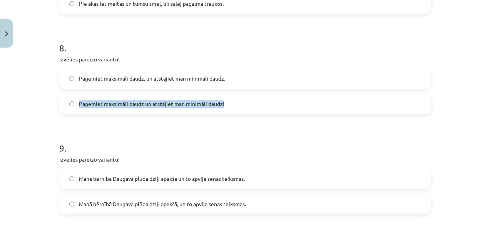
click at [69, 104] on label "Paņemiet maksimāli daudz un atstājiet man minimāli daudz!" at bounding box center [245, 103] width 370 height 19
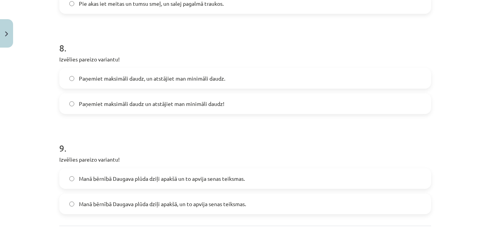
click at [150, 139] on h1 "9 ." at bounding box center [245, 142] width 372 height 24
click at [125, 102] on span "Paņemiet maksimāli daudz un atstājiet man minimāli daudz!" at bounding box center [151, 104] width 145 height 8
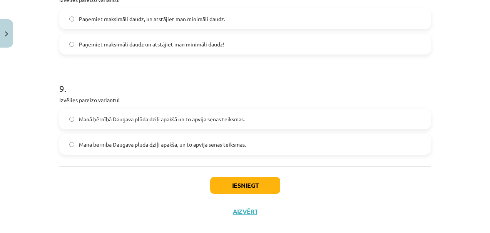
scroll to position [966, 0]
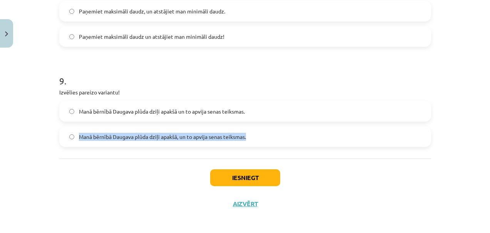
drag, startPoint x: 251, startPoint y: 136, endPoint x: 76, endPoint y: 139, distance: 174.7
click at [76, 139] on label "Manā bērnībā Daugava plūda dziļi apakšā, un to apvija senas teiksmas." at bounding box center [245, 136] width 370 height 19
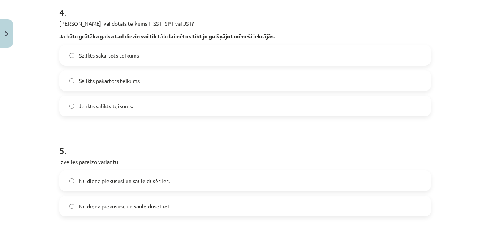
scroll to position [493, 0]
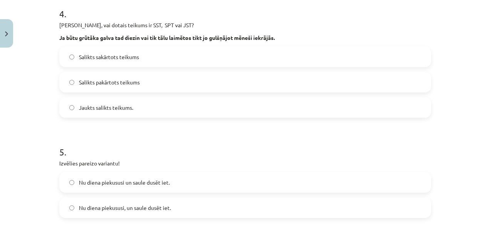
click at [123, 179] on span "Nu diena piekususi un saule dusēt iet." at bounding box center [124, 183] width 91 height 8
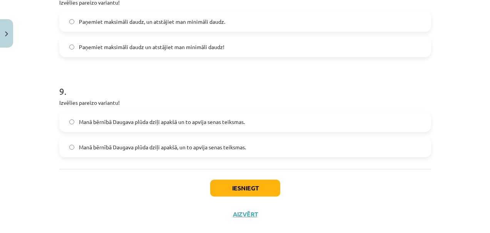
scroll to position [969, 0]
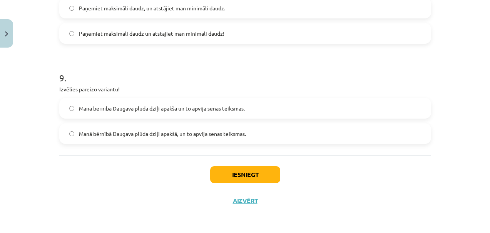
click at [143, 111] on span "Manā bērnībā Daugava plūda dziļi apakšā un to apvija senas teiksmas." at bounding box center [162, 109] width 166 height 8
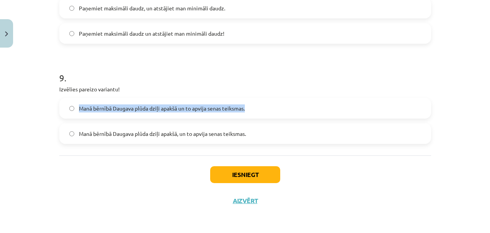
drag, startPoint x: 250, startPoint y: 108, endPoint x: 73, endPoint y: 108, distance: 176.9
click at [73, 108] on label "Manā bērnībā Daugava plūda dziļi apakšā un to apvija senas teiksmas." at bounding box center [245, 108] width 370 height 19
click at [245, 177] on button "Iesniegt" at bounding box center [245, 175] width 70 height 17
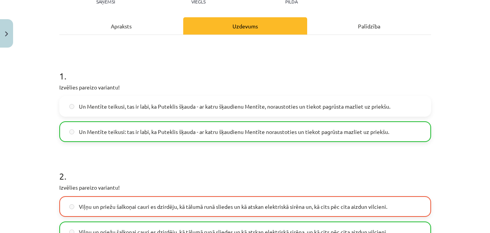
scroll to position [132, 0]
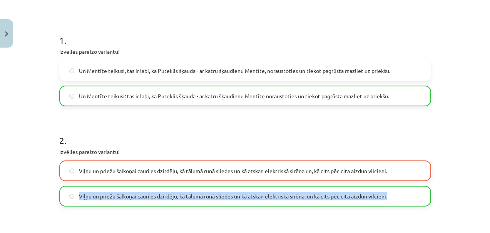
drag, startPoint x: 390, startPoint y: 197, endPoint x: 73, endPoint y: 191, distance: 317.8
click at [73, 191] on label "Viļņu un priežu šalkoņai cauri es dzirdēju, kā tālumā runā sliedes un kā atskan…" at bounding box center [245, 196] width 370 height 19
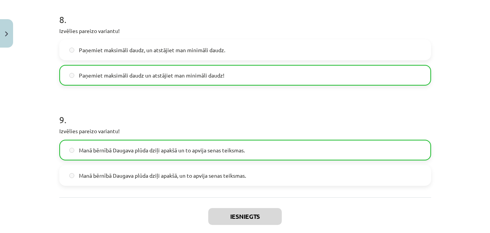
scroll to position [990, 0]
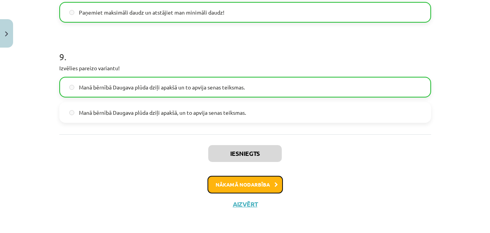
click at [237, 186] on button "Nākamā nodarbība" at bounding box center [244, 185] width 75 height 18
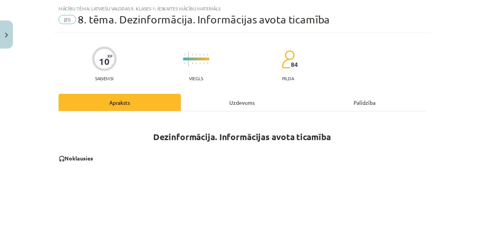
scroll to position [19, 0]
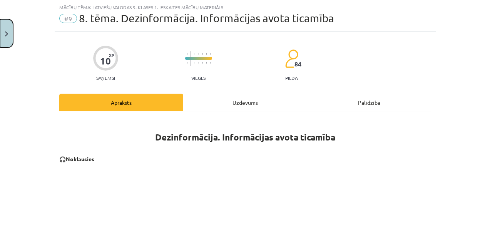
click at [2, 37] on button "Close" at bounding box center [6, 33] width 13 height 28
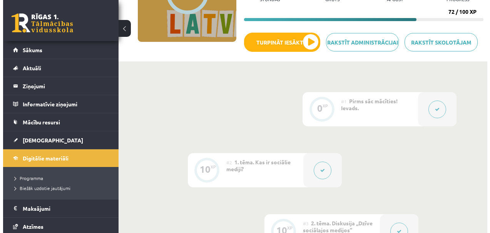
scroll to position [0, 0]
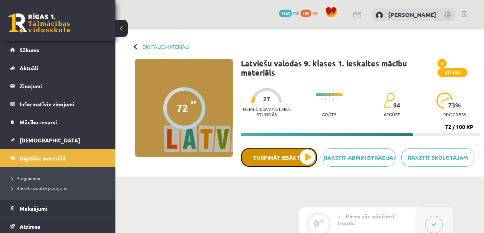
click at [274, 161] on button "Turpināt iesākto" at bounding box center [279, 157] width 76 height 19
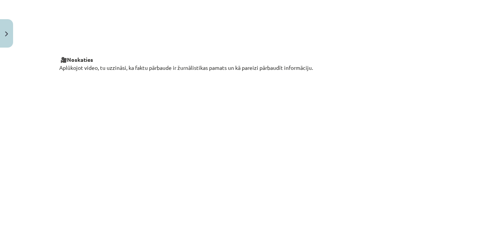
scroll to position [281, 0]
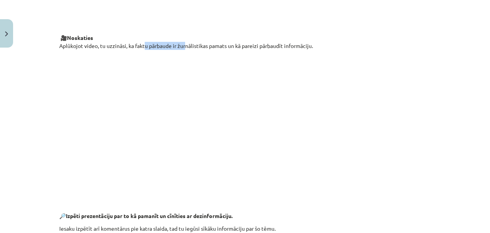
drag, startPoint x: 140, startPoint y: 46, endPoint x: 182, endPoint y: 45, distance: 41.6
click at [182, 45] on p "🎥 Noskaties Aplūkojot video, tu uzzināsi, ka faktu pārbaude ir žurnālistikas pa…" at bounding box center [245, 42] width 372 height 16
click at [199, 45] on p "🎥 Noskaties Aplūkojot video, tu uzzināsi, ka faktu pārbaude ir žurnālistikas pa…" at bounding box center [245, 42] width 372 height 16
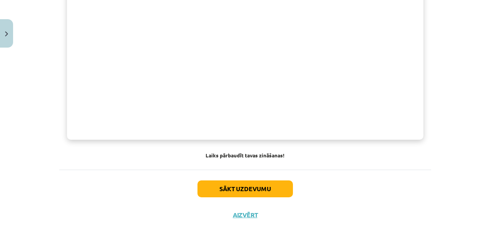
scroll to position [631, 0]
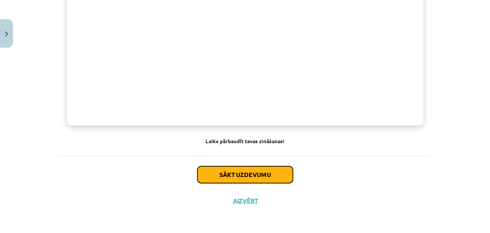
click at [273, 176] on button "Sākt uzdevumu" at bounding box center [244, 175] width 95 height 17
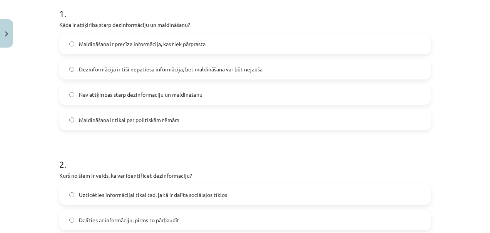
scroll to position [153, 0]
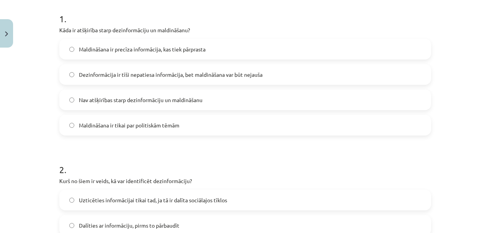
click at [130, 74] on span "Dezinformācija ir tīši nepatiesa informācija, bet maldināšana var būt nejauša" at bounding box center [170, 75] width 183 height 8
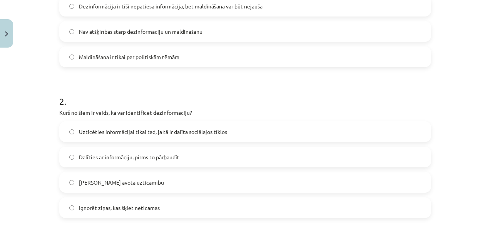
scroll to position [270, 0]
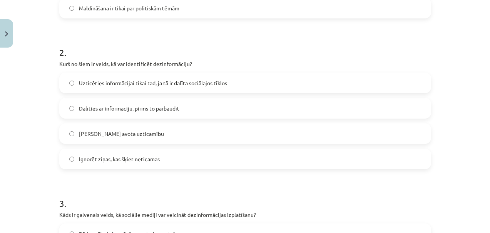
click at [117, 133] on span "[PERSON_NAME] avota uzticamību" at bounding box center [121, 134] width 85 height 8
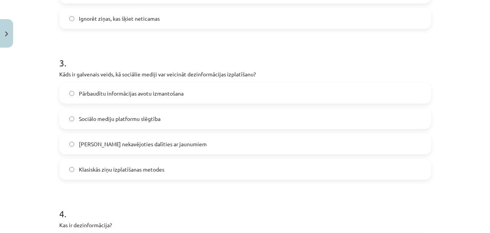
scroll to position [422, 0]
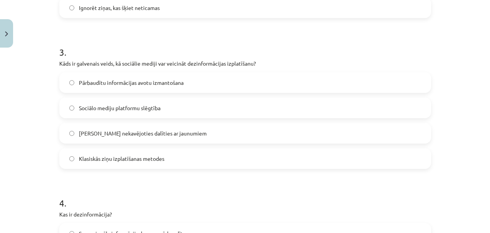
click at [97, 111] on span "Sociālo mediju platformu slēgtība" at bounding box center [120, 108] width 82 height 8
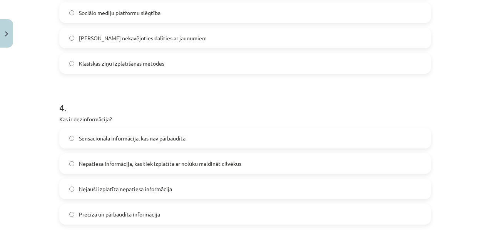
scroll to position [563, 0]
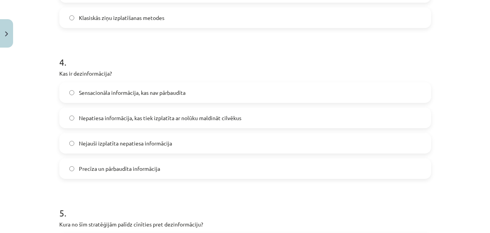
click at [123, 122] on span "Nepatiesa informācija, kas tiek izplatīta ar nolūku maldināt cilvēkus" at bounding box center [160, 118] width 162 height 8
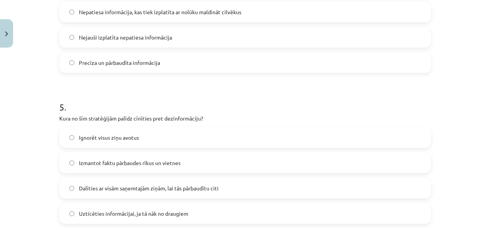
scroll to position [671, 0]
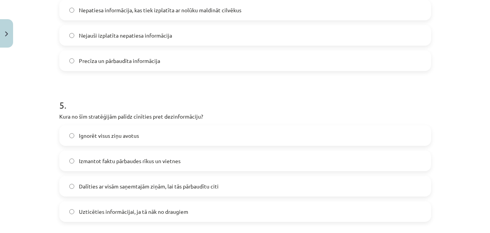
click at [107, 163] on span "Izmantot faktu pārbaudes rīkus un vietnes" at bounding box center [130, 161] width 102 height 8
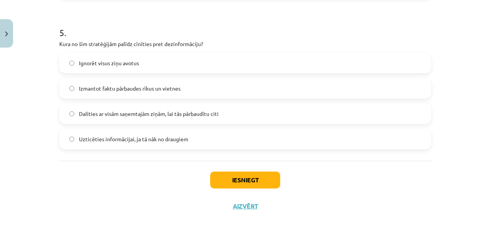
scroll to position [749, 0]
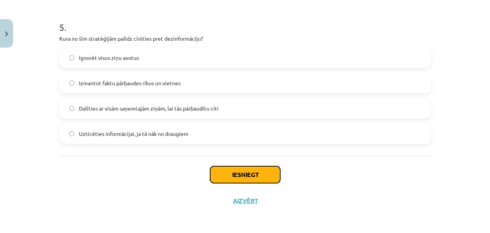
click at [218, 179] on button "Iesniegt" at bounding box center [245, 175] width 70 height 17
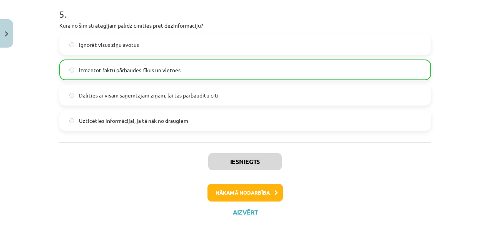
scroll to position [774, 0]
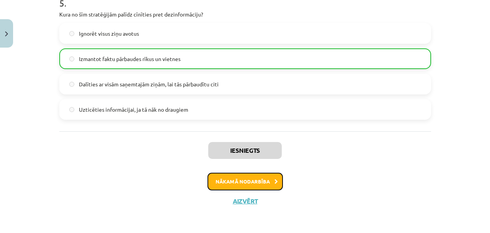
click at [233, 179] on button "Nākamā nodarbība" at bounding box center [244, 182] width 75 height 18
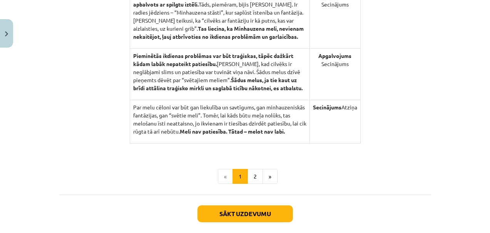
scroll to position [862, 0]
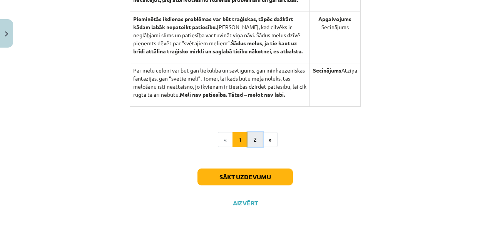
click at [255, 139] on button "2" at bounding box center [254, 139] width 15 height 15
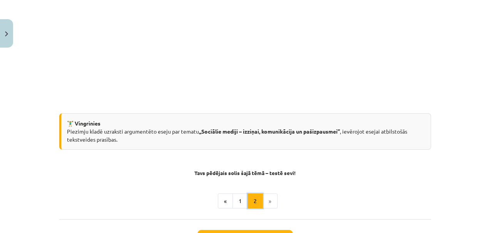
scroll to position [282, 0]
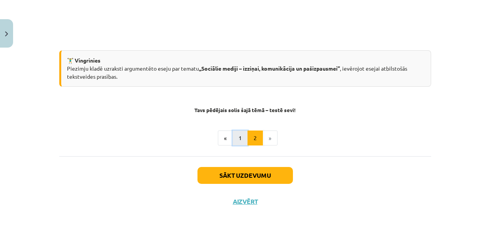
click at [238, 142] on button "1" at bounding box center [239, 138] width 15 height 15
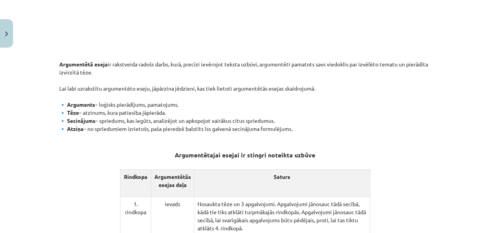
scroll to position [314, 0]
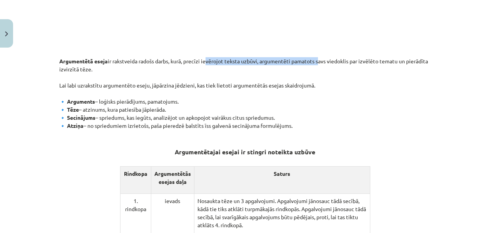
drag, startPoint x: 208, startPoint y: 61, endPoint x: 323, endPoint y: 60, distance: 115.4
click at [319, 60] on p "Argumentētā eseja ir rakstveida radošs darbs, kurā, precīzi ievērojot teksta uz…" at bounding box center [245, 93] width 372 height 89
click at [334, 62] on p "Argumentētā eseja ir rakstveida radošs darbs, kurā, precīzi ievērojot teksta uz…" at bounding box center [245, 93] width 372 height 89
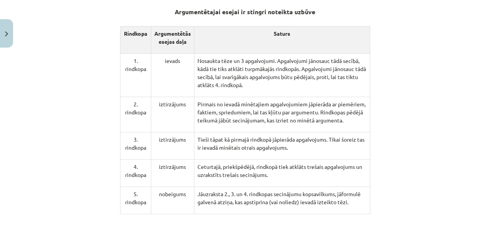
scroll to position [466, 0]
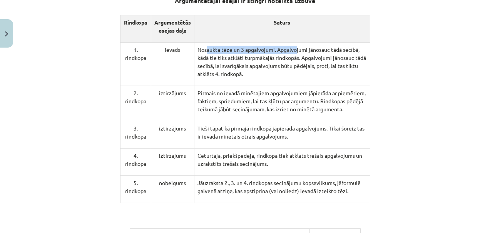
drag, startPoint x: 206, startPoint y: 48, endPoint x: 297, endPoint y: 50, distance: 90.8
click at [297, 50] on p "Nosaukta tēze un 3 apgalvojumi. Apgalvojumi jānosauc tādā secībā, kādā tie tiks…" at bounding box center [281, 62] width 169 height 32
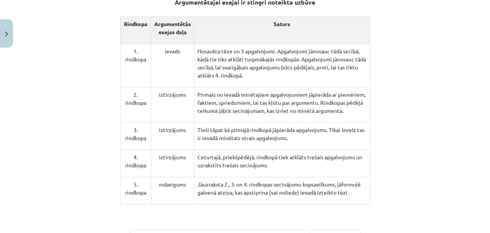
click at [300, 50] on p "Nosaukta tēze un 3 apgalvojumi. Apgalvojumi jānosauc tādā secībā, kādā tie tiks…" at bounding box center [281, 63] width 169 height 32
drag, startPoint x: 223, startPoint y: 57, endPoint x: 284, endPoint y: 57, distance: 60.8
click at [282, 57] on p "Nosaukta tēze un 3 apgalvojumi. Apgalvojumi jānosauc tādā secībā, kādā tie tiks…" at bounding box center [281, 63] width 169 height 32
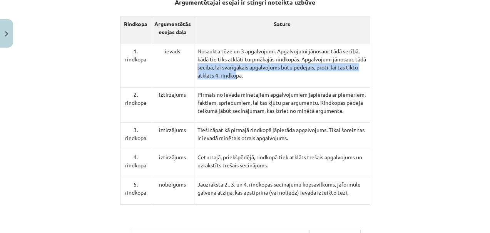
drag, startPoint x: 212, startPoint y: 68, endPoint x: 250, endPoint y: 74, distance: 38.6
click at [250, 74] on p "Nosaukta tēze un 3 apgalvojumi. Apgalvojumi jānosauc tādā secībā, kādā tie tiks…" at bounding box center [281, 63] width 169 height 32
click at [267, 76] on p "Nosaukta tēze un 3 apgalvojumi. Apgalvojumi jānosauc tādā secībā, kādā tie tiks…" at bounding box center [281, 63] width 169 height 32
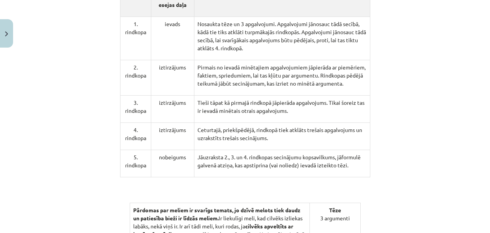
scroll to position [492, 0]
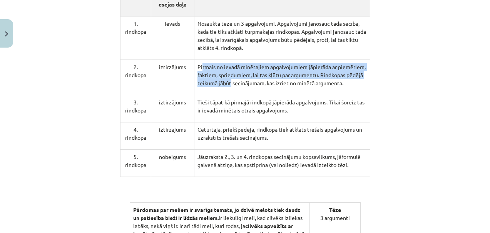
drag, startPoint x: 204, startPoint y: 66, endPoint x: 263, endPoint y: 85, distance: 61.8
click at [264, 85] on p "Pirmais no ievadā minētajiem apgalvojumiem jāpierāda ar piemēriem, faktiem, spr…" at bounding box center [281, 75] width 169 height 24
click at [230, 95] on td "Pirmais no ievadā minētajiem apgalvojumiem jāpierāda ar piemēriem, faktiem, spr…" at bounding box center [282, 77] width 176 height 35
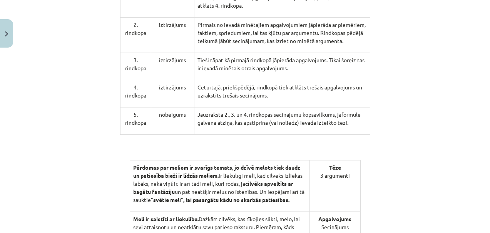
scroll to position [535, 0]
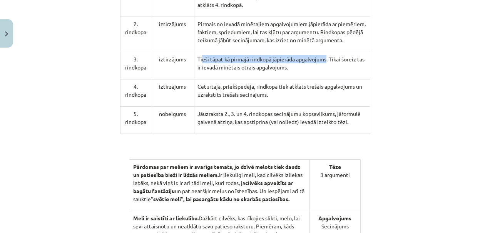
drag, startPoint x: 201, startPoint y: 64, endPoint x: 327, endPoint y: 66, distance: 126.2
click at [327, 66] on p "Tieši tāpat kā pirmajā rindkopā jāpierāda apgalvojums. Tikai šoreiz tas ir ieva…" at bounding box center [281, 63] width 169 height 16
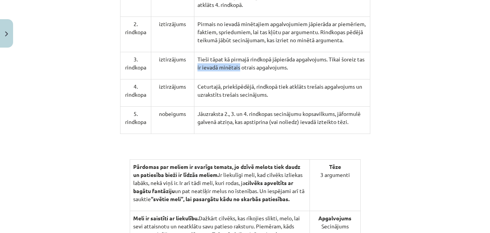
drag, startPoint x: 203, startPoint y: 76, endPoint x: 248, endPoint y: 77, distance: 44.2
click at [248, 72] on p "Tieši tāpat kā pirmajā rindkopā jāpierāda apgalvojums. Tikai šoreiz tas ir ieva…" at bounding box center [281, 63] width 169 height 16
click at [222, 65] on p "Tieši tāpat kā pirmajā rindkopā jāpierāda apgalvojums. Tikai šoreiz tas ir ieva…" at bounding box center [281, 63] width 169 height 16
drag, startPoint x: 210, startPoint y: 93, endPoint x: 242, endPoint y: 92, distance: 31.9
click at [241, 93] on p "Ceturtajā, priekšpēdējā, rindkopā tiek atklāts trešais apgalvojums un uzrakstīt…" at bounding box center [281, 91] width 169 height 16
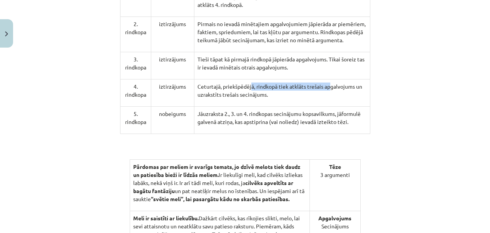
drag, startPoint x: 250, startPoint y: 93, endPoint x: 332, endPoint y: 95, distance: 81.2
click at [332, 95] on p "Ceturtajā, priekšpēdējā, rindkopā tiek atklāts trešais apgalvojums un uzrakstīt…" at bounding box center [281, 91] width 169 height 16
drag, startPoint x: 224, startPoint y: 100, endPoint x: 254, endPoint y: 102, distance: 30.1
click at [254, 99] on p "Ceturtajā, priekšpēdējā, rindkopā tiek atklāts trešais apgalvojums un uzrakstīt…" at bounding box center [281, 91] width 169 height 16
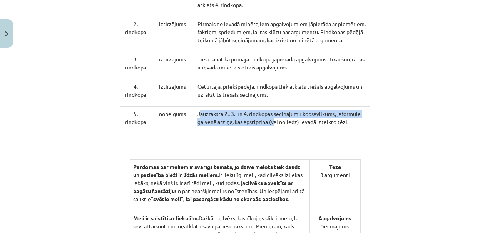
drag, startPoint x: 211, startPoint y: 119, endPoint x: 277, endPoint y: 128, distance: 66.7
click at [277, 126] on p "Jāuzraksta 2., 3. un 4. rindkopas secinājumu kopsavilkums, jāformulē galvenā at…" at bounding box center [281, 118] width 169 height 16
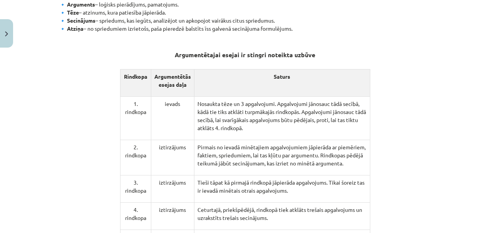
scroll to position [400, 0]
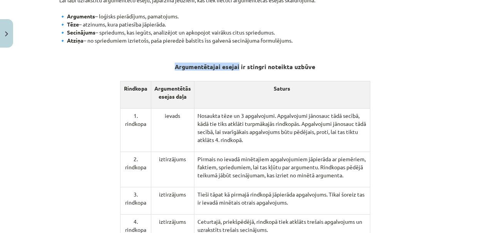
drag, startPoint x: 174, startPoint y: 67, endPoint x: 237, endPoint y: 67, distance: 62.7
click at [237, 67] on strong "Argumentētajai esejai ir stingri noteikta uzbūve" at bounding box center [245, 67] width 140 height 8
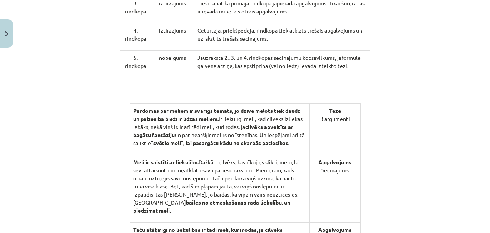
scroll to position [660, 0]
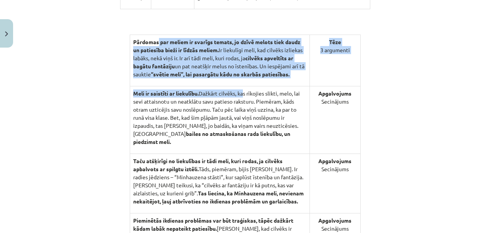
drag, startPoint x: 160, startPoint y: 50, endPoint x: 240, endPoint y: 98, distance: 93.3
click at [240, 98] on tbody "Pārdomas par meliem ir svarīgs temats, jo dzīvē melots tiek daudz un patiesība …" at bounding box center [245, 172] width 230 height 274
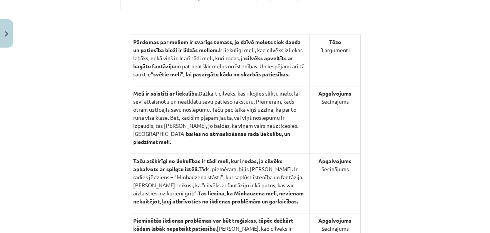
click at [232, 118] on p "Meli ir saistīti ar liekulību. Dažkārt cilvēks, kas rīkojies slikti, melo, lai …" at bounding box center [219, 118] width 173 height 57
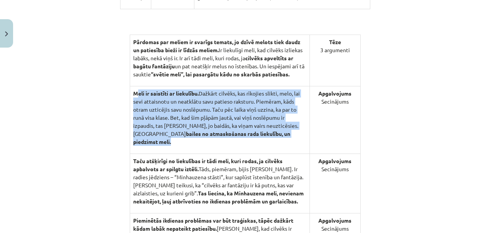
drag, startPoint x: 133, startPoint y: 100, endPoint x: 277, endPoint y: 140, distance: 149.7
click at [277, 140] on p "Meli ir saistīti ar liekulību. Dažkārt cilvēks, kas rīkojies slikti, melo, lai …" at bounding box center [219, 118] width 173 height 57
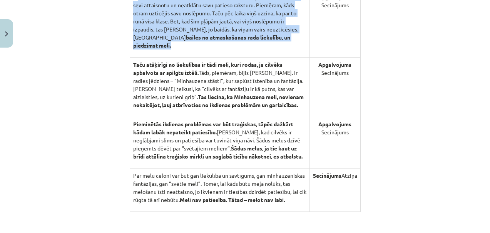
scroll to position [759, 0]
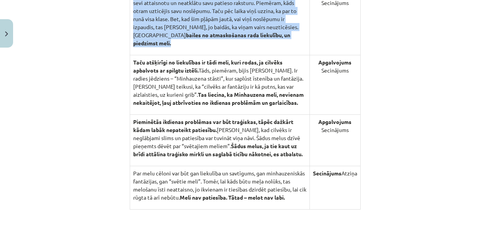
click at [138, 61] on strong "Taču atšķirīgi no liekulības ir tādi meli, kuri rodas, ja cilvēks apbalvots ar …" at bounding box center [207, 66] width 149 height 15
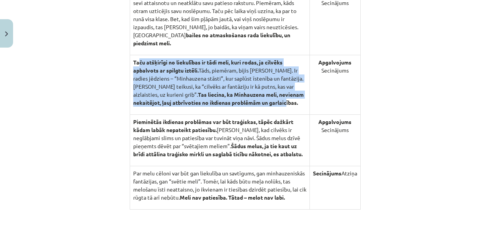
drag, startPoint x: 139, startPoint y: 60, endPoint x: 286, endPoint y: 103, distance: 153.6
click at [285, 102] on p "Taču atšķirīgi no liekulības ir tādi meli, kuri rodas, ja cilvēks apbalvots ar …" at bounding box center [219, 82] width 173 height 48
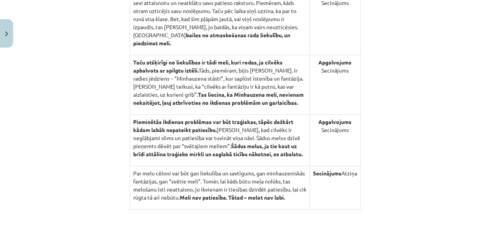
click at [285, 109] on td "Taču atšķirīgi no liekulības ir tādi meli, kuri rodas, ja cilvēks apbalvots ar …" at bounding box center [220, 85] width 180 height 60
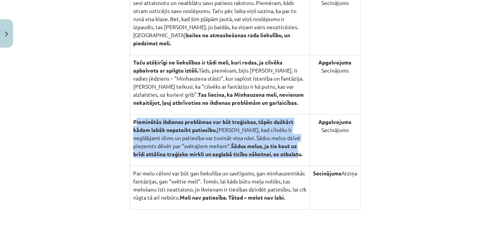
drag, startPoint x: 134, startPoint y: 120, endPoint x: 284, endPoint y: 154, distance: 153.6
click at [284, 154] on p "Pieminētās ikdienas problēmas var būt traģiskas, tāpēc dažkārt kādam labāk nepa…" at bounding box center [219, 138] width 173 height 40
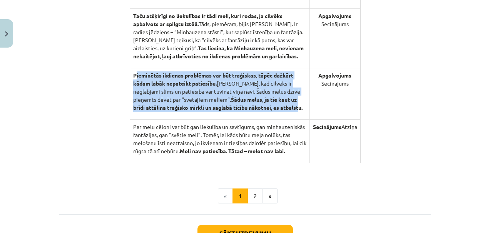
scroll to position [807, 0]
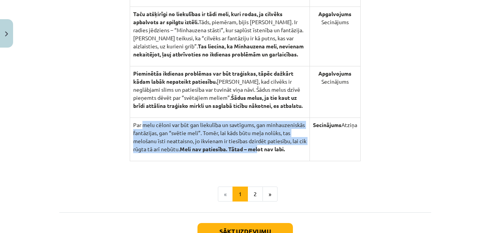
drag, startPoint x: 139, startPoint y: 123, endPoint x: 262, endPoint y: 148, distance: 125.5
click at [257, 146] on p "Par melu cēloni var būt gan liekulība un savtīgums, gan minhauzeniskās fantāzij…" at bounding box center [219, 137] width 173 height 32
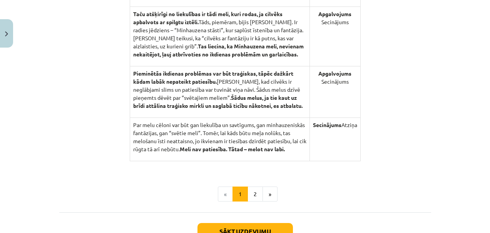
click at [292, 156] on td "Par melu cēloni var būt gan liekulība un savtīgums, gan minhauzeniskās fantāzij…" at bounding box center [220, 139] width 180 height 43
click at [254, 190] on button "2" at bounding box center [254, 194] width 15 height 15
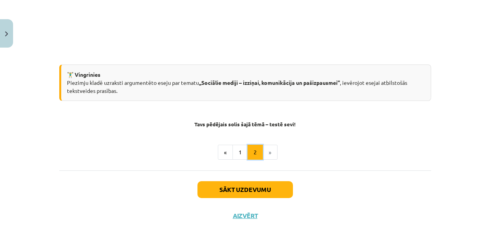
scroll to position [282, 0]
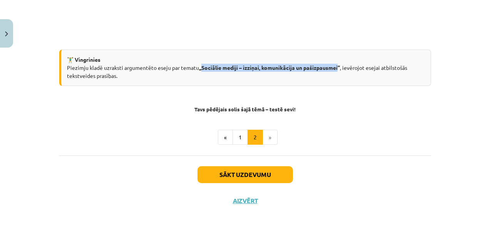
drag, startPoint x: 200, startPoint y: 66, endPoint x: 337, endPoint y: 70, distance: 137.4
click at [337, 70] on strong ",,Sociālie mediji – izziņai, komunikācija un pašizpausmei’’" at bounding box center [269, 67] width 141 height 7
click at [266, 52] on div "🏋️‍♂️ Vingrinies Piezimju kladē uzraksti argumentēto eseju par tematu ,,Sociāli…" at bounding box center [245, 68] width 372 height 37
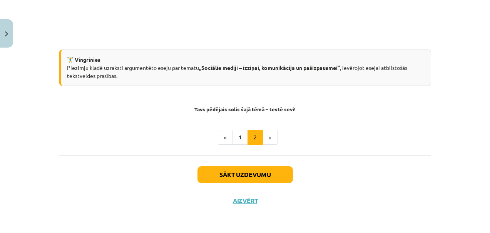
click at [107, 142] on ul "« 1 2 »" at bounding box center [245, 137] width 372 height 15
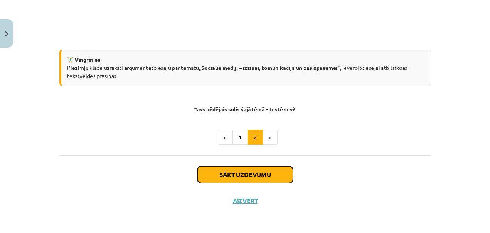
click at [248, 178] on button "Sākt uzdevumu" at bounding box center [244, 175] width 95 height 17
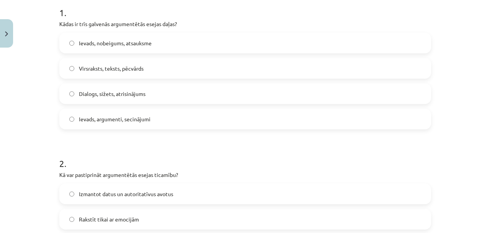
scroll to position [159, 0]
click at [122, 122] on span "Ievads, argumenti, secinājumi" at bounding box center [115, 120] width 72 height 8
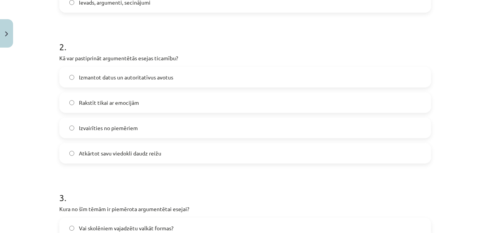
scroll to position [291, 0]
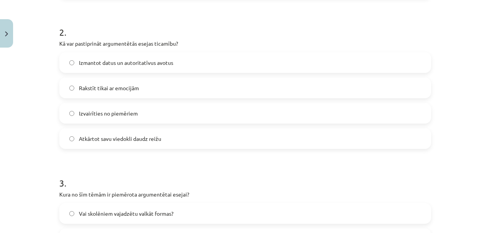
click at [114, 61] on span "Izmantot datus un autoritatīvus avotus" at bounding box center [126, 63] width 94 height 8
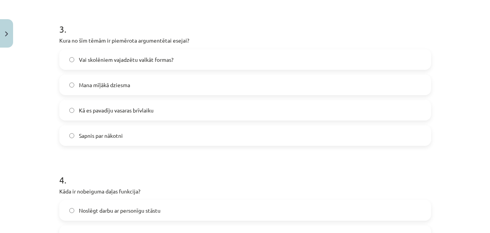
scroll to position [445, 0]
click at [97, 61] on span "Vai skolēniem vajadzētu valkāt formas?" at bounding box center [126, 59] width 95 height 8
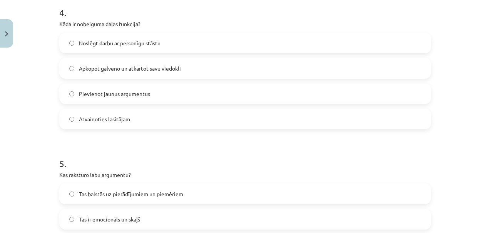
scroll to position [613, 0]
click at [101, 66] on span "Apkopot galveno un atkārtot savu viedokli" at bounding box center [130, 68] width 102 height 8
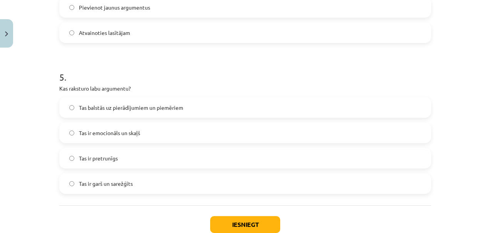
scroll to position [704, 0]
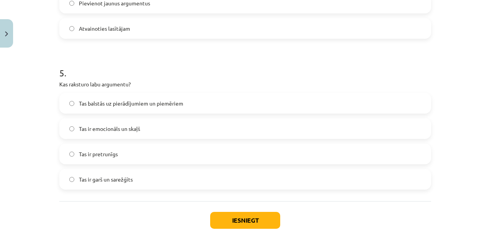
click at [111, 105] on span "Tas balstās uz pierādījumiem un piemēriem" at bounding box center [131, 104] width 104 height 8
click at [247, 220] on button "Iesniegt" at bounding box center [245, 220] width 70 height 17
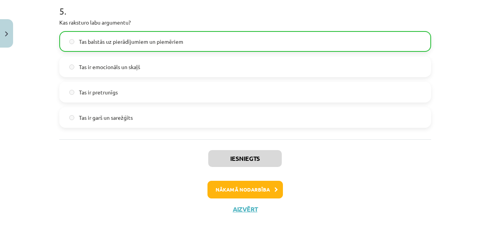
scroll to position [774, 0]
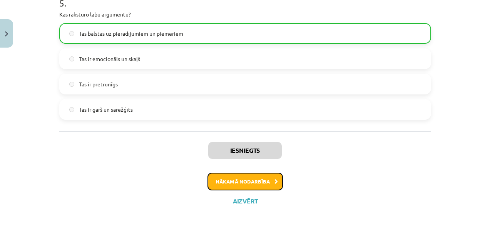
click at [250, 182] on button "Nākamā nodarbība" at bounding box center [244, 182] width 75 height 18
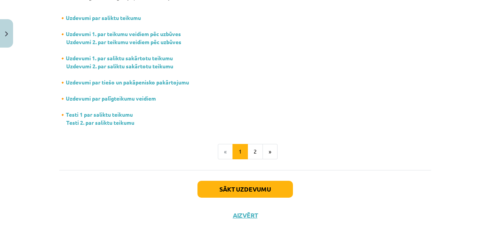
scroll to position [183, 0]
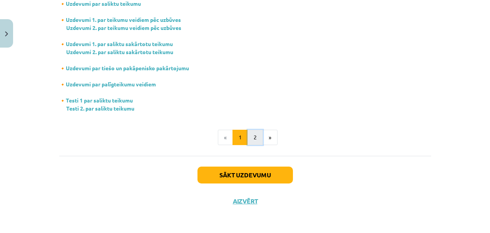
click at [253, 140] on button "2" at bounding box center [254, 137] width 15 height 15
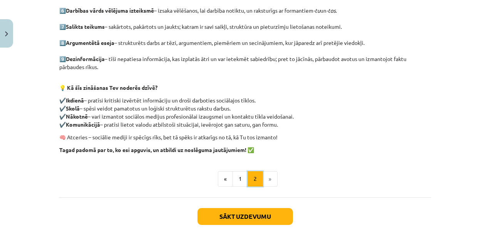
scroll to position [251, 0]
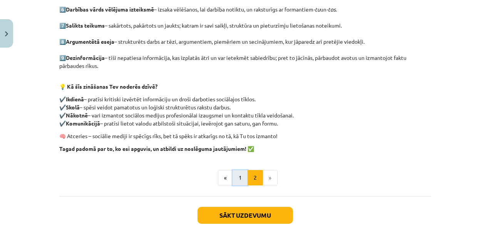
click at [237, 174] on button "1" at bounding box center [239, 177] width 15 height 15
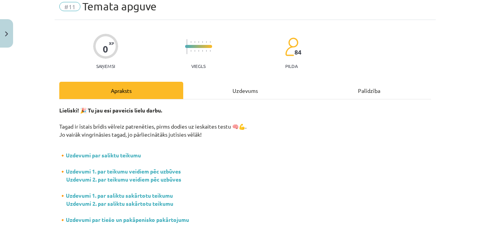
scroll to position [111, 0]
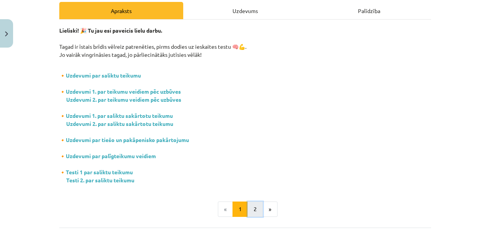
click at [249, 212] on button "2" at bounding box center [254, 209] width 15 height 15
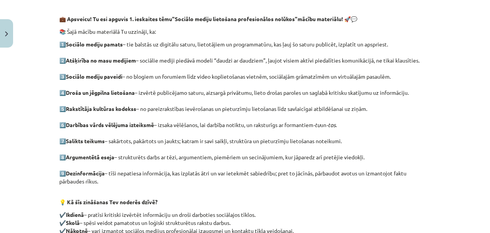
scroll to position [138, 0]
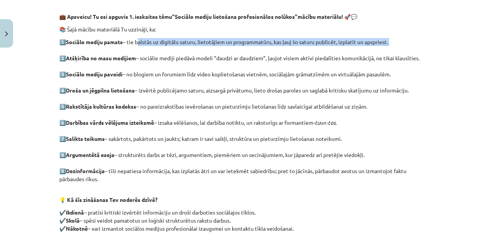
drag, startPoint x: 142, startPoint y: 42, endPoint x: 379, endPoint y: 47, distance: 237.0
click at [379, 47] on p "1️⃣ Sociālo mediju pamats – tie balstās uz digitālu saturu, lietotājiem un prog…" at bounding box center [245, 114] width 372 height 153
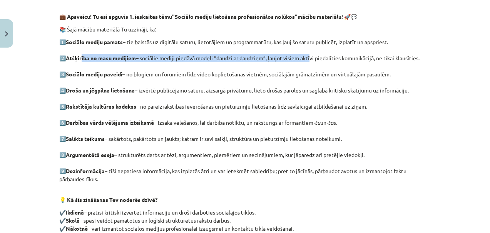
drag, startPoint x: 79, startPoint y: 59, endPoint x: 307, endPoint y: 59, distance: 228.1
click at [307, 59] on p "1️⃣ Sociālo mediju pamats – tie balstās uz digitālu saturu, lietotājiem un prog…" at bounding box center [245, 114] width 372 height 153
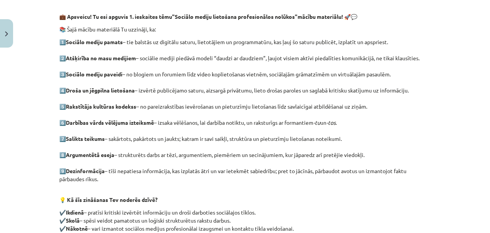
click at [438, 32] on div "Mācību tēma: Latviešu valodas 9. klases 1. ieskaites mācību materiāls #11 Temat…" at bounding box center [245, 116] width 490 height 233
drag, startPoint x: 312, startPoint y: 58, endPoint x: 411, endPoint y: 55, distance: 98.9
click at [411, 55] on p "1️⃣ Sociālo mediju pamats – tie balstās uz digitālu saturu, lietotājiem un prog…" at bounding box center [245, 114] width 372 height 153
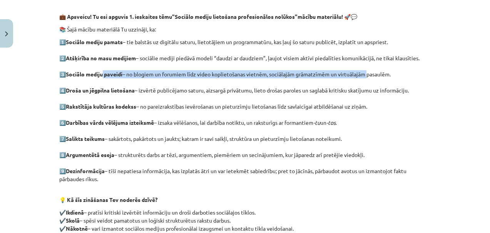
drag, startPoint x: 115, startPoint y: 72, endPoint x: 364, endPoint y: 76, distance: 248.9
click at [364, 76] on p "1️⃣ Sociālo mediju pamats – tie balstās uz digitālu saturu, lietotājiem un prog…" at bounding box center [245, 114] width 372 height 153
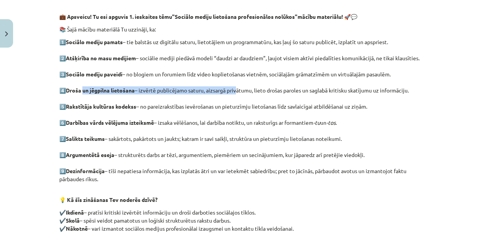
drag, startPoint x: 131, startPoint y: 86, endPoint x: 233, endPoint y: 88, distance: 102.3
click at [233, 88] on p "1️⃣ Sociālo mediju pamats – tie balstās uz digitālu saturu, lietotājiem un prog…" at bounding box center [245, 114] width 372 height 153
click at [286, 91] on font "– izvērtē publicējamo saturu, aizsargā privātumu, lieto drošas paroles un sagla…" at bounding box center [272, 90] width 274 height 7
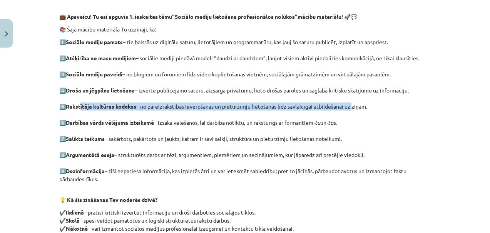
drag, startPoint x: 99, startPoint y: 106, endPoint x: 348, endPoint y: 104, distance: 249.3
click at [348, 104] on p "1️⃣ Sociālo mediju pamats – tie balstās uz digitālu saturu, lietotājiem un prog…" at bounding box center [245, 114] width 372 height 153
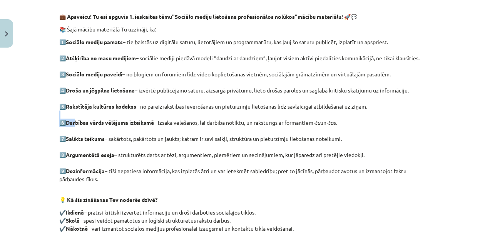
drag, startPoint x: 71, startPoint y: 121, endPoint x: 245, endPoint y: 118, distance: 173.9
click at [245, 118] on p "1️⃣ Sociālo mediju pamats – tie balstās uz digitālu saturu, lietotājiem un prog…" at bounding box center [245, 114] width 372 height 153
click at [230, 128] on p "1️⃣ Sociālo mediju pamats – tie balstās uz digitālu saturu, lietotājiem un prog…" at bounding box center [245, 114] width 372 height 153
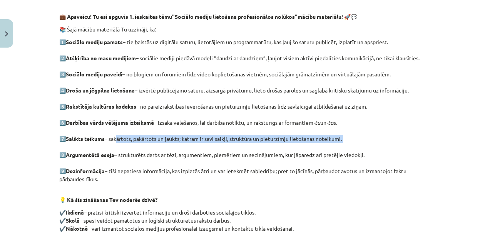
drag, startPoint x: 112, startPoint y: 139, endPoint x: 305, endPoint y: 147, distance: 193.7
click at [305, 145] on p "1️⃣ Sociālo mediju pamats – tie balstās uz digitālu saturu, lietotājiem un prog…" at bounding box center [245, 114] width 372 height 153
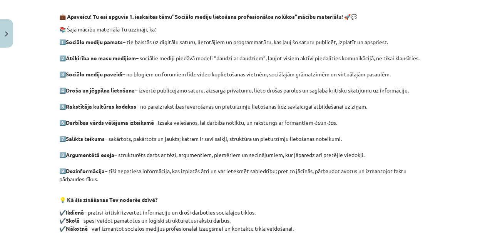
click at [258, 168] on font "– tīši nepatiesa informācija, kas izplatās ātri un var ietekmēt sabiedrību; pre…" at bounding box center [232, 175] width 347 height 15
drag, startPoint x: 132, startPoint y: 155, endPoint x: 382, endPoint y: 156, distance: 250.0
click at [382, 156] on p "1️⃣ Sociālo mediju pamats – tie balstās uz digitālu saturu, lietotājiem un prog…" at bounding box center [245, 114] width 372 height 153
click at [266, 190] on p "1️⃣ Sociālo mediju pamats – tie balstās uz digitālu saturu, lietotājiem un prog…" at bounding box center [245, 114] width 372 height 153
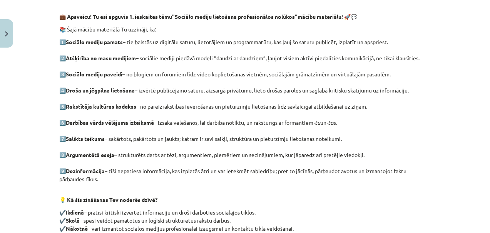
drag, startPoint x: 263, startPoint y: 172, endPoint x: 254, endPoint y: 171, distance: 8.9
click at [254, 171] on font "– tīši nepatiesa informācija, kas izplatās ātri un var ietekmēt sabiedrību; pre…" at bounding box center [232, 175] width 347 height 15
click at [198, 181] on p "1️⃣ Sociālo mediju pamats – tie balstās uz digitālu saturu, lietotājiem un prog…" at bounding box center [245, 114] width 372 height 153
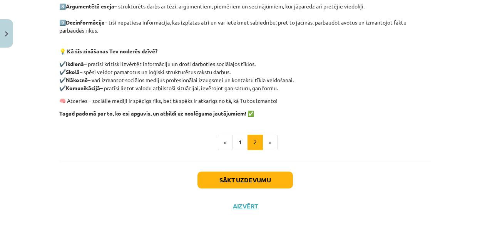
scroll to position [292, 0]
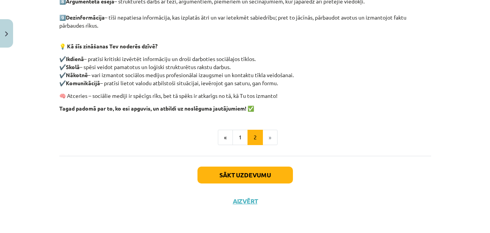
drag, startPoint x: 115, startPoint y: 60, endPoint x: 246, endPoint y: 66, distance: 131.3
click at [246, 66] on p "✔️ Ikdienā – pratīsi kritiski izvērtēt informāciju un droši darboties sociālajo…" at bounding box center [245, 71] width 372 height 32
click at [267, 65] on p "✔️ Ikdienā – pratīsi kritiski izvērtēt informāciju un droši darboties sociālajo…" at bounding box center [245, 71] width 372 height 32
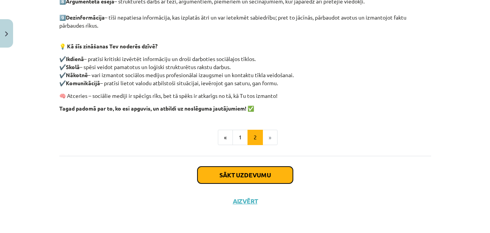
click at [222, 174] on font "Sākt uzdevumu" at bounding box center [245, 175] width 52 height 8
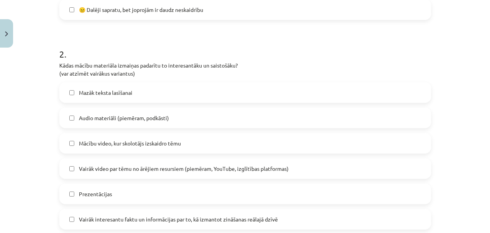
scroll to position [320, 0]
drag, startPoint x: 101, startPoint y: 63, endPoint x: 163, endPoint y: 64, distance: 61.6
click at [158, 63] on p "Kādas mācību materiāla izmaiņas padarītu to interesantāku un saistošāku? (var a…" at bounding box center [245, 69] width 372 height 16
click at [173, 70] on p "Kādas mācību materiāla izmaiņas padarītu to interesantāku un saistošāku? (var a…" at bounding box center [245, 69] width 372 height 16
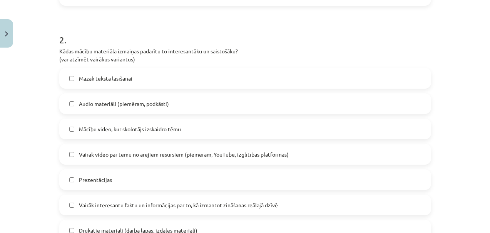
scroll to position [406, 0]
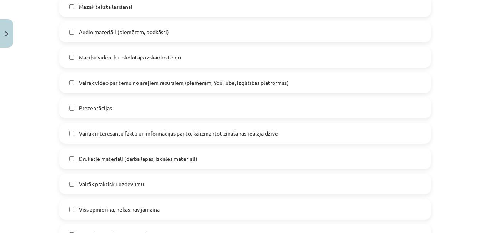
click at [87, 58] on span "Mācību video, kur skolotājs izskaidro tēmu" at bounding box center [130, 57] width 102 height 8
click at [88, 111] on span "Prezentācijas" at bounding box center [95, 108] width 33 height 8
click at [79, 187] on span "Vairāk praktisku uzdevumu" at bounding box center [111, 184] width 65 height 8
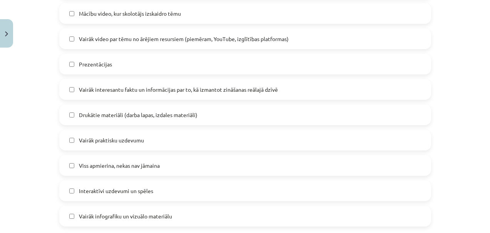
scroll to position [507, 0]
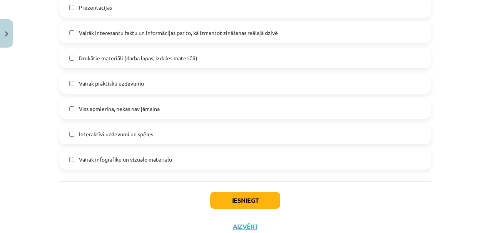
click at [103, 136] on span "Interaktīvi uzdevumi un spēles" at bounding box center [116, 134] width 74 height 8
click at [232, 203] on font "Iesniegt" at bounding box center [245, 201] width 26 height 8
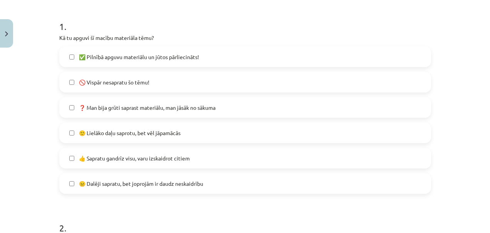
scroll to position [98, 0]
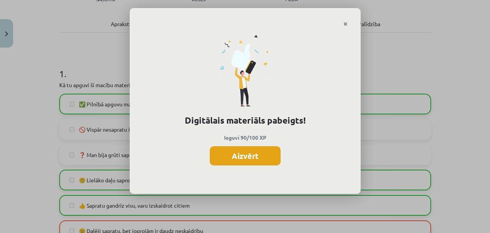
click at [245, 159] on font "Aizvērt" at bounding box center [245, 156] width 27 height 10
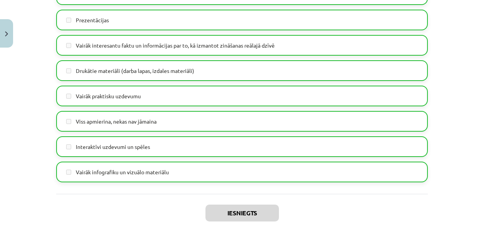
scroll to position [532, 0]
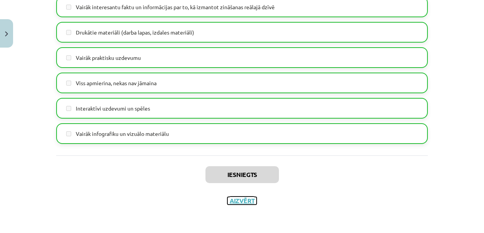
click at [237, 203] on button "Aizvērt" at bounding box center [241, 201] width 29 height 8
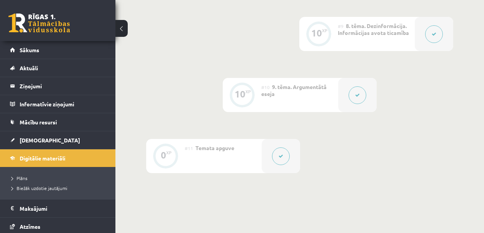
scroll to position [754, 0]
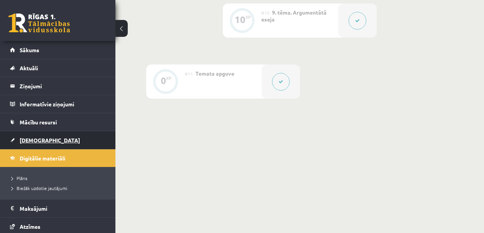
click at [33, 140] on span "[DEMOGRAPHIC_DATA]" at bounding box center [50, 140] width 60 height 7
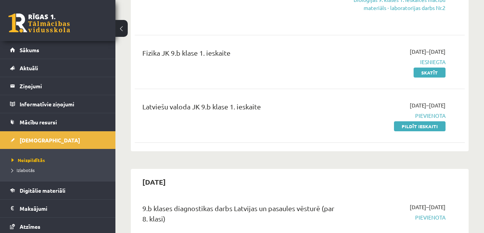
scroll to position [409, 0]
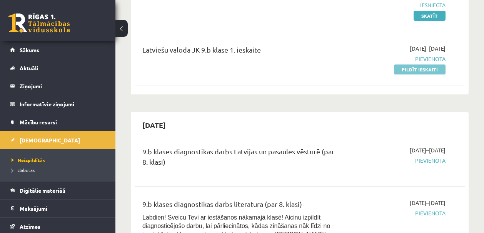
click at [423, 75] on link "Pildīt ieskaiti" at bounding box center [420, 70] width 52 height 10
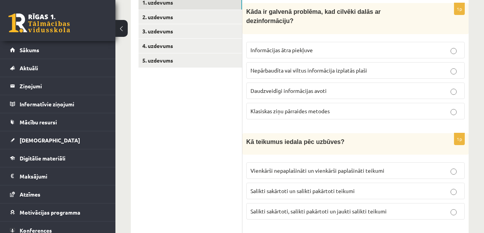
scroll to position [143, 0]
click at [352, 70] on span "Nepārbaudīta vai viltus informācija izplatās plaši" at bounding box center [308, 70] width 117 height 7
click at [336, 87] on p "Daudzveidīgi informācijas avoti" at bounding box center [355, 91] width 210 height 8
click at [336, 70] on span "Nepārbaudīta vai viltus informācija izplatās plaši" at bounding box center [308, 70] width 117 height 7
click at [347, 70] on span "Nepārbaudīta vai viltus informācija izplatās plaši" at bounding box center [308, 70] width 117 height 7
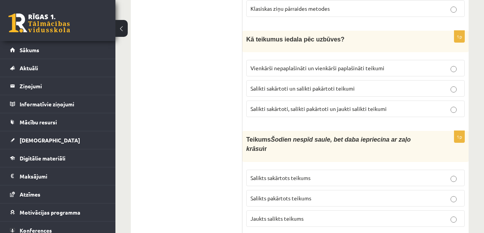
scroll to position [251, 0]
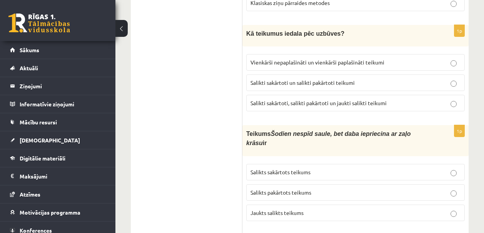
click at [305, 103] on span "Salikti sakārtoti, salikti pakārtoti un jaukti salikti teikumi" at bounding box center [318, 103] width 136 height 7
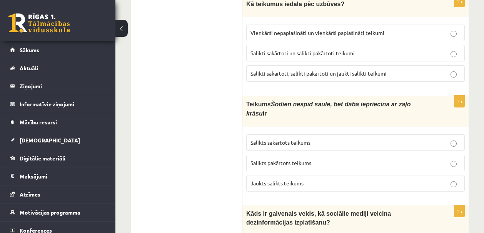
scroll to position [358, 0]
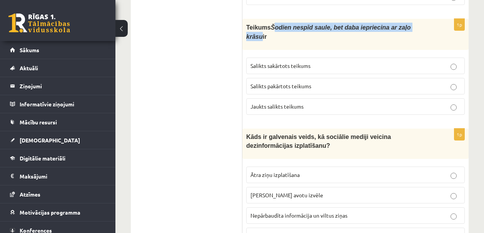
drag, startPoint x: 275, startPoint y: 26, endPoint x: 262, endPoint y: 34, distance: 14.7
click at [262, 34] on span "Teikums Šodien nespīd saule, bet daba iepriecina ar zaļo krāsu ir" at bounding box center [328, 32] width 164 height 16
copy icon "odien nespīd saule, bet daba iepriecina ar zaļo krāsu"
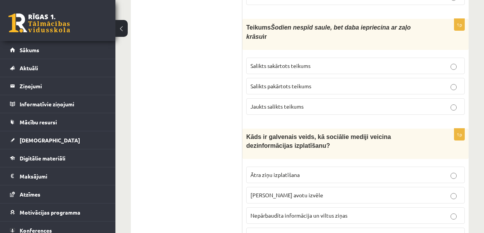
click at [308, 63] on span "Salikts sakārtots teikums" at bounding box center [280, 65] width 60 height 7
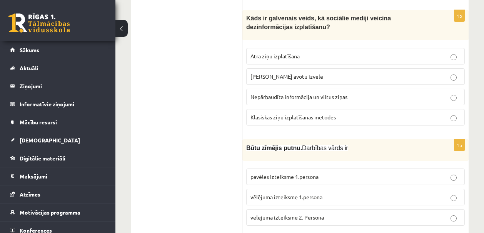
scroll to position [477, 0]
click at [269, 54] on span "Ātra ziņu izplatīšana" at bounding box center [274, 55] width 49 height 7
click at [318, 96] on p "Nepārbaudīta informācija un viltus ziņas" at bounding box center [355, 97] width 210 height 8
click at [295, 52] on span "Ātra ziņu izplatīšana" at bounding box center [274, 55] width 49 height 7
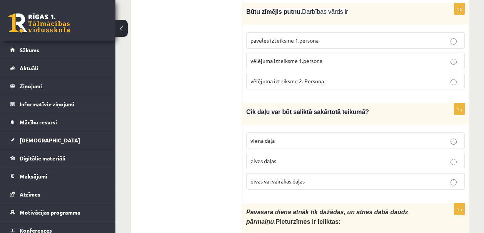
scroll to position [603, 0]
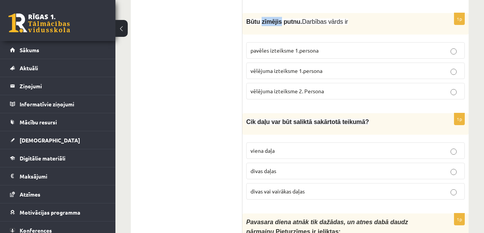
drag, startPoint x: 263, startPoint y: 18, endPoint x: 282, endPoint y: 17, distance: 18.9
click at [282, 18] on span "Būtu zīmējis putnu." at bounding box center [274, 21] width 56 height 7
copy span "zīmējis"
click at [306, 47] on span "pavēles izteiksme 1.persona" at bounding box center [284, 50] width 68 height 7
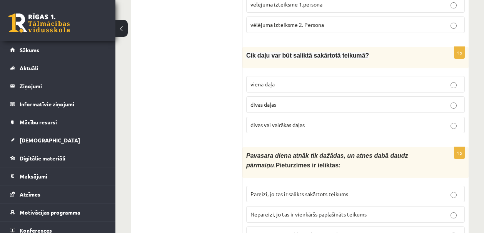
scroll to position [671, 0]
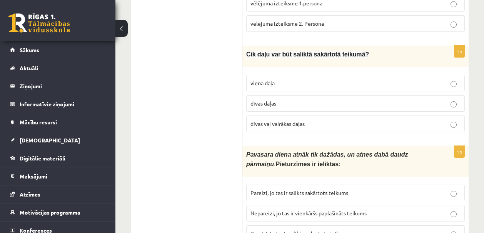
click at [268, 101] on span "divas daļas" at bounding box center [263, 103] width 26 height 7
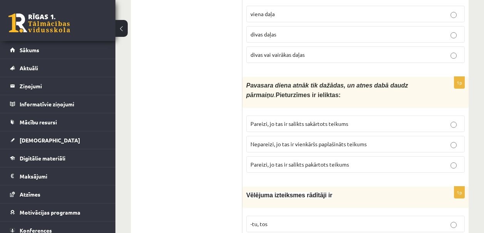
scroll to position [757, 0]
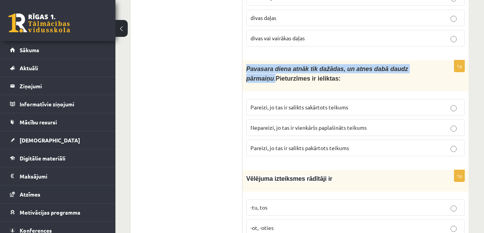
drag, startPoint x: 275, startPoint y: 73, endPoint x: 246, endPoint y: 63, distance: 31.1
click at [246, 66] on span "Pavasara diena atnāk tik dažādas, un atnes dabā daudz pārmaiņu . Pieturzīmes ir…" at bounding box center [327, 74] width 162 height 16
copy span "Pavasara diena atnāk tik dažādas, un atnes dabā daudz pārmaiņu ."
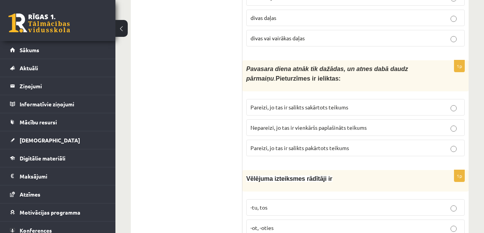
click at [306, 104] on span "Pareizi, jo tas ir salikts sakārtots teikums" at bounding box center [299, 107] width 98 height 7
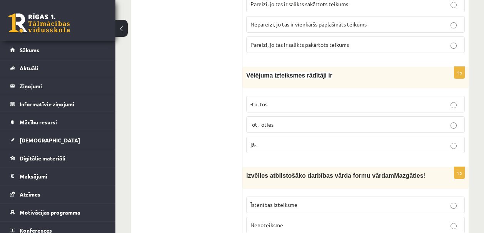
scroll to position [874, 0]
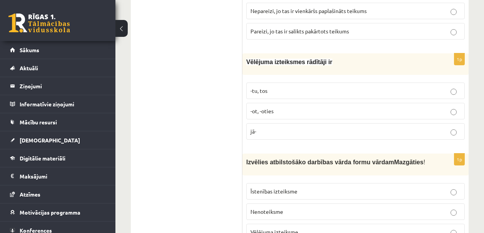
click at [262, 87] on span "-tu, tos" at bounding box center [258, 90] width 17 height 7
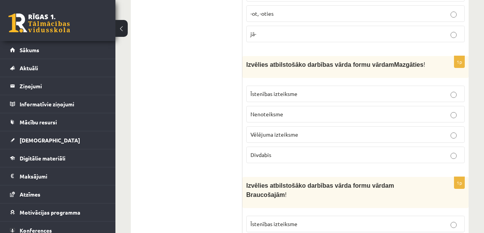
scroll to position [971, 0]
drag, startPoint x: 248, startPoint y: 68, endPoint x: 275, endPoint y: 65, distance: 27.1
click at [394, 65] on span "Mazgāties" at bounding box center [408, 65] width 29 height 7
click at [282, 135] on span "Vēlējuma izteiksme" at bounding box center [274, 134] width 48 height 7
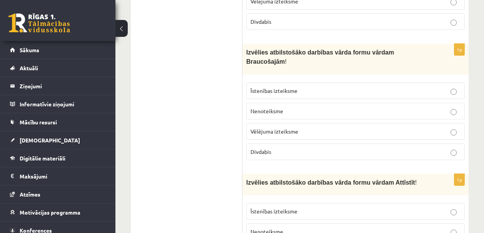
scroll to position [1114, 0]
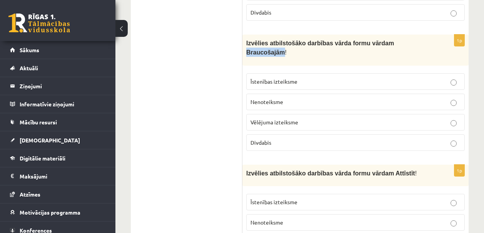
drag, startPoint x: 248, startPoint y: 55, endPoint x: 283, endPoint y: 52, distance: 35.1
click at [283, 52] on span "Izvēlies atbilstošāko darbības vārda formu vārdam Braucošajām" at bounding box center [320, 48] width 148 height 16
copy span "Braucošajām"
click at [186, 106] on ul "1. uzdevums 2. uzdevums 3. uzdevums 4. uzdevums 5. uzdevums" at bounding box center [190, 157] width 104 height 2267
click at [271, 143] on span "Divdabis" at bounding box center [260, 142] width 21 height 7
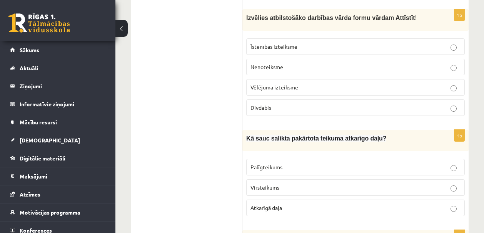
scroll to position [1270, 0]
drag, startPoint x: 397, startPoint y: 18, endPoint x: 418, endPoint y: 16, distance: 20.9
click at [417, 16] on span "Izvēlies atbilstošāko darbības vārda formu vārdam Attīstīt !" at bounding box center [331, 17] width 170 height 7
copy span "Attīstīt"
click at [263, 45] on span "Īstenības izteiksme" at bounding box center [273, 46] width 47 height 7
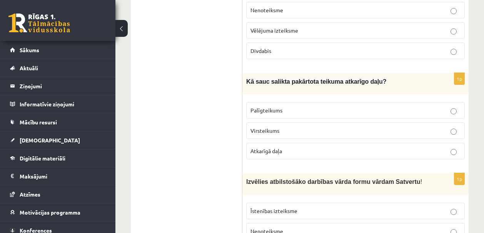
scroll to position [1327, 0]
click at [272, 113] on p "Palīgteikums" at bounding box center [355, 110] width 210 height 8
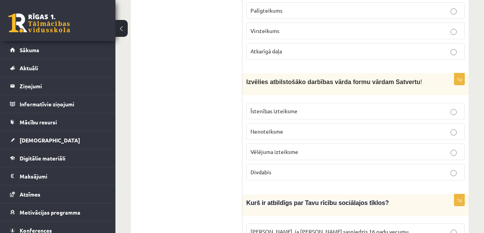
scroll to position [1439, 0]
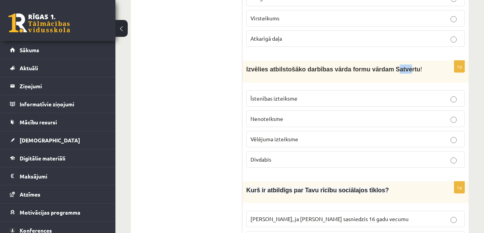
drag, startPoint x: 399, startPoint y: 69, endPoint x: 413, endPoint y: 68, distance: 14.3
click at [413, 68] on span "Izvēlies atbilstošāko darbības vārda formu vārdam Satvertu" at bounding box center [333, 69] width 174 height 7
click at [428, 68] on div "Izvēlies atbilstošāko darbības vārda formu vārdam Satvertu !" at bounding box center [355, 72] width 226 height 22
drag, startPoint x: 397, startPoint y: 69, endPoint x: 422, endPoint y: 67, distance: 24.7
click at [422, 67] on span "Izvēlies atbilstošāko darbības vārda formu vārdam Satvertu !" at bounding box center [334, 69] width 176 height 7
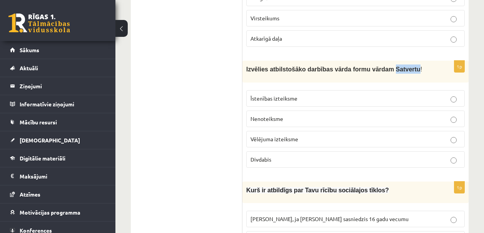
copy span "Satvertu"
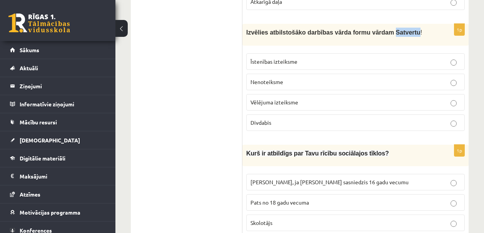
scroll to position [1494, 0]
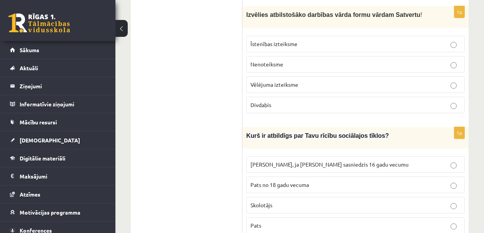
click at [273, 81] on p "Vēlējuma izteiksme" at bounding box center [355, 85] width 210 height 8
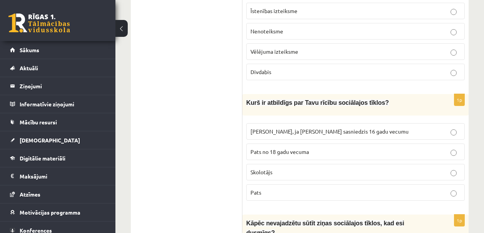
scroll to position [1566, 0]
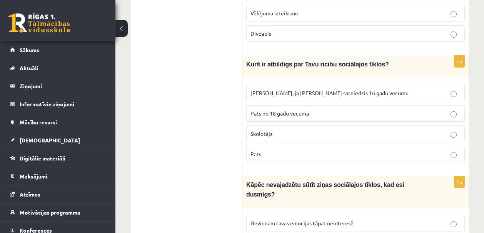
click at [289, 154] on p "Pats" at bounding box center [355, 154] width 210 height 8
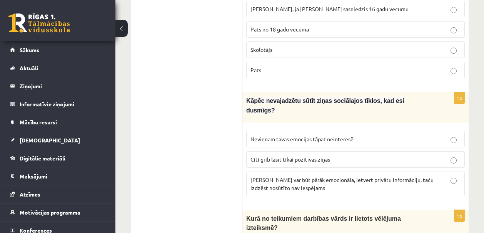
scroll to position [1718, 0]
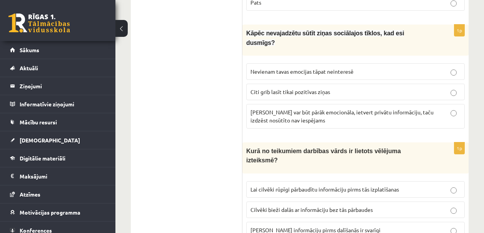
click at [415, 116] on p "Ziņa var būt pārāk emocionāla, ietvert privātu informāciju, taču izdzēst nosūtī…" at bounding box center [355, 116] width 210 height 16
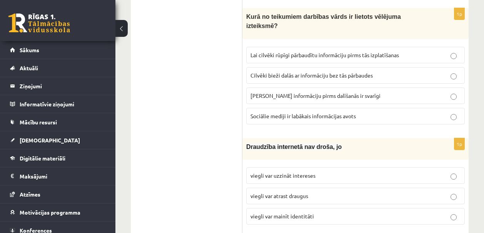
scroll to position [1845, 0]
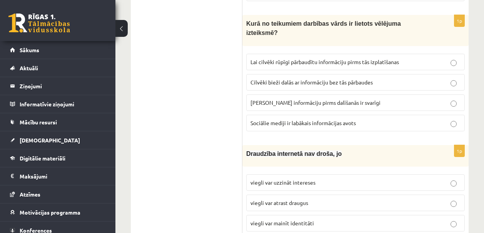
click at [265, 58] on span "Lai cilvēki rūpīgi pārbaudītu informāciju pirms tās izplatīšanas" at bounding box center [324, 61] width 148 height 7
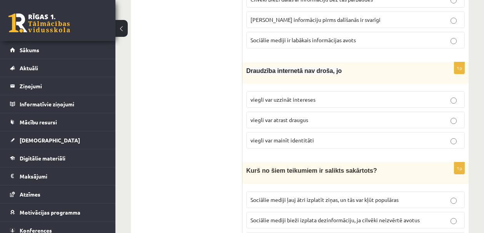
scroll to position [1942, 0]
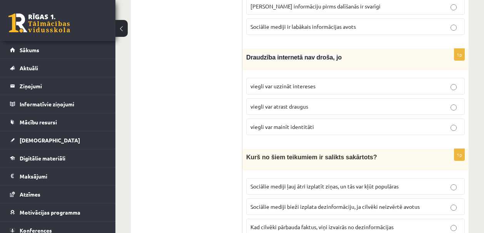
click at [305, 125] on span "viegli var mainīt identitāti" at bounding box center [281, 126] width 63 height 7
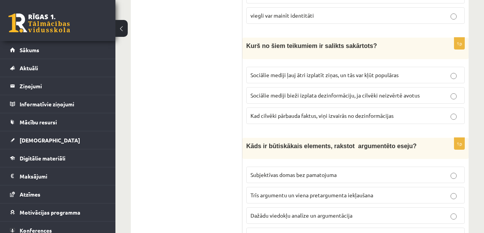
scroll to position [2055, 0]
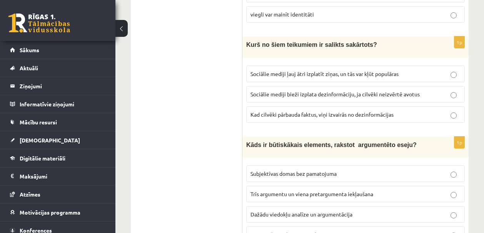
click at [332, 70] on span "Sociālie mediji ļauj ātri izplatīt ziņas, un tās var kļūt populāras" at bounding box center [324, 73] width 148 height 7
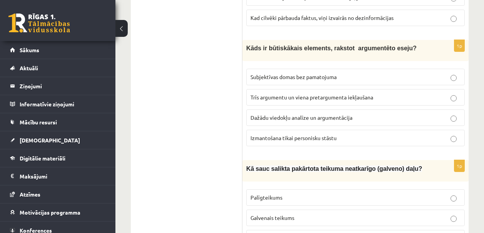
scroll to position [2154, 0]
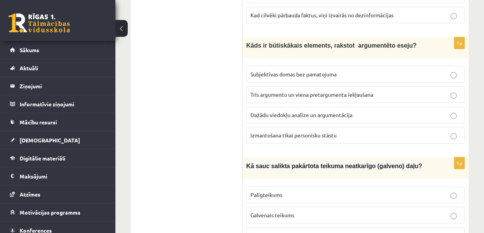
click at [307, 112] on span "Dažādu viedokļu analīze un argumentācija" at bounding box center [301, 115] width 102 height 7
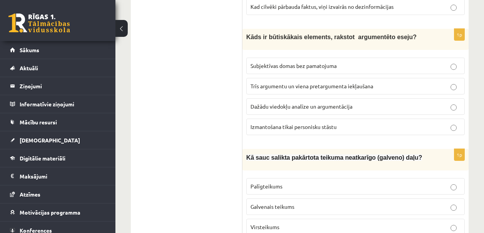
scroll to position [2189, 0]
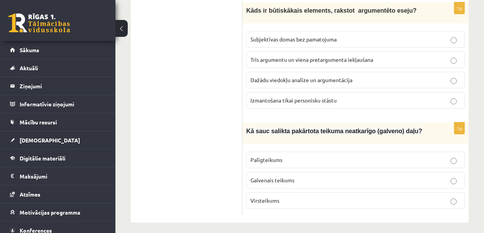
click at [268, 197] on span "Virsteikums" at bounding box center [264, 200] width 29 height 7
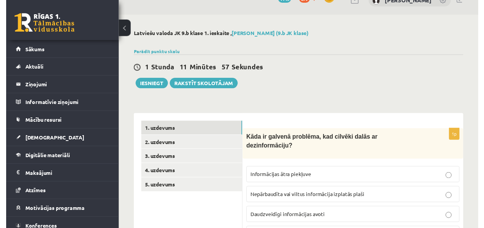
scroll to position [0, 0]
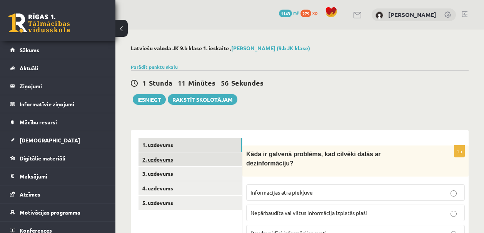
click at [173, 161] on link "2. uzdevums" at bounding box center [189, 160] width 103 height 14
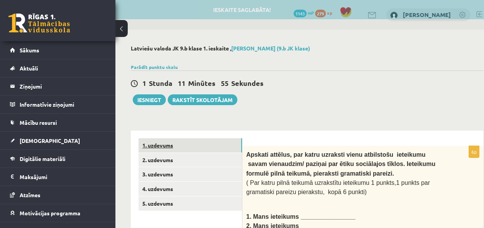
click at [175, 150] on link "1. uzdevums" at bounding box center [189, 145] width 103 height 14
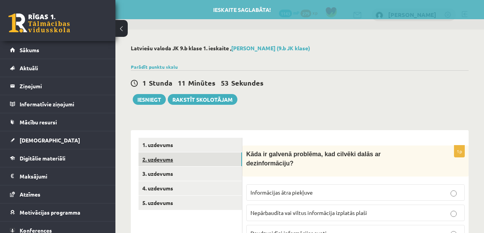
click at [171, 158] on link "2. uzdevums" at bounding box center [189, 160] width 103 height 14
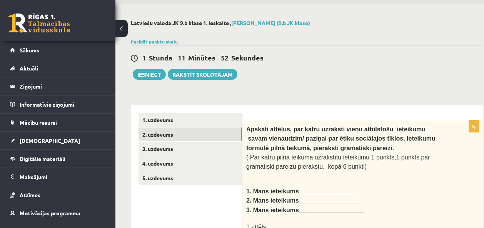
scroll to position [91, 0]
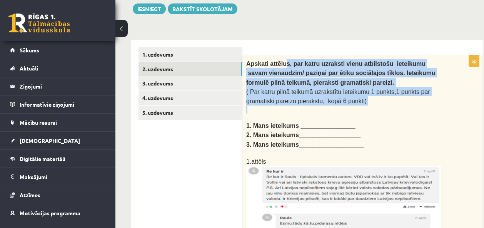
drag, startPoint x: 286, startPoint y: 65, endPoint x: 380, endPoint y: 105, distance: 102.5
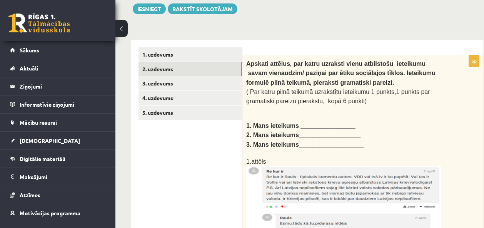
click at [402, 113] on p at bounding box center [343, 117] width 195 height 8
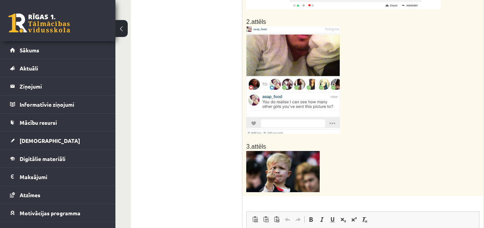
scroll to position [516, 0]
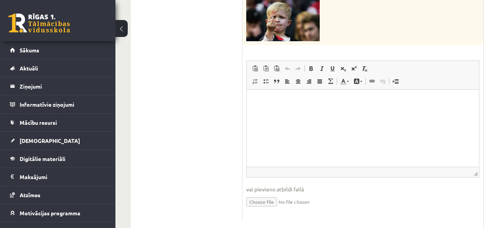
click at [284, 113] on html at bounding box center [363, 101] width 232 height 23
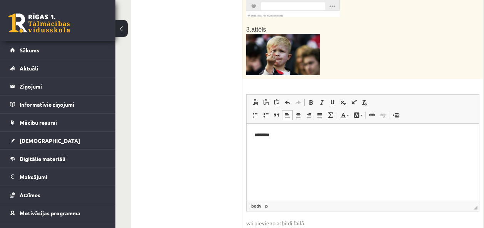
scroll to position [485, 0]
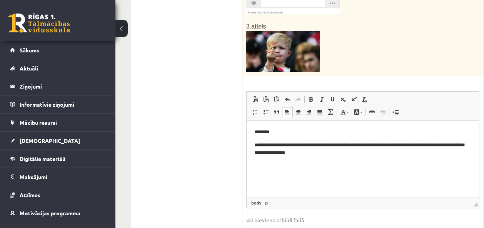
click at [385, 145] on p "**********" at bounding box center [362, 149] width 217 height 16
click at [387, 158] on html "**********" at bounding box center [363, 142] width 232 height 44
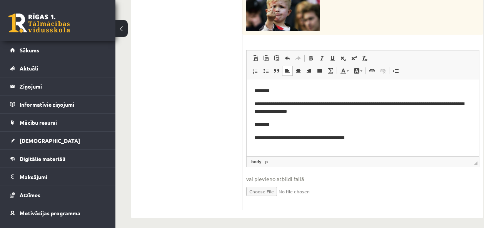
scroll to position [0, 0]
click at [318, 138] on p "**********" at bounding box center [362, 138] width 217 height 8
click at [322, 138] on p "**********" at bounding box center [362, 138] width 217 height 8
click at [340, 136] on p "**********" at bounding box center [362, 138] width 217 height 8
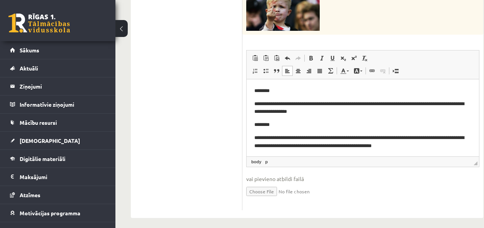
click at [387, 147] on p "**********" at bounding box center [359, 142] width 211 height 16
click at [445, 146] on p "**********" at bounding box center [359, 142] width 211 height 16
click at [433, 148] on p "**********" at bounding box center [359, 142] width 211 height 16
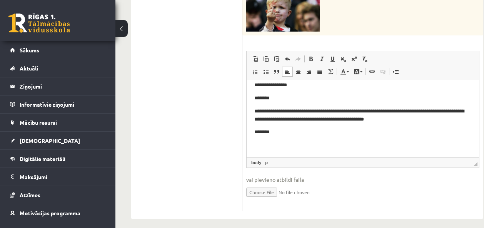
scroll to position [527, 0]
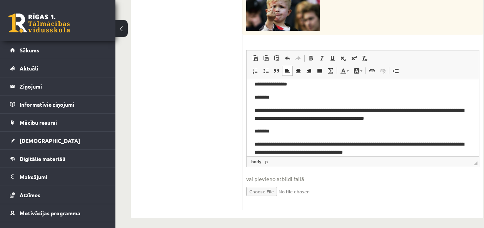
click at [272, 153] on p "**********" at bounding box center [359, 148] width 211 height 16
click at [385, 155] on p "**********" at bounding box center [359, 148] width 211 height 16
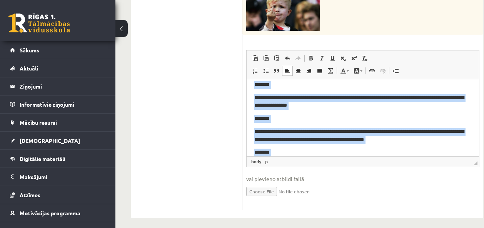
scroll to position [0, 0]
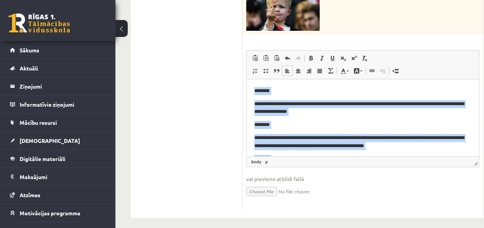
drag, startPoint x: 393, startPoint y: 147, endPoint x: 256, endPoint y: 79, distance: 152.6
click at [256, 79] on html "**********" at bounding box center [363, 135] width 232 height 112
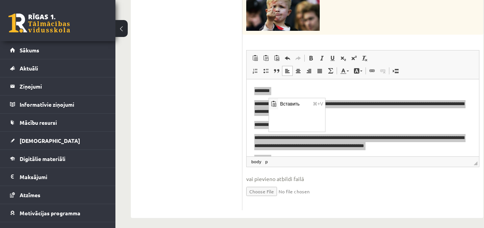
drag, startPoint x: 268, startPoint y: 104, endPoint x: 248, endPoint y: 80, distance: 31.1
click at [279, 112] on span "Копировать" at bounding box center [294, 114] width 32 height 11
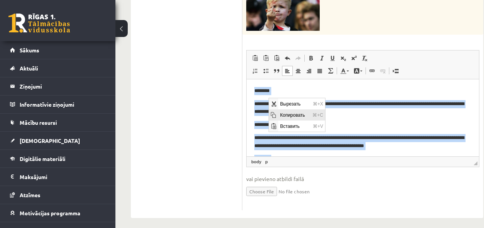
copy body "**********"
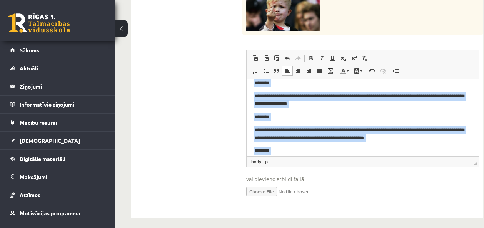
click at [342, 128] on p "**********" at bounding box center [359, 134] width 211 height 16
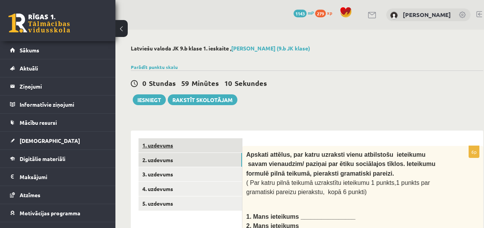
click at [164, 141] on link "1. uzdevums" at bounding box center [189, 145] width 103 height 14
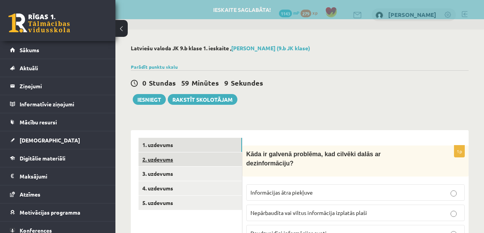
click at [165, 155] on link "2. uzdevums" at bounding box center [189, 160] width 103 height 14
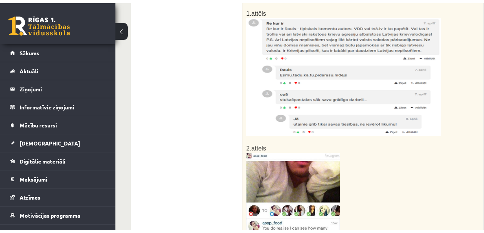
scroll to position [31, 0]
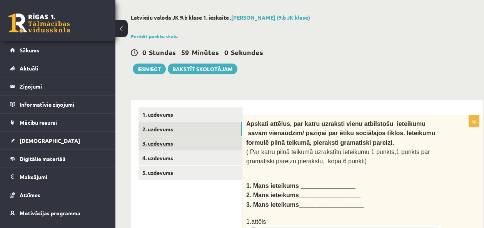
click at [161, 140] on link "3. uzdevums" at bounding box center [189, 143] width 103 height 14
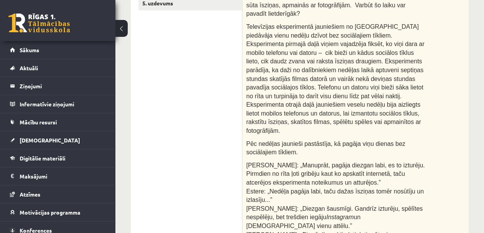
scroll to position [115, 0]
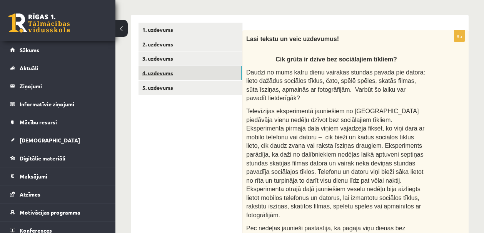
click at [177, 70] on link "4. uzdevums" at bounding box center [189, 73] width 103 height 14
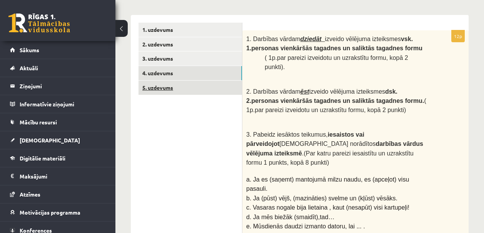
click at [162, 90] on link "5. uzdevums" at bounding box center [189, 88] width 103 height 14
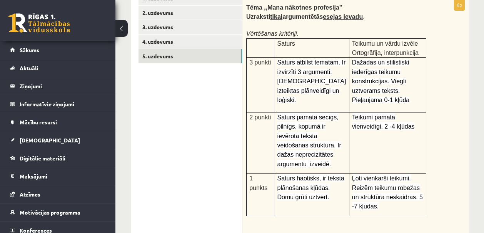
scroll to position [70, 0]
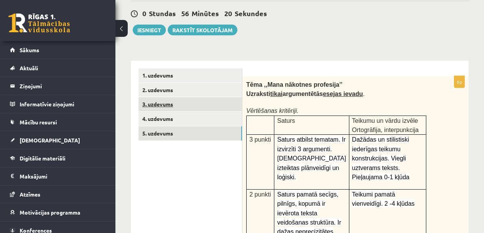
click at [171, 103] on link "3. uzdevums" at bounding box center [189, 104] width 103 height 14
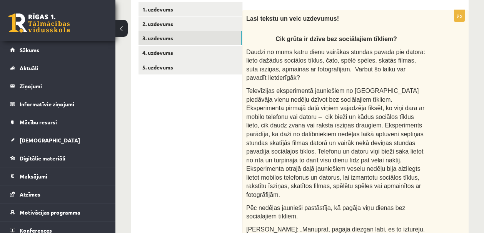
scroll to position [135, 0]
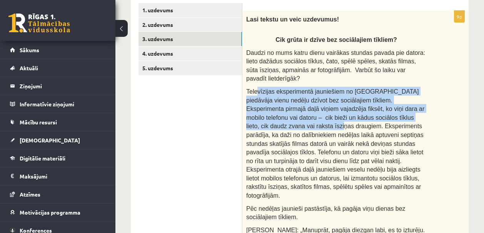
drag, startPoint x: 268, startPoint y: 88, endPoint x: 310, endPoint y: 124, distance: 55.4
click at [310, 124] on span "Televīzijas eksperimentā jauniešiem no Rīgas piedāvāja vienu nedēļu dzīvot bez …" at bounding box center [335, 143] width 178 height 111
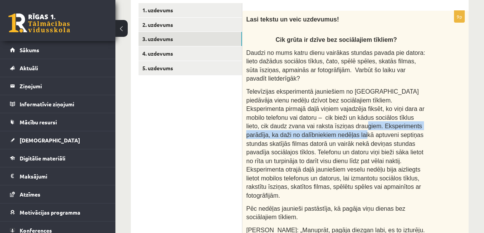
drag, startPoint x: 334, startPoint y: 125, endPoint x: 348, endPoint y: 134, distance: 16.6
click at [345, 132] on span "Televīzijas eksperimentā jauniešiem no Rīgas piedāvāja vienu nedēļu dzīvot bez …" at bounding box center [335, 143] width 178 height 111
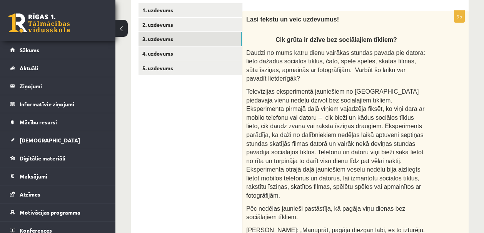
click at [355, 136] on span "Televīzijas eksperimentā jauniešiem no Rīgas piedāvāja vienu nedēļu dzīvot bez …" at bounding box center [335, 143] width 178 height 111
drag, startPoint x: 277, startPoint y: 144, endPoint x: 305, endPoint y: 140, distance: 28.4
click at [305, 140] on span "Televīzijas eksperimentā jauniešiem no Rīgas piedāvāja vienu nedēļu dzīvot bez …" at bounding box center [335, 143] width 178 height 111
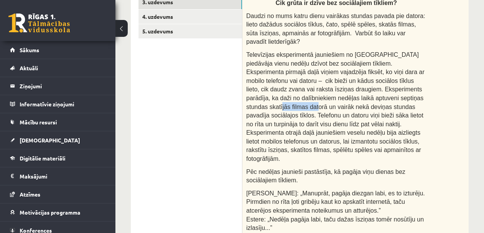
scroll to position [172, 0]
drag, startPoint x: 295, startPoint y: 116, endPoint x: 354, endPoint y: 117, distance: 59.3
click at [354, 117] on span "Televīzijas eksperimentā jauniešiem no Rīgas piedāvāja vienu nedēļu dzīvot bez …" at bounding box center [335, 107] width 178 height 111
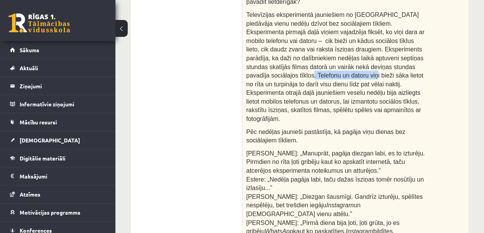
scroll to position [212, 0]
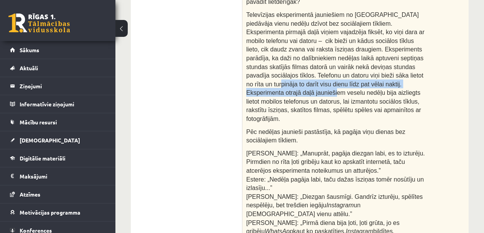
drag, startPoint x: 268, startPoint y: 85, endPoint x: 304, endPoint y: 94, distance: 37.4
click at [304, 94] on span "Televīzijas eksperimentā jauniešiem no Rīgas piedāvāja vienu nedēļu dzīvot bez …" at bounding box center [335, 67] width 178 height 111
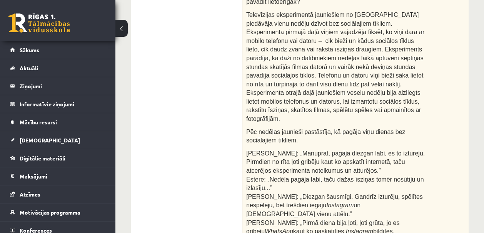
click at [317, 93] on span "Televīzijas eksperimentā jauniešiem no Rīgas piedāvāja vienu nedēļu dzīvot bez …" at bounding box center [335, 67] width 178 height 111
drag, startPoint x: 286, startPoint y: 121, endPoint x: 327, endPoint y: 122, distance: 41.2
click at [327, 129] on span "Pēc nedēļas jaunieši pastāstīja, kā pagāja viņu dienas bez sociālajiem tīkliem." at bounding box center [325, 136] width 159 height 15
click at [342, 129] on span "Pēc nedēļas jaunieši pastāstīja, kā pagāja viņu dienas bez sociālajiem tīkliem." at bounding box center [325, 136] width 159 height 15
drag, startPoint x: 274, startPoint y: 141, endPoint x: 307, endPoint y: 140, distance: 32.7
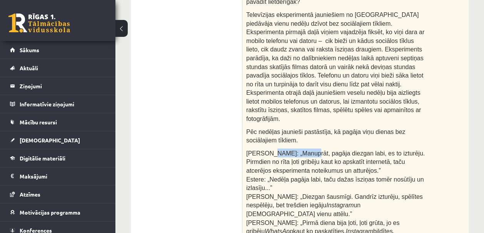
click at [307, 150] on span "Linda: „Manuprāt, pagāja diezgan labi, es to izturēju. Pirmdien no rīta ļoti gr…" at bounding box center [335, 218] width 178 height 137
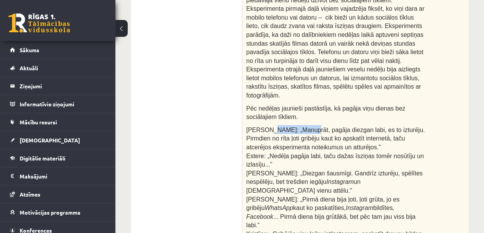
scroll to position [245, 0]
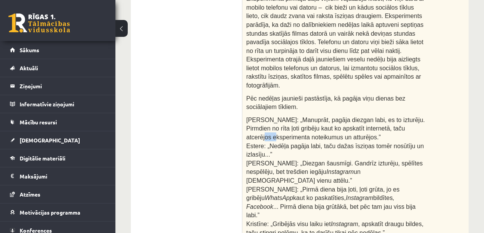
click at [273, 126] on span "Linda: „Manuprāt, pagāja diezgan labi, es to izturēju. Pirmdien no rīta ļoti gr…" at bounding box center [335, 185] width 178 height 137
drag, startPoint x: 273, startPoint y: 138, endPoint x: 301, endPoint y: 138, distance: 27.3
click at [301, 138] on span "Linda: „Manuprāt, pagāja diezgan labi, es to izturēju. Pirmdien no rīta ļoti gr…" at bounding box center [335, 185] width 178 height 137
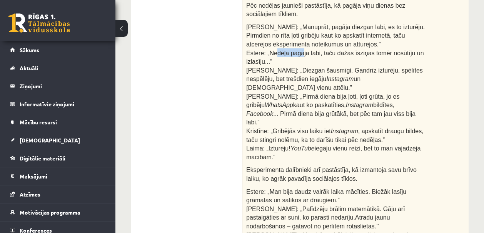
scroll to position [307, 0]
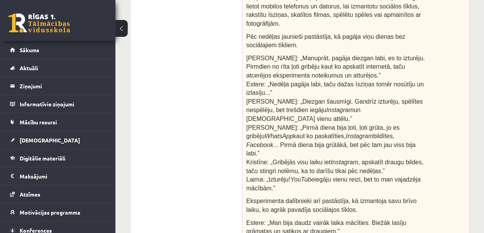
click at [332, 84] on p "Linda: „Manuprāt, pagāja diezgan labi, es to izturēju. Pirmdien no rīta ļoti gr…" at bounding box center [336, 122] width 180 height 139
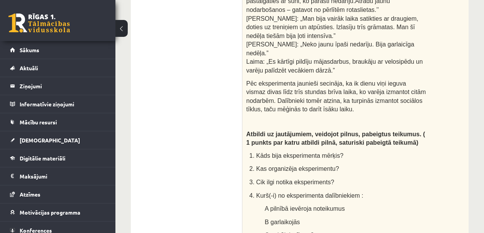
scroll to position [599, 0]
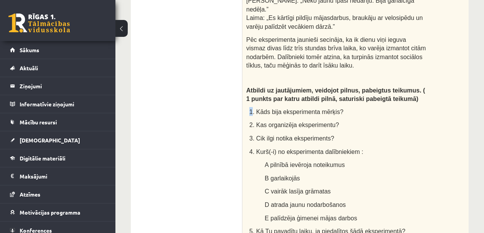
click at [252, 109] on span "1. Kāds bija eksperimenta mērķis?" at bounding box center [296, 112] width 94 height 7
click at [312, 149] on span "4. Kurš(-i) no eksperimenta dalībniekiem :" at bounding box center [306, 152] width 114 height 7
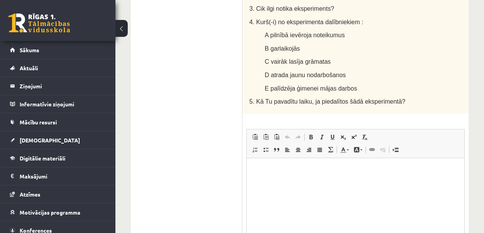
scroll to position [769, 0]
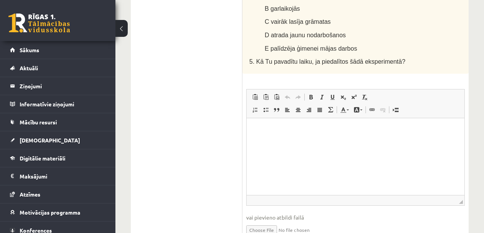
click at [300, 142] on html at bounding box center [356, 129] width 218 height 23
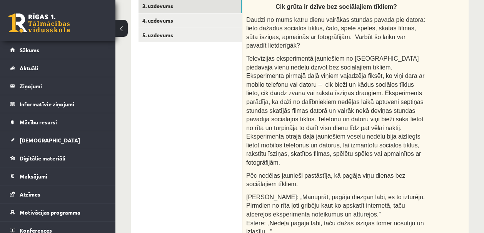
scroll to position [109, 0]
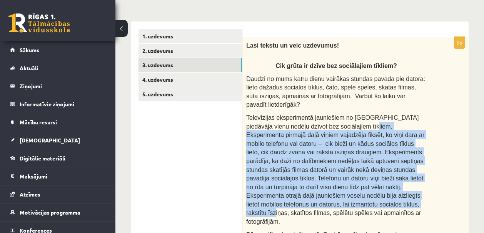
drag, startPoint x: 370, startPoint y: 127, endPoint x: 411, endPoint y: 207, distance: 90.5
click at [411, 207] on p "Televīzijas eksperimentā jauniešiem no Rīgas piedāvāja vienu nedēļu dzīvot bez …" at bounding box center [336, 169] width 180 height 113
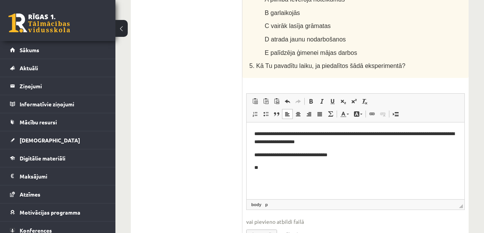
scroll to position [769, 0]
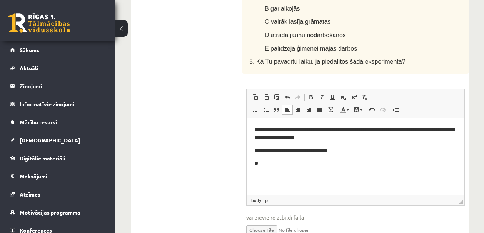
click at [271, 169] on html "**********" at bounding box center [356, 146] width 218 height 57
click at [260, 177] on p "**********" at bounding box center [355, 177] width 202 height 8
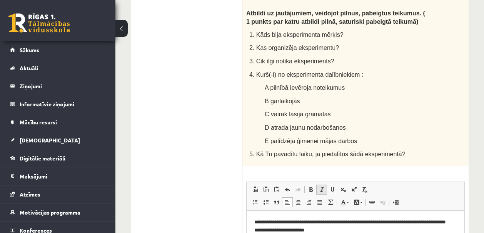
scroll to position [724, 0]
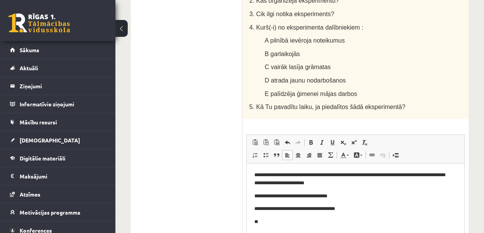
click at [259, 228] on body "**********" at bounding box center [355, 211] width 202 height 81
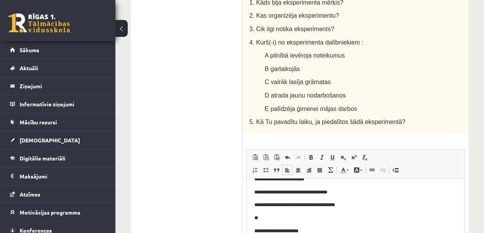
scroll to position [19, 0]
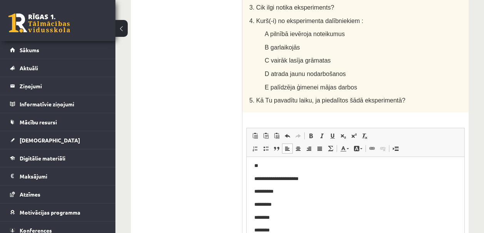
scroll to position [62, 0]
click at [276, 230] on p "**********" at bounding box center [352, 231] width 197 height 8
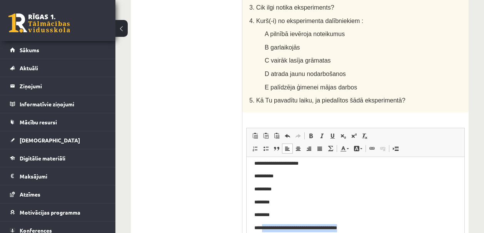
scroll to position [68, 0]
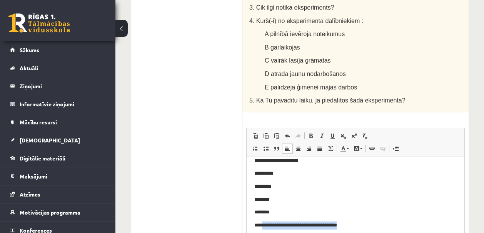
drag, startPoint x: 364, startPoint y: 231, endPoint x: 262, endPoint y: 230, distance: 102.3
click at [262, 230] on html "**********" at bounding box center [356, 163] width 218 height 148
click at [377, 220] on body "**********" at bounding box center [355, 163] width 202 height 133
drag, startPoint x: 362, startPoint y: 226, endPoint x: 261, endPoint y: 226, distance: 100.8
click at [261, 226] on p "**********" at bounding box center [352, 226] width 197 height 8
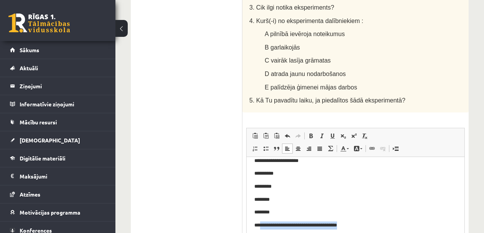
click at [307, 223] on p "**********" at bounding box center [352, 226] width 197 height 8
drag, startPoint x: 275, startPoint y: 226, endPoint x: 266, endPoint y: 225, distance: 9.6
click at [265, 226] on p "**********" at bounding box center [352, 226] width 197 height 8
drag, startPoint x: 360, startPoint y: 226, endPoint x: 266, endPoint y: 222, distance: 93.9
click at [266, 222] on p "**********" at bounding box center [352, 226] width 197 height 8
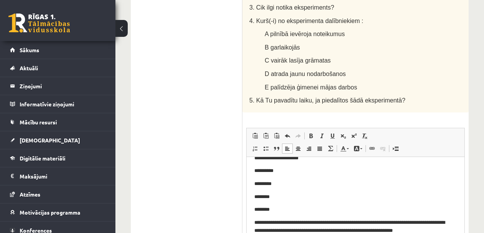
scroll to position [78, 0]
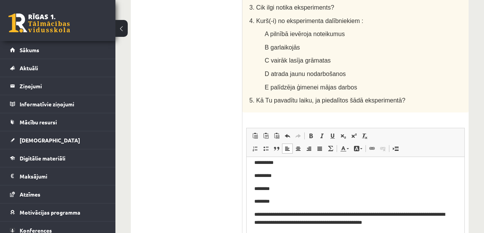
click at [373, 215] on p "**********" at bounding box center [352, 219] width 197 height 16
click at [377, 215] on p "**********" at bounding box center [352, 219] width 197 height 16
drag, startPoint x: 318, startPoint y: 223, endPoint x: 314, endPoint y: 224, distance: 3.9
click at [314, 224] on p "**********" at bounding box center [352, 219] width 197 height 16
click at [305, 224] on p "**********" at bounding box center [352, 219] width 197 height 16
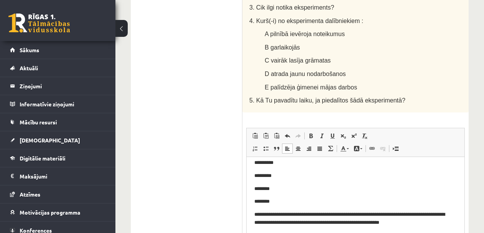
click at [302, 223] on p "**********" at bounding box center [352, 219] width 197 height 16
click at [445, 220] on p "**********" at bounding box center [352, 219] width 197 height 16
click at [371, 215] on p "**********" at bounding box center [352, 219] width 197 height 16
click at [434, 216] on p "**********" at bounding box center [352, 223] width 197 height 24
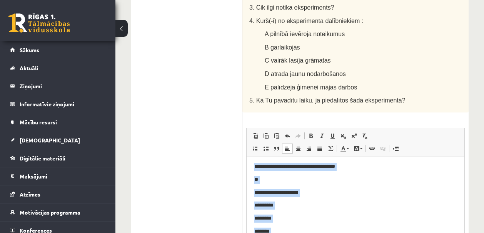
scroll to position [0, 0]
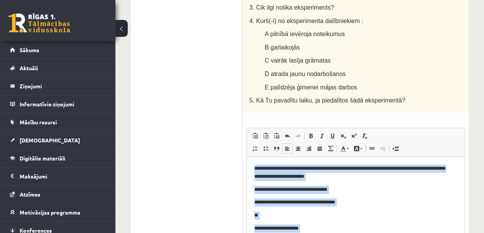
drag, startPoint x: 321, startPoint y: 229, endPoint x: 253, endPoint y: 147, distance: 107.1
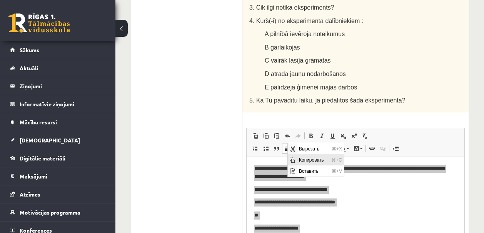
click at [300, 158] on span "Копировать" at bounding box center [313, 159] width 32 height 11
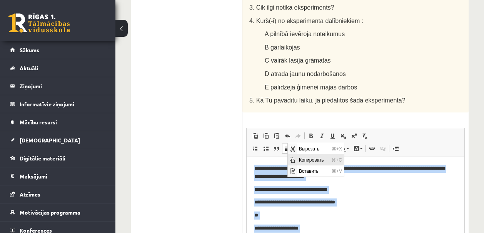
copy body "**********"
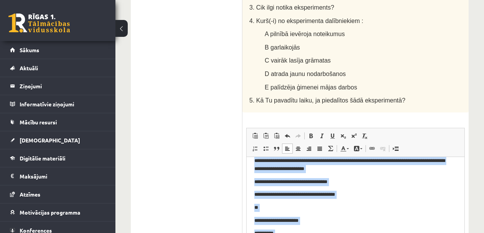
click at [399, 220] on p "**********" at bounding box center [352, 221] width 197 height 8
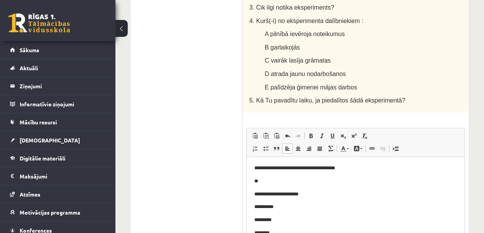
scroll to position [35, 0]
click at [262, 182] on p "**" at bounding box center [352, 181] width 197 height 8
click at [253, 192] on html "**********" at bounding box center [356, 204] width 218 height 164
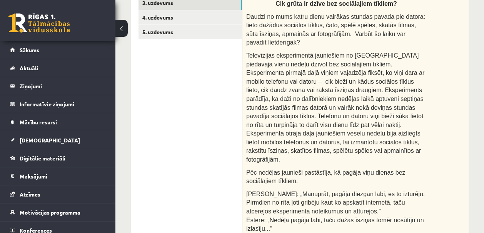
scroll to position [91, 0]
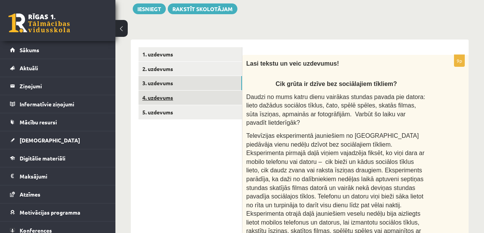
click at [168, 97] on link "4. uzdevums" at bounding box center [189, 98] width 103 height 14
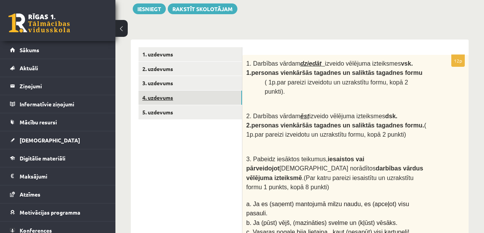
scroll to position [0, 0]
click at [166, 87] on link "3. uzdevums" at bounding box center [189, 83] width 103 height 14
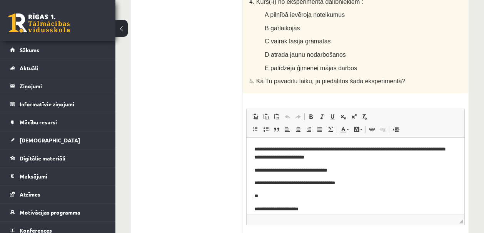
scroll to position [739, 0]
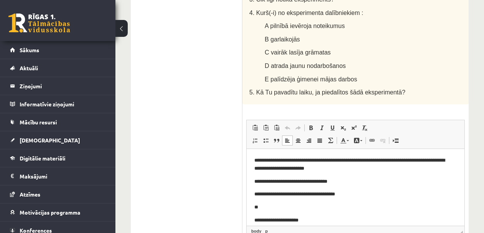
click at [384, 160] on p "**********" at bounding box center [352, 165] width 197 height 16
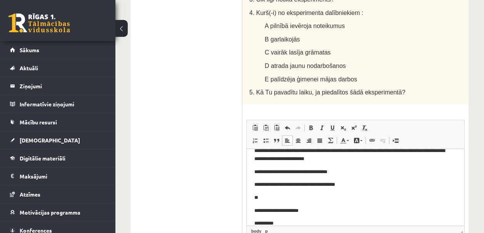
scroll to position [726, 0]
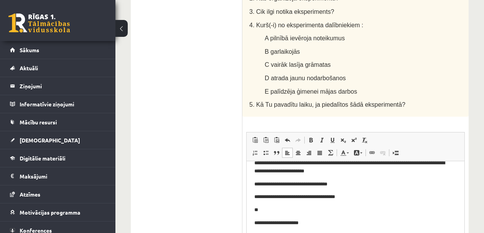
click at [318, 184] on p "**********" at bounding box center [352, 184] width 197 height 8
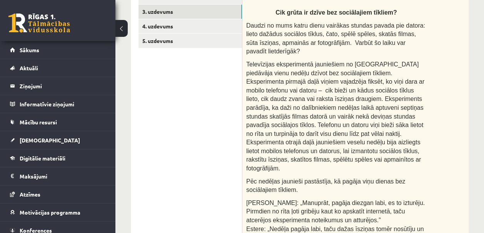
scroll to position [155, 0]
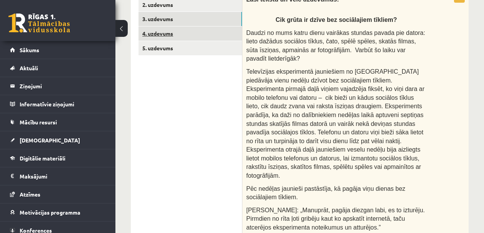
click at [166, 38] on link "4. uzdevums" at bounding box center [189, 34] width 103 height 14
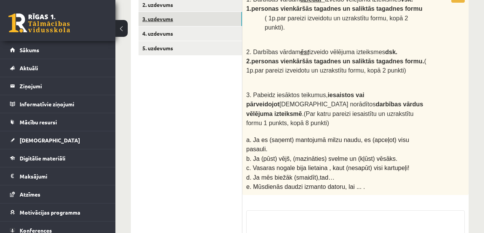
click at [167, 21] on link "3. uzdevums" at bounding box center [189, 19] width 103 height 14
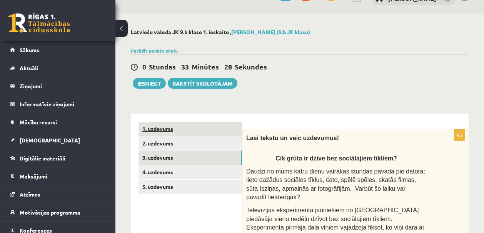
scroll to position [15, 0]
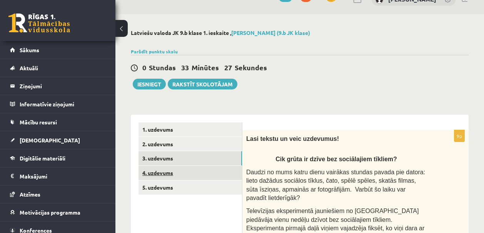
click at [162, 172] on link "4. uzdevums" at bounding box center [189, 173] width 103 height 14
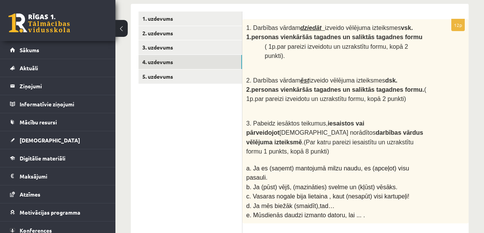
scroll to position [144, 0]
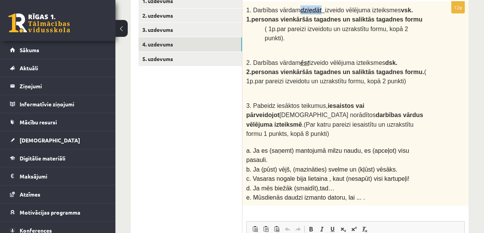
drag, startPoint x: 302, startPoint y: 10, endPoint x: 324, endPoint y: 8, distance: 21.6
click at [324, 8] on b "dziedāt" at bounding box center [312, 10] width 25 height 7
copy u "dziedāt"
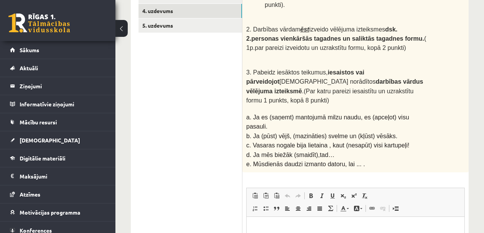
scroll to position [216, 0]
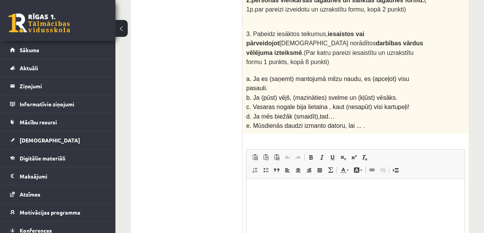
click at [266, 194] on p "Визуальный текстовый редактор, wiswyg-editor-user-answer-47024767054600" at bounding box center [355, 191] width 202 height 8
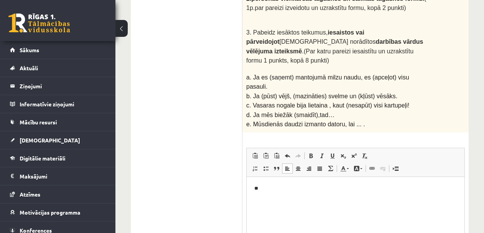
scroll to position [136, 0]
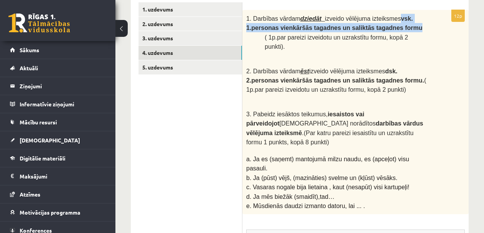
drag, startPoint x: 408, startPoint y: 20, endPoint x: 423, endPoint y: 25, distance: 16.1
click at [423, 25] on p "1. Darbības vārdam dziedāt izveido vēlējuma izteiksmes vsk. 1.personas vienkārš…" at bounding box center [336, 23] width 180 height 19
copy b "vsk. 1.personas vienkāršās tagadnes un saliktās tagadnes formu"
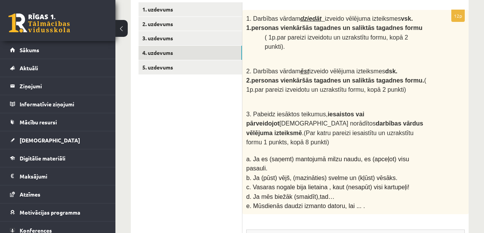
click at [369, 56] on p at bounding box center [336, 55] width 180 height 8
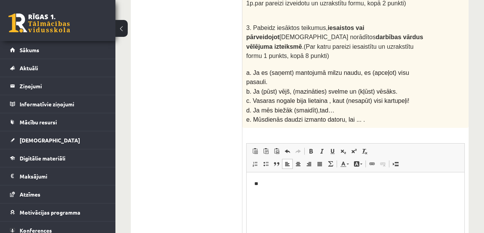
scroll to position [232, 0]
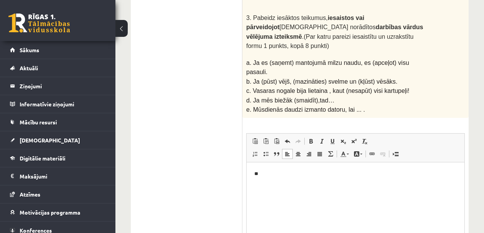
click at [272, 183] on html "**" at bounding box center [356, 174] width 218 height 23
drag, startPoint x: 307, startPoint y: 174, endPoint x: 289, endPoint y: 175, distance: 18.9
click at [289, 175] on p "**********" at bounding box center [355, 174] width 202 height 8
click at [318, 186] on html "**********" at bounding box center [356, 174] width 218 height 23
click at [289, 175] on p "**********" at bounding box center [355, 174] width 202 height 8
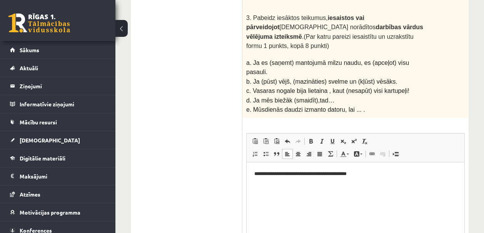
click at [302, 175] on p "**********" at bounding box center [355, 174] width 202 height 8
click at [380, 173] on p "**********" at bounding box center [355, 174] width 202 height 8
click at [259, 173] on p "**********" at bounding box center [355, 174] width 202 height 8
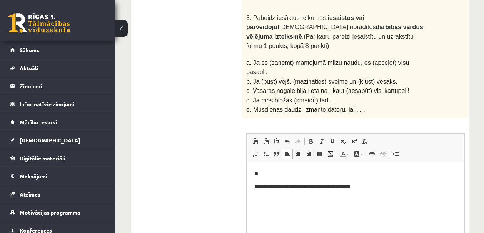
click at [380, 189] on p "**********" at bounding box center [355, 187] width 202 height 8
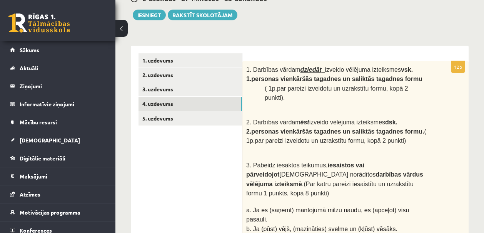
scroll to position [132, 0]
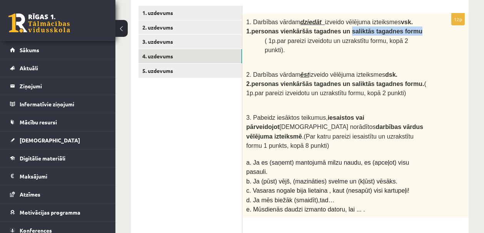
drag, startPoint x: 352, startPoint y: 30, endPoint x: 422, endPoint y: 30, distance: 70.0
click at [422, 30] on p "1. Darbības vārdam dziedāt izveido vēlējuma izteiksmes vsk. 1.personas vienkārš…" at bounding box center [336, 26] width 180 height 19
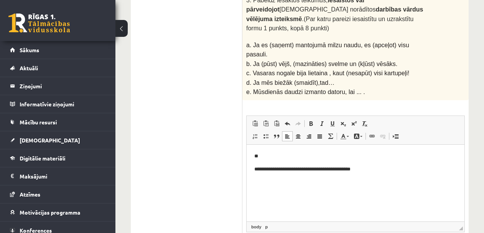
scroll to position [287, 0]
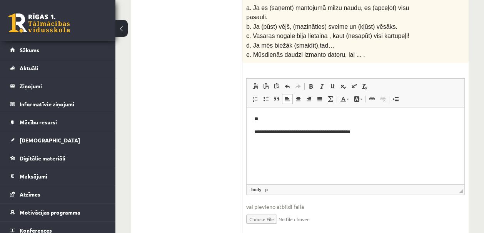
click at [377, 131] on p "**********" at bounding box center [355, 132] width 202 height 8
click at [278, 135] on span "Вставить" at bounding box center [283, 135] width 27 height 11
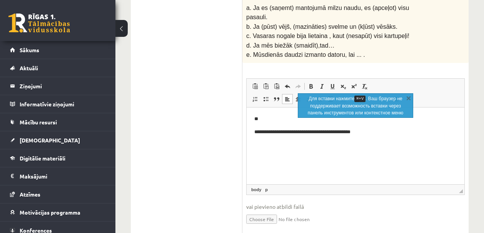
click at [287, 151] on body "**********" at bounding box center [355, 138] width 202 height 47
click at [264, 145] on p "Визуальный текстовый редактор, wiswyg-editor-user-answer-47024767054600" at bounding box center [355, 145] width 202 height 8
click at [332, 147] on p "Визуальный текстовый редактор, wiswyg-editor-user-answer-47024767054600" at bounding box center [355, 145] width 202 height 8
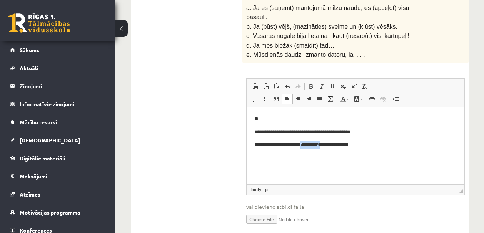
drag, startPoint x: 332, startPoint y: 145, endPoint x: 312, endPoint y: 147, distance: 19.7
click at [312, 147] on p "**********" at bounding box center [355, 145] width 202 height 8
click at [372, 147] on p "**********" at bounding box center [355, 145] width 202 height 8
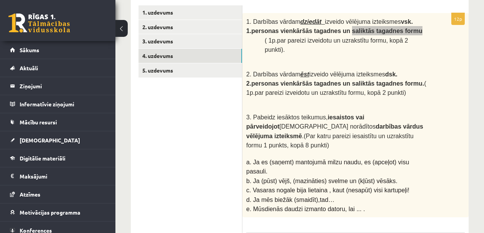
scroll to position [153, 0]
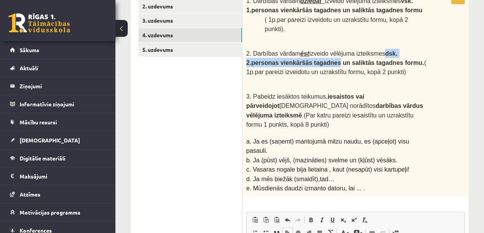
drag, startPoint x: 393, startPoint y: 52, endPoint x: 342, endPoint y: 60, distance: 52.2
click at [342, 60] on b "dsk. 2.personas vienkāršās tagadnes un saliktās tagadnes formu." at bounding box center [335, 58] width 178 height 16
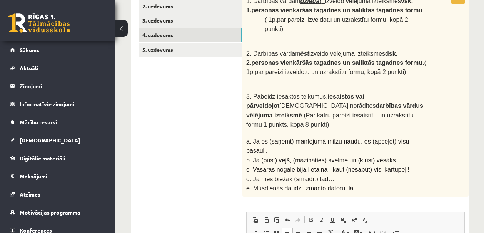
click at [364, 65] on span "2. Darbības vārdam ēst izveido vēlējuma izteiksmes dsk. 2.personas vienkāršās t…" at bounding box center [336, 62] width 180 height 25
drag, startPoint x: 353, startPoint y: 60, endPoint x: 423, endPoint y: 58, distance: 69.6
click at [423, 58] on b "dsk. 2.personas vienkāršās tagadnes un saliktās tagadnes formu." at bounding box center [335, 58] width 178 height 16
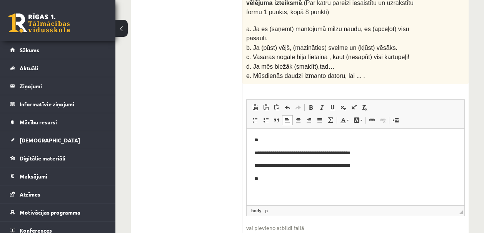
scroll to position [298, 0]
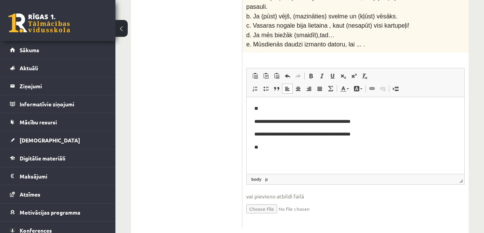
click at [285, 155] on body "**********" at bounding box center [355, 135] width 202 height 60
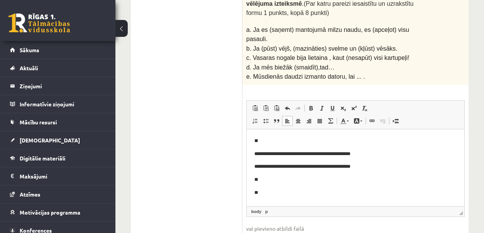
scroll to position [265, 0]
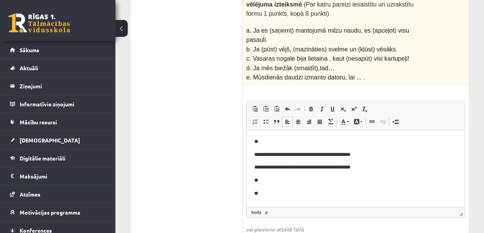
drag, startPoint x: 254, startPoint y: 15, endPoint x: 266, endPoint y: 22, distance: 13.4
click at [266, 27] on span "a. Ja es (saņemt) mantojumā milzu naudu, es (apceļot) visu pasauli." at bounding box center [327, 35] width 163 height 16
click at [261, 27] on span "a. Ja es (saņemt) mantojumā milzu naudu, es (apceļot) visu pasauli." at bounding box center [327, 35] width 163 height 16
drag, startPoint x: 255, startPoint y: 15, endPoint x: 275, endPoint y: 17, distance: 19.7
click at [275, 27] on span "a. Ja es (saņemt) mantojumā milzu naudu, es (apceļot) visu pasauli." at bounding box center [327, 35] width 163 height 16
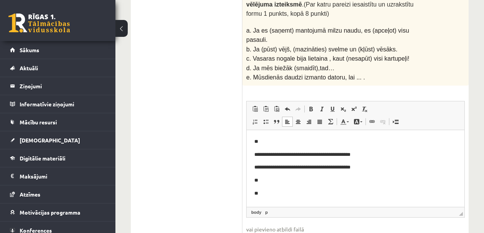
click at [264, 27] on span "a. Ja es (saņemt) mantojumā milzu naudu, es (apceļot) visu pasauli." at bounding box center [327, 35] width 163 height 16
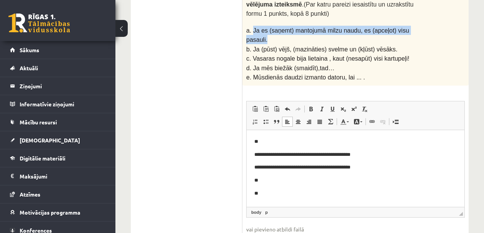
drag, startPoint x: 267, startPoint y: 24, endPoint x: 254, endPoint y: 18, distance: 14.1
click at [254, 26] on p "a. Ja es (saņemt) mantojumā milzu naudu, es (apceļot) visu pasauli." at bounding box center [336, 35] width 180 height 19
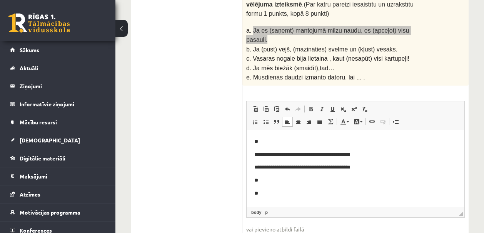
click at [267, 193] on p "**" at bounding box center [355, 194] width 202 height 8
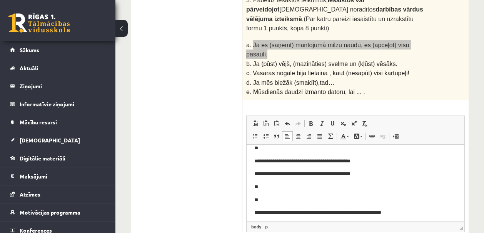
scroll to position [204, 0]
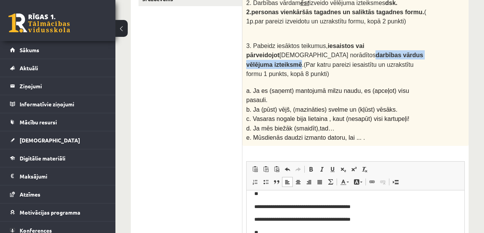
drag, startPoint x: 275, startPoint y: 51, endPoint x: 380, endPoint y: 52, distance: 105.0
click at [380, 52] on span "3. Pabeidz iesāktos teikumus, iesaistos vai pārveidojot iekavās norādītos darbī…" at bounding box center [334, 60] width 177 height 35
click at [300, 61] on span "3. Pabeidz iesāktos teikumus, iesaistos vai pārveidojot iekavās norādītos darbī…" at bounding box center [334, 60] width 177 height 35
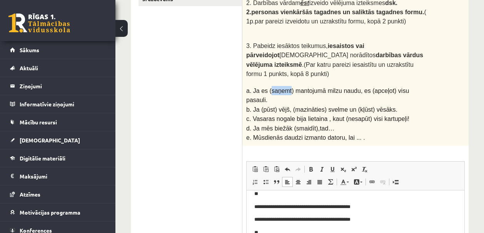
drag, startPoint x: 273, startPoint y: 76, endPoint x: 291, endPoint y: 74, distance: 18.5
click at [291, 88] on span "a. Ja es (saņemt) mantojumā milzu naudu, es (apceļot) visu pasauli." at bounding box center [327, 96] width 163 height 16
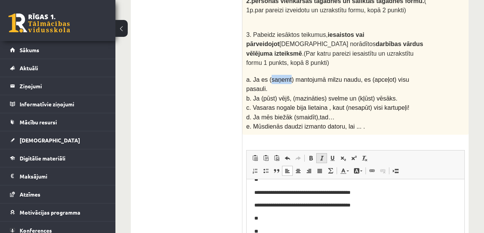
scroll to position [269, 0]
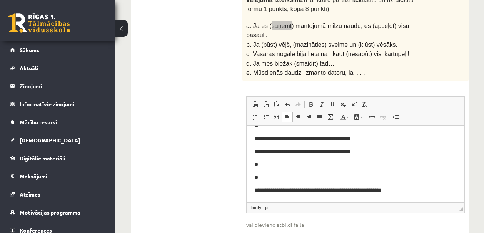
click at [292, 190] on p "**********" at bounding box center [352, 191] width 197 height 8
click at [274, 191] on p "**********" at bounding box center [352, 191] width 197 height 8
drag, startPoint x: 374, startPoint y: 192, endPoint x: 357, endPoint y: 191, distance: 16.2
click at [357, 191] on p "**********" at bounding box center [352, 191] width 197 height 8
click at [357, 190] on p "**********" at bounding box center [352, 191] width 197 height 8
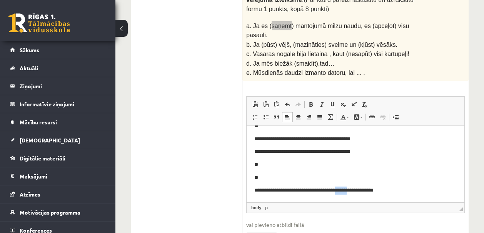
drag, startPoint x: 355, startPoint y: 192, endPoint x: 371, endPoint y: 191, distance: 15.8
click at [371, 191] on p "**********" at bounding box center [352, 191] width 197 height 8
click at [369, 194] on p "**********" at bounding box center [352, 191] width 197 height 8
click at [372, 192] on p "**********" at bounding box center [352, 191] width 197 height 8
click at [378, 190] on p "**********" at bounding box center [352, 191] width 197 height 8
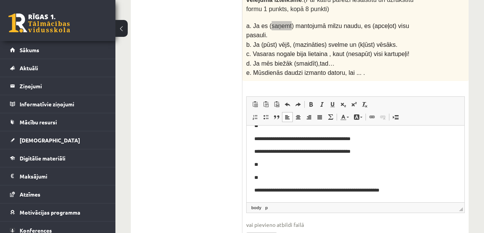
click at [375, 190] on p "**********" at bounding box center [352, 191] width 197 height 8
click at [357, 192] on p "**********" at bounding box center [352, 191] width 197 height 8
drag, startPoint x: 372, startPoint y: 191, endPoint x: 356, endPoint y: 191, distance: 15.4
click at [356, 191] on p "**********" at bounding box center [352, 191] width 197 height 8
click at [378, 193] on p "**********" at bounding box center [352, 191] width 197 height 8
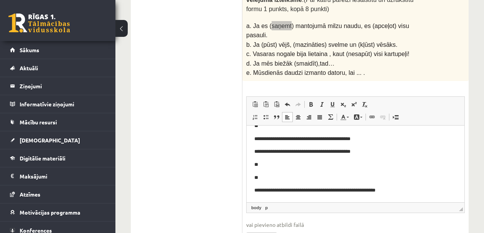
click at [372, 191] on p "**********" at bounding box center [352, 191] width 197 height 8
click at [371, 191] on p "**********" at bounding box center [352, 191] width 197 height 8
click at [411, 192] on p "**********" at bounding box center [352, 191] width 197 height 8
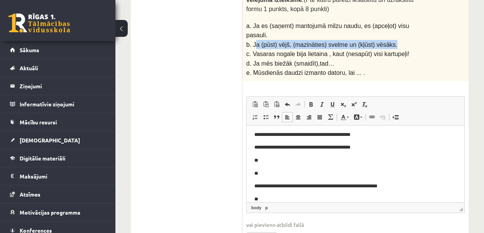
drag, startPoint x: 255, startPoint y: 29, endPoint x: 398, endPoint y: 28, distance: 143.1
click at [398, 40] on p "b. Ja (pūst) vējš, (mazināties) svelme un (kļūst) vēsāks." at bounding box center [336, 44] width 180 height 9
click at [299, 203] on span "◢ Путь элементов body p" at bounding box center [356, 208] width 218 height 10
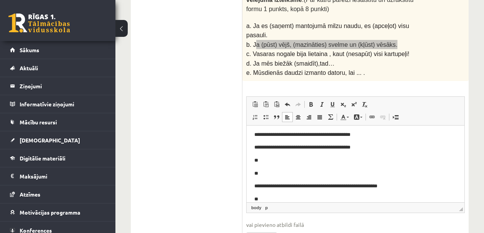
click at [299, 200] on p "**" at bounding box center [352, 200] width 197 height 8
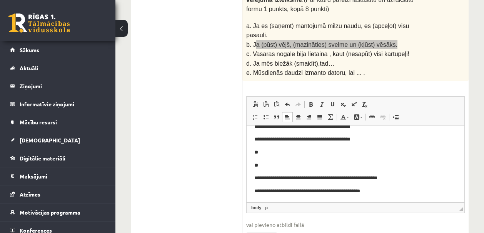
scroll to position [24, 0]
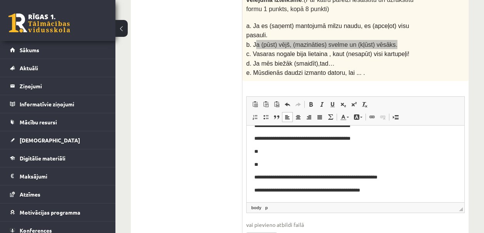
click at [259, 190] on p "**********" at bounding box center [352, 191] width 197 height 8
drag, startPoint x: 269, startPoint y: 192, endPoint x: 276, endPoint y: 192, distance: 6.5
click at [276, 192] on p "**********" at bounding box center [352, 191] width 197 height 8
drag, startPoint x: 278, startPoint y: 191, endPoint x: 274, endPoint y: 191, distance: 3.9
click at [269, 191] on p "**********" at bounding box center [352, 191] width 197 height 8
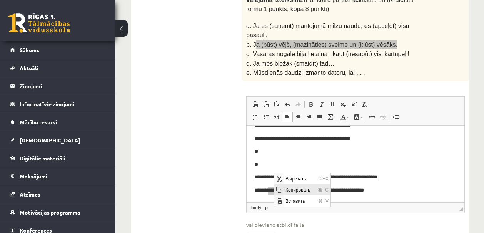
click at [285, 187] on span "Копировать" at bounding box center [300, 189] width 32 height 11
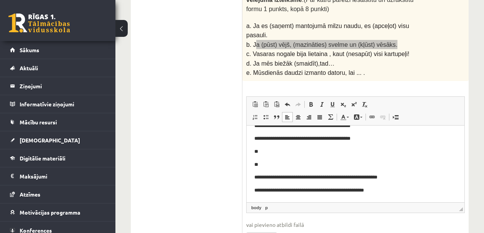
click at [281, 193] on p "**********" at bounding box center [352, 191] width 197 height 8
click at [279, 192] on p "**********" at bounding box center [352, 191] width 197 height 8
click at [268, 191] on p "**********" at bounding box center [352, 191] width 197 height 8
drag, startPoint x: 319, startPoint y: 190, endPoint x: 291, endPoint y: 191, distance: 27.3
click at [291, 191] on p "**********" at bounding box center [352, 191] width 197 height 8
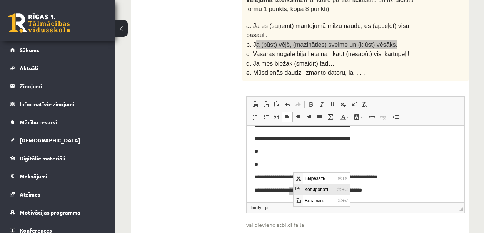
click at [305, 186] on span "Копировать" at bounding box center [319, 189] width 32 height 11
click at [325, 191] on p "**********" at bounding box center [352, 191] width 197 height 8
click at [320, 191] on p "**********" at bounding box center [352, 191] width 197 height 8
click at [319, 191] on p "**********" at bounding box center [352, 191] width 197 height 8
click at [295, 192] on p "**********" at bounding box center [352, 191] width 197 height 8
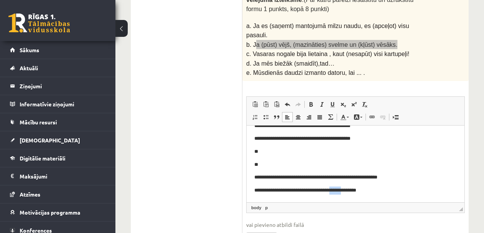
drag, startPoint x: 353, startPoint y: 190, endPoint x: 342, endPoint y: 192, distance: 10.9
click at [342, 192] on p "**********" at bounding box center [352, 191] width 197 height 8
click at [364, 188] on p "**********" at bounding box center [352, 191] width 197 height 8
click at [353, 189] on p "**********" at bounding box center [352, 191] width 197 height 8
click at [342, 190] on p "**********" at bounding box center [352, 191] width 197 height 8
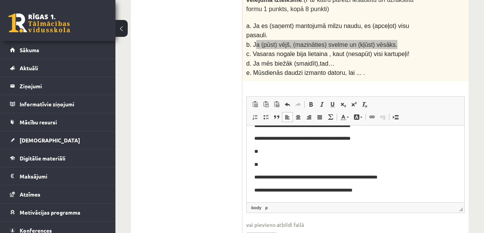
click at [377, 195] on html "**********" at bounding box center [356, 152] width 218 height 101
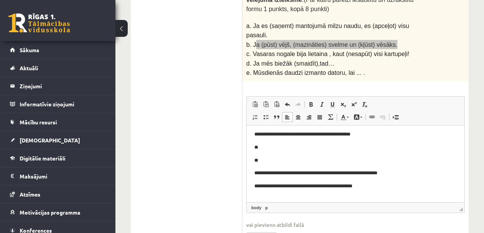
scroll to position [28, 0]
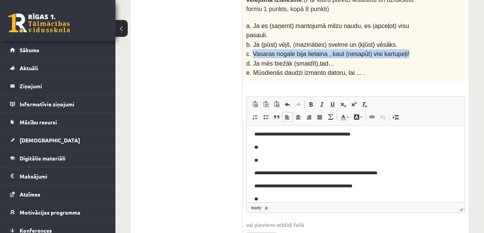
drag, startPoint x: 254, startPoint y: 36, endPoint x: 410, endPoint y: 37, distance: 155.8
click at [410, 49] on p "c. Vasaras nogale bija lietaina , kaut (nesapūt) visi kartupeļi!" at bounding box center [336, 53] width 180 height 9
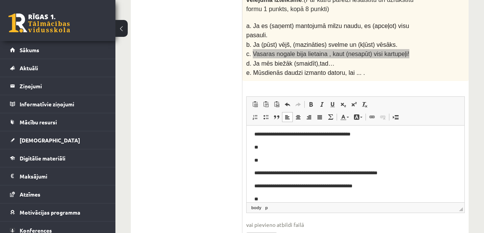
click at [306, 200] on p "**" at bounding box center [352, 200] width 197 height 8
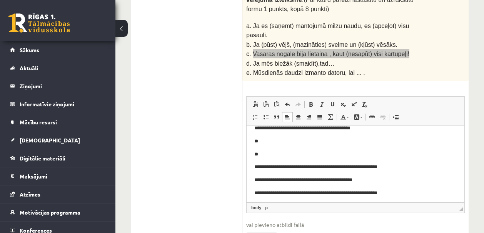
scroll to position [37, 0]
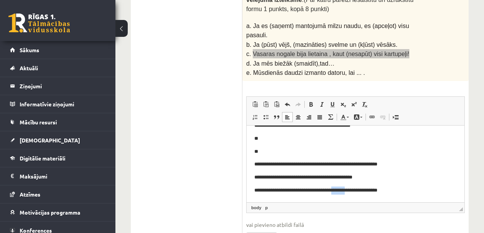
drag, startPoint x: 355, startPoint y: 191, endPoint x: 338, endPoint y: 192, distance: 17.8
click at [338, 192] on p "**********" at bounding box center [352, 191] width 197 height 8
click at [352, 184] on span "Копировать" at bounding box center [349, 189] width 9 height 11
click at [359, 191] on p "**********" at bounding box center [352, 191] width 197 height 8
click at [355, 192] on p "**********" at bounding box center [352, 191] width 197 height 8
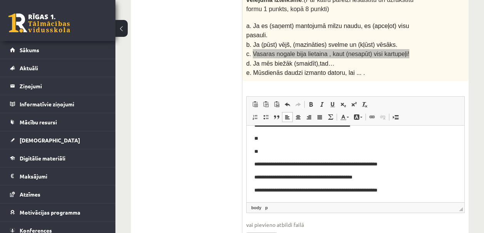
click at [337, 193] on p "**********" at bounding box center [352, 191] width 197 height 8
click at [397, 192] on p "**********" at bounding box center [352, 191] width 197 height 8
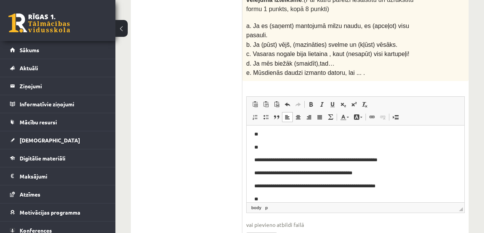
drag, startPoint x: 254, startPoint y: 47, endPoint x: 318, endPoint y: 49, distance: 63.9
click at [318, 59] on p "d. Ja mēs biežāk (smaidīt),tad…" at bounding box center [336, 63] width 180 height 9
drag, startPoint x: 253, startPoint y: 47, endPoint x: 335, endPoint y: 47, distance: 81.9
click at [335, 59] on p "d. Ja mēs biežāk (smaidīt),tad…" at bounding box center [336, 63] width 180 height 9
click at [273, 199] on p "**" at bounding box center [352, 200] width 197 height 8
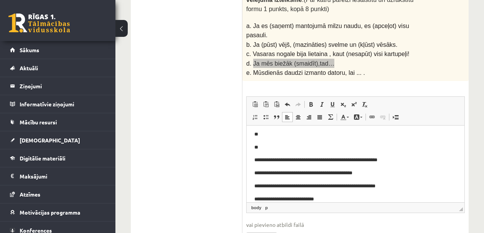
scroll to position [50, 0]
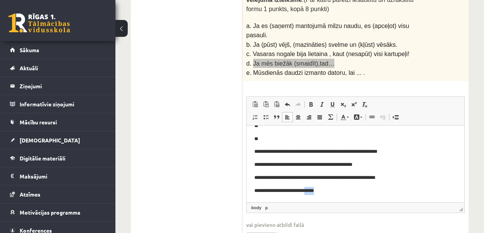
drag, startPoint x: 313, startPoint y: 200, endPoint x: 309, endPoint y: 198, distance: 4.5
click at [308, 200] on html "**********" at bounding box center [356, 139] width 218 height 127
click at [303, 192] on p "**********" at bounding box center [352, 191] width 197 height 8
drag, startPoint x: 294, startPoint y: 192, endPoint x: 312, endPoint y: 190, distance: 18.1
click at [312, 190] on p "**********" at bounding box center [352, 191] width 197 height 8
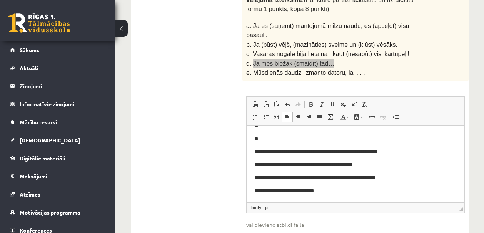
click at [316, 188] on p "**********" at bounding box center [352, 191] width 197 height 8
click at [314, 190] on p "**********" at bounding box center [352, 191] width 197 height 8
click at [296, 188] on p "**********" at bounding box center [352, 191] width 197 height 8
click at [334, 192] on p "**********" at bounding box center [352, 191] width 197 height 8
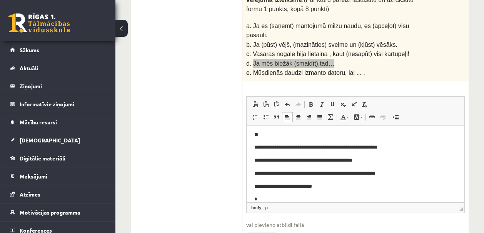
scroll to position [55, 0]
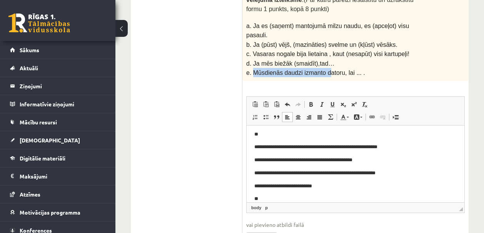
drag, startPoint x: 253, startPoint y: 54, endPoint x: 360, endPoint y: 57, distance: 106.2
click at [331, 70] on span "e. Mūsdienās daudzi izmanto datoru, lai ... ." at bounding box center [305, 73] width 119 height 7
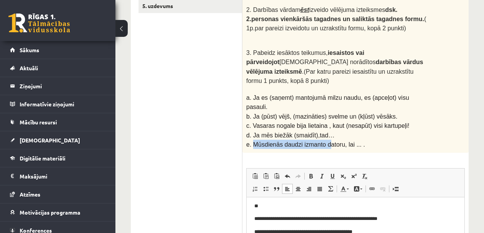
scroll to position [176, 0]
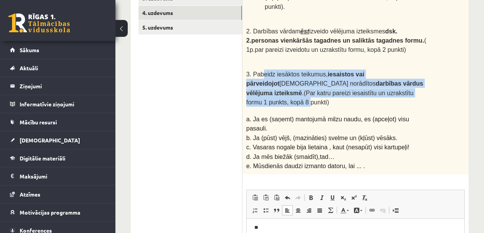
drag, startPoint x: 264, startPoint y: 68, endPoint x: 395, endPoint y: 85, distance: 132.3
click at [395, 85] on span "3. Pabeidz iesāktos teikumus, iesaistos vai pārveidojot iekavās norādītos darbī…" at bounding box center [334, 88] width 177 height 35
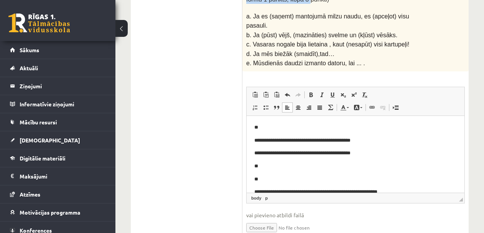
scroll to position [194, 0]
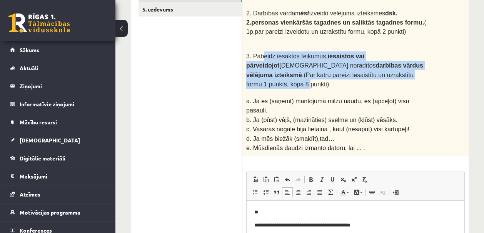
click at [291, 66] on span "3. Pabeidz iesāktos teikumus, iesaistos vai pārveidojot iekavās norādītos darbī…" at bounding box center [334, 70] width 177 height 35
drag, startPoint x: 320, startPoint y: 50, endPoint x: 319, endPoint y: 78, distance: 27.7
click at [319, 78] on div "1. Darbības vārdam dziedāt izveido vēlējuma izteiksmes vsk. 1.personas vienkārš…" at bounding box center [355, 54] width 226 height 205
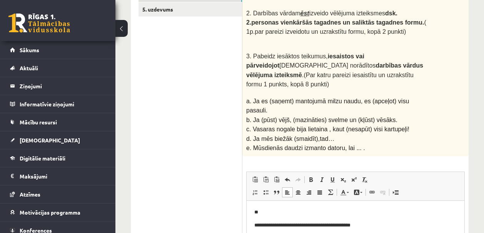
click at [317, 98] on span "a. Ja es (saņemt) mantojumā milzu naudu, es (apceļot) visu pasauli." at bounding box center [327, 106] width 163 height 16
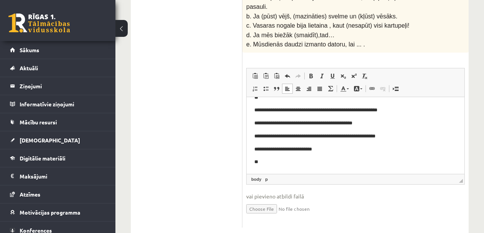
scroll to position [63, 0]
click at [332, 153] on p "**********" at bounding box center [352, 150] width 197 height 8
drag, startPoint x: 322, startPoint y: 150, endPoint x: 326, endPoint y: 149, distance: 4.3
click at [326, 149] on p "**********" at bounding box center [352, 150] width 197 height 8
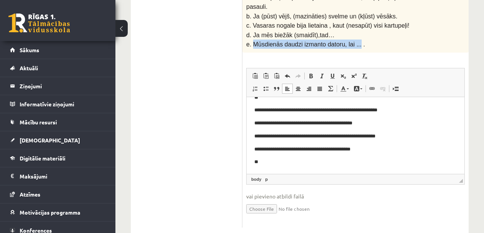
drag, startPoint x: 255, startPoint y: 26, endPoint x: 362, endPoint y: 28, distance: 107.0
click at [362, 41] on span "e. Mūsdienās daudzi izmanto datoru, lai ... ." at bounding box center [305, 44] width 119 height 7
click at [297, 167] on html "**********" at bounding box center [356, 104] width 218 height 140
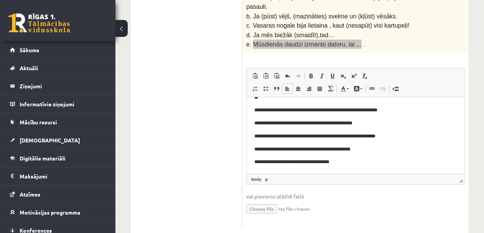
click at [368, 165] on p "**********" at bounding box center [352, 162] width 197 height 8
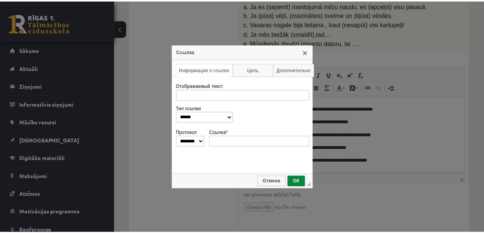
scroll to position [0, 0]
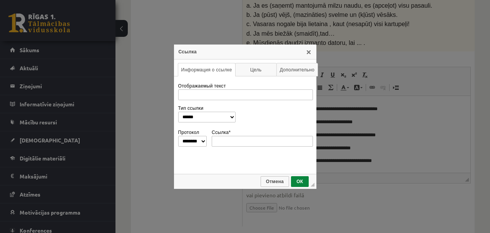
click at [416, 149] on div "**********" at bounding box center [245, 116] width 490 height 233
click at [390, 145] on div "**********" at bounding box center [245, 116] width 490 height 233
click at [294, 179] on span "ОК" at bounding box center [300, 181] width 16 height 5
click at [305, 55] on link "X" at bounding box center [308, 52] width 6 height 6
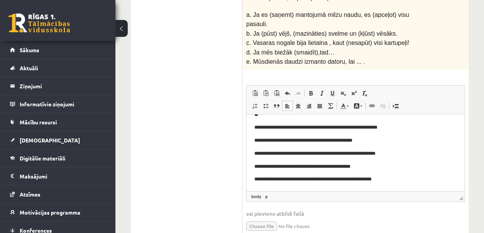
click at [395, 179] on p "**********" at bounding box center [352, 180] width 197 height 8
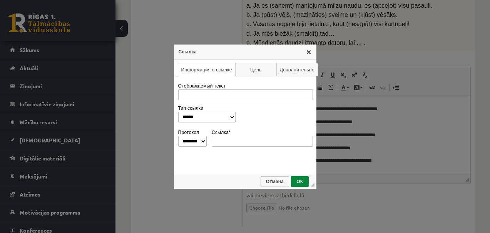
click at [310, 52] on link "X" at bounding box center [308, 52] width 6 height 6
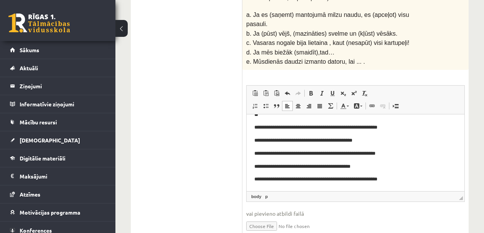
click at [345, 180] on p "**********" at bounding box center [352, 180] width 197 height 8
click at [363, 182] on p "**********" at bounding box center [352, 180] width 197 height 8
click at [398, 181] on p "**********" at bounding box center [352, 180] width 197 height 8
click at [387, 180] on p "**********" at bounding box center [352, 183] width 197 height 16
click at [399, 179] on p "**********" at bounding box center [352, 183] width 197 height 16
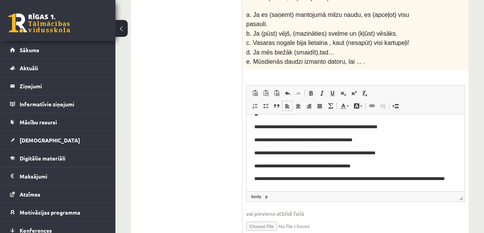
click at [323, 190] on p "**********" at bounding box center [352, 183] width 197 height 16
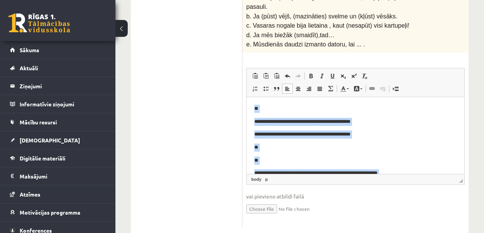
drag, startPoint x: 294, startPoint y: 169, endPoint x: 253, endPoint y: 85, distance: 93.1
click at [253, 97] on html "**********" at bounding box center [356, 171] width 218 height 148
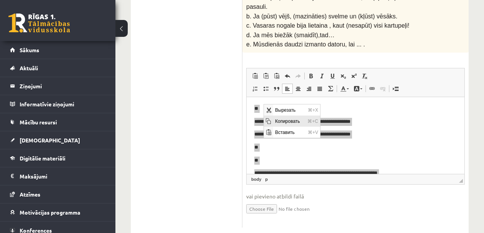
click at [272, 119] on span "Копировать" at bounding box center [268, 120] width 9 height 11
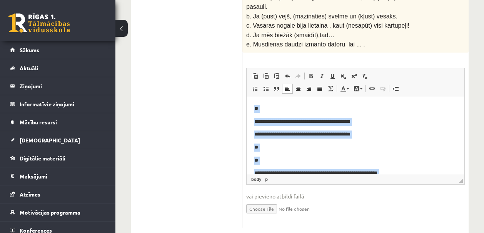
scroll to position [8, 0]
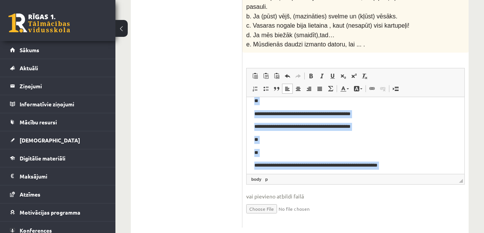
click at [296, 154] on p "**" at bounding box center [352, 153] width 197 height 8
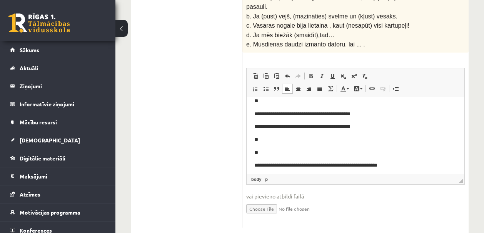
click at [291, 142] on p "**" at bounding box center [352, 140] width 197 height 8
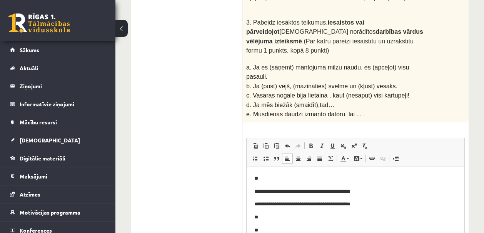
scroll to position [272, 0]
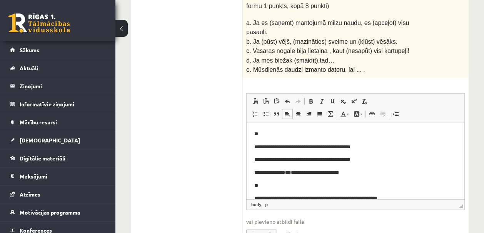
click at [297, 173] on p "**********" at bounding box center [352, 173] width 197 height 8
click at [362, 174] on p "**********" at bounding box center [352, 173] width 197 height 8
click at [259, 172] on p "**********" at bounding box center [352, 173] width 197 height 8
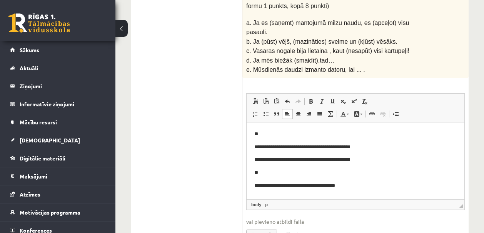
click at [262, 197] on p "Визуальный текстовый редактор, wiswyg-editor-user-answer-47024767054600" at bounding box center [355, 199] width 202 height 8
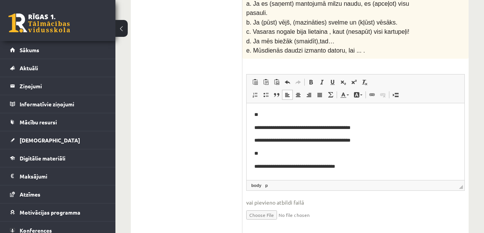
scroll to position [298, 0]
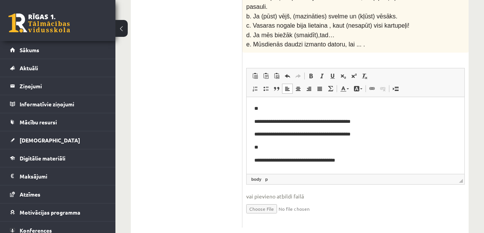
click at [255, 160] on p "**********" at bounding box center [352, 161] width 197 height 8
click at [263, 152] on body "**********" at bounding box center [355, 184] width 202 height 158
click at [264, 149] on p "**" at bounding box center [352, 148] width 197 height 8
click at [306, 161] on p "**********" at bounding box center [352, 161] width 197 height 8
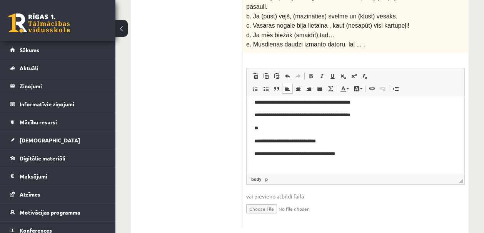
scroll to position [30, 0]
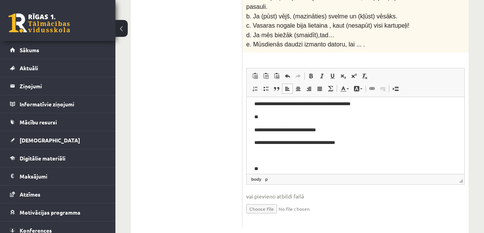
click at [255, 158] on p "Визуальный текстовый редактор, wiswyg-editor-user-answer-47024767054600" at bounding box center [355, 156] width 202 height 8
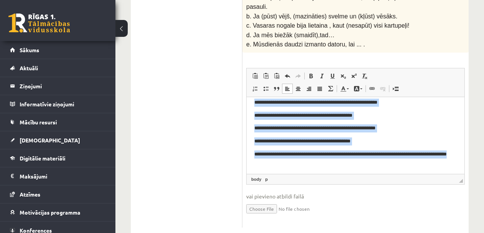
scroll to position [0, 0]
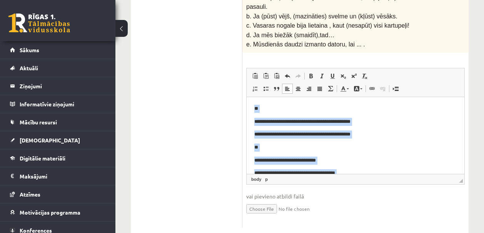
drag, startPoint x: 271, startPoint y: 160, endPoint x: 228, endPoint y: 83, distance: 88.7
click at [247, 97] on html "**********" at bounding box center [356, 184] width 218 height 174
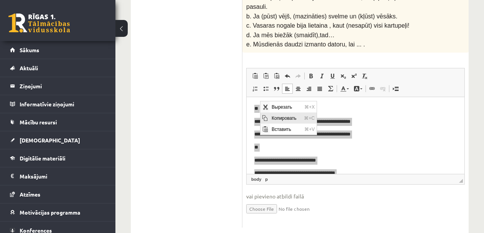
click at [271, 115] on span "Копировать" at bounding box center [286, 117] width 32 height 11
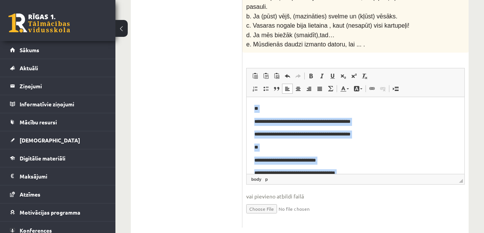
scroll to position [8, 0]
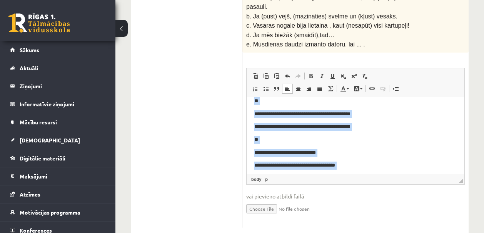
click at [387, 152] on p "**********" at bounding box center [352, 153] width 197 height 8
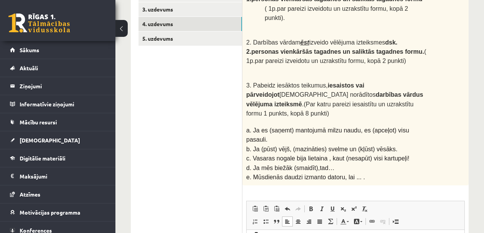
scroll to position [25, 0]
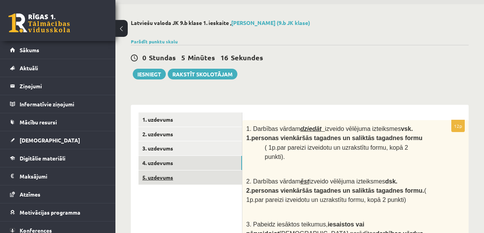
click at [167, 180] on link "5. uzdevums" at bounding box center [189, 178] width 103 height 14
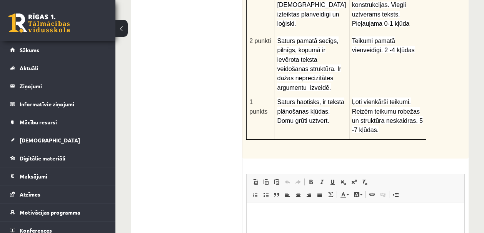
scroll to position [268, 0]
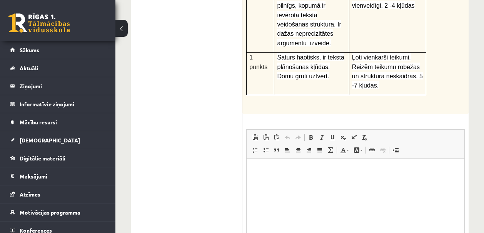
click at [309, 170] on p "Визуальный текстовый редактор, wiswyg-editor-user-answer-47024777127900" at bounding box center [355, 170] width 202 height 8
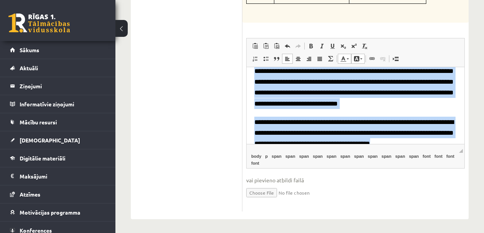
scroll to position [0, 0]
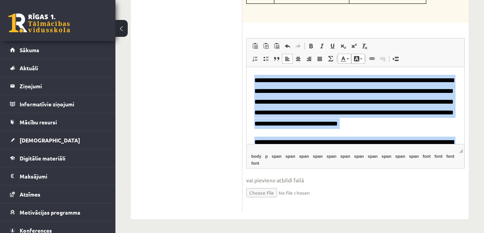
drag, startPoint x: 349, startPoint y: 134, endPoint x: 258, endPoint y: 68, distance: 111.6
click at [253, 67] on html "**********" at bounding box center [356, 122] width 218 height 110
click at [358, 57] on span at bounding box center [357, 59] width 6 height 6
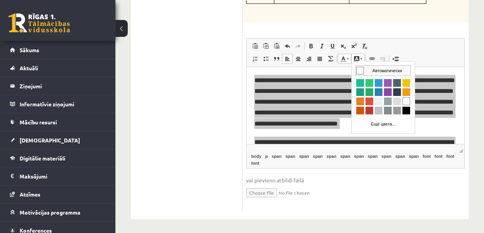
click at [361, 70] on span "Цвета" at bounding box center [360, 71] width 8 height 8
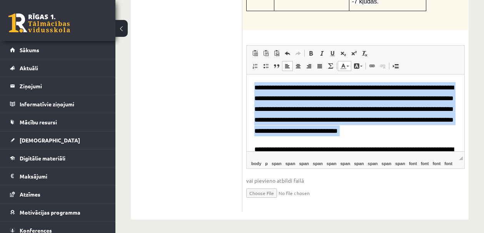
scroll to position [8, 0]
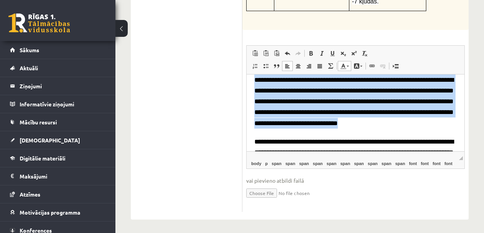
click at [347, 66] on span at bounding box center [348, 66] width 2 height 1
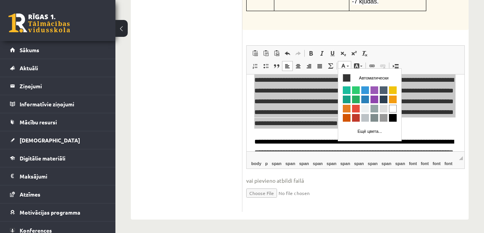
click at [347, 66] on span at bounding box center [348, 66] width 2 height 1
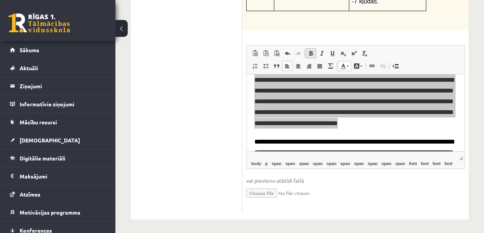
click at [313, 52] on span at bounding box center [311, 53] width 6 height 6
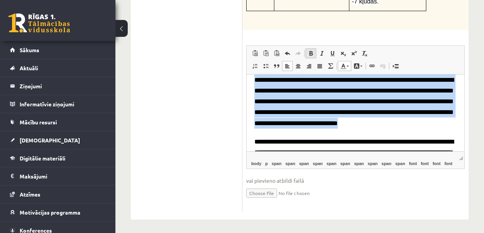
scroll to position [360, 0]
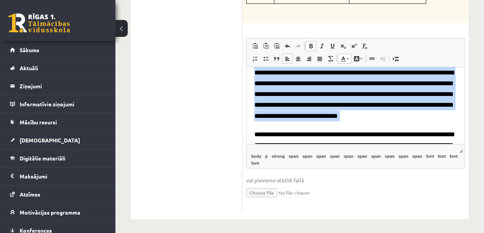
click at [312, 47] on link "Полужирный Комбинация клавиш Command+B" at bounding box center [310, 46] width 11 height 10
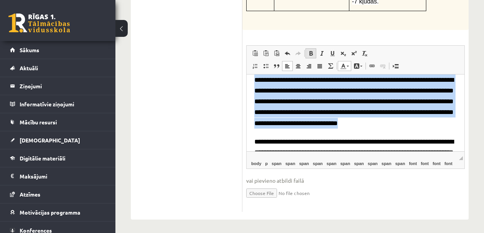
click at [311, 51] on span at bounding box center [311, 53] width 6 height 6
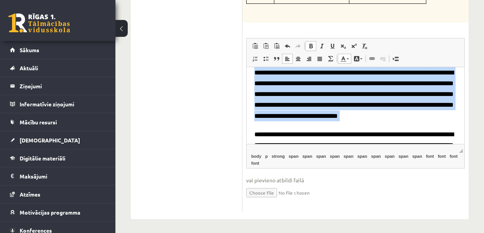
click at [311, 43] on span at bounding box center [311, 46] width 6 height 6
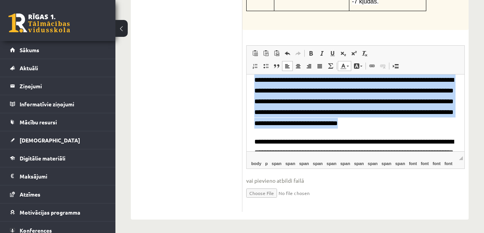
click at [289, 64] on span at bounding box center [287, 66] width 6 height 6
click at [296, 63] on span at bounding box center [298, 66] width 6 height 6
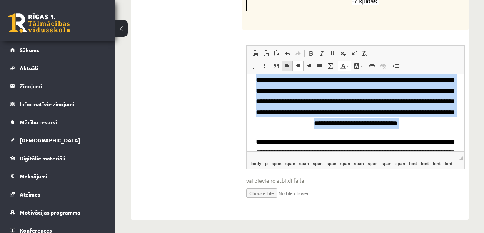
click at [289, 64] on span at bounding box center [287, 66] width 6 height 6
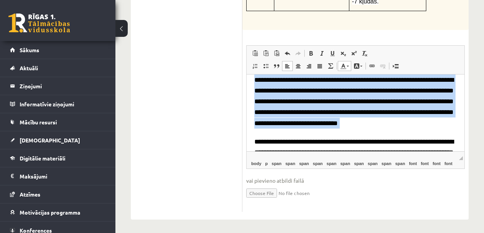
click at [330, 119] on p "**********" at bounding box center [355, 101] width 202 height 54
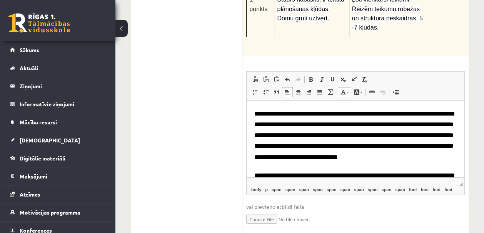
scroll to position [327, 0]
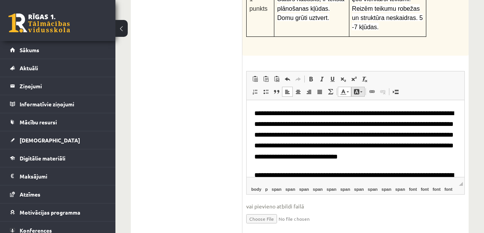
click at [363, 91] on link "Цвет фона" at bounding box center [357, 92] width 13 height 10
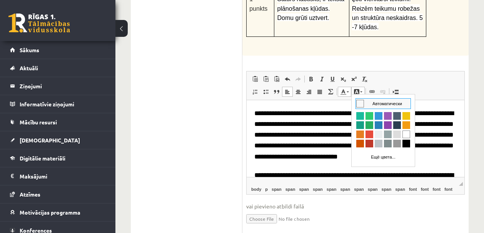
click at [360, 92] on link "Цвет фона" at bounding box center [357, 92] width 13 height 10
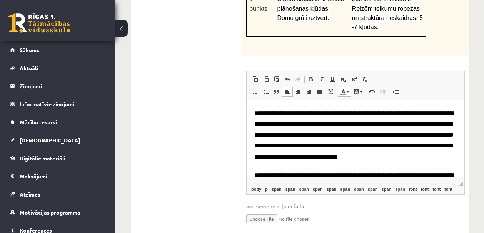
click at [287, 112] on font "**********" at bounding box center [353, 135] width 199 height 50
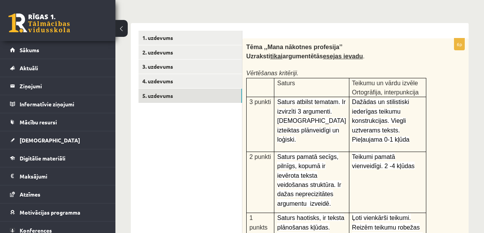
scroll to position [74, 0]
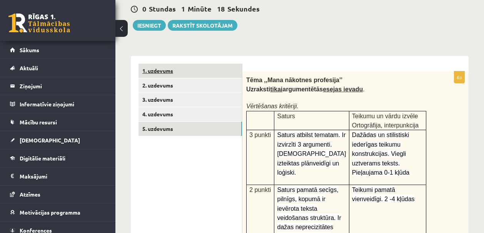
click at [175, 76] on link "1. uzdevums" at bounding box center [189, 71] width 103 height 14
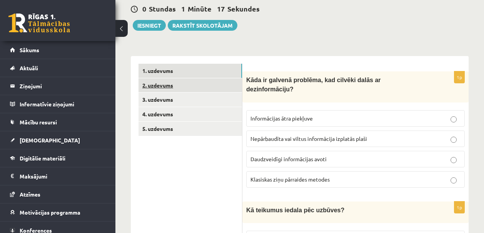
click at [173, 83] on link "2. uzdevums" at bounding box center [189, 85] width 103 height 14
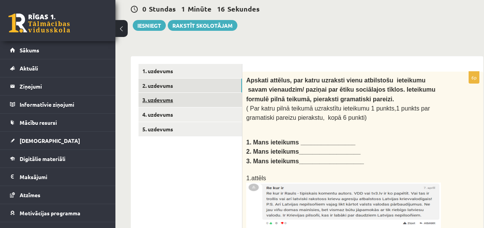
click at [174, 98] on link "3. uzdevums" at bounding box center [189, 100] width 103 height 14
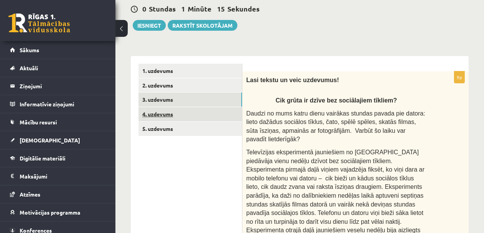
scroll to position [0, 0]
click at [172, 116] on link "4. uzdevums" at bounding box center [189, 114] width 103 height 14
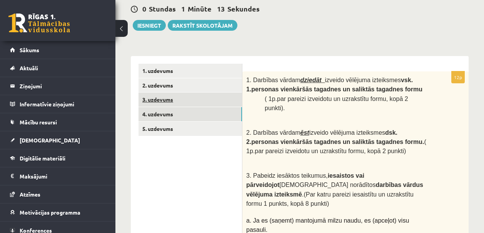
click at [175, 103] on link "3. uzdevums" at bounding box center [189, 100] width 103 height 14
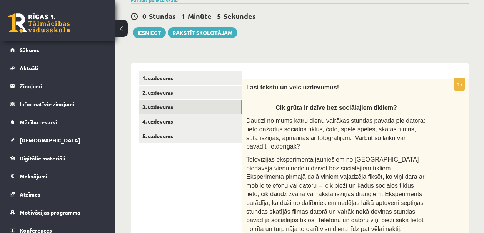
scroll to position [87, 0]
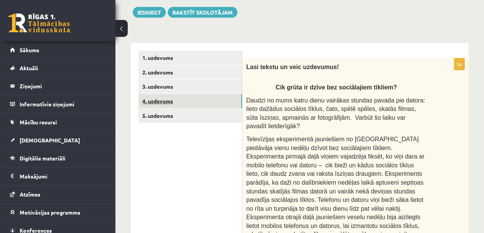
click at [179, 99] on link "4. uzdevums" at bounding box center [189, 101] width 103 height 14
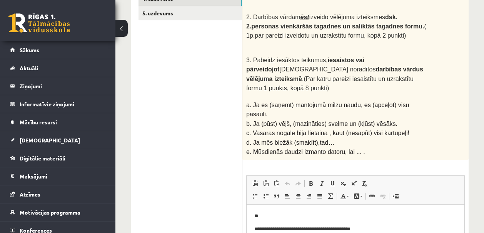
scroll to position [5, 0]
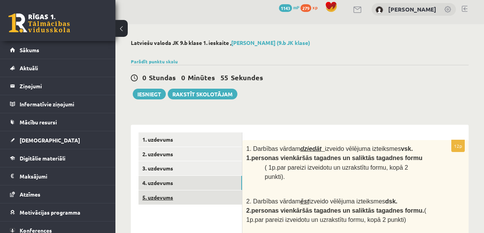
click at [152, 200] on link "5. uzdevums" at bounding box center [189, 198] width 103 height 14
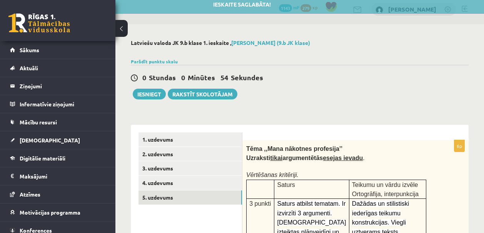
scroll to position [0, 0]
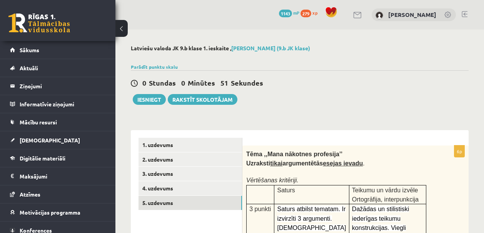
click at [149, 101] on button "Iesniegt" at bounding box center [149, 99] width 33 height 11
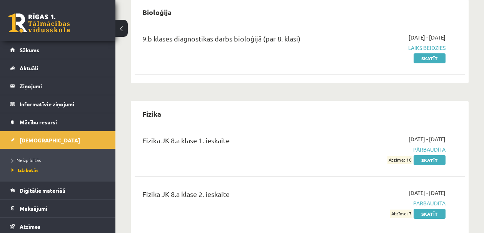
scroll to position [663, 0]
